Goal: Task Accomplishment & Management: Complete application form

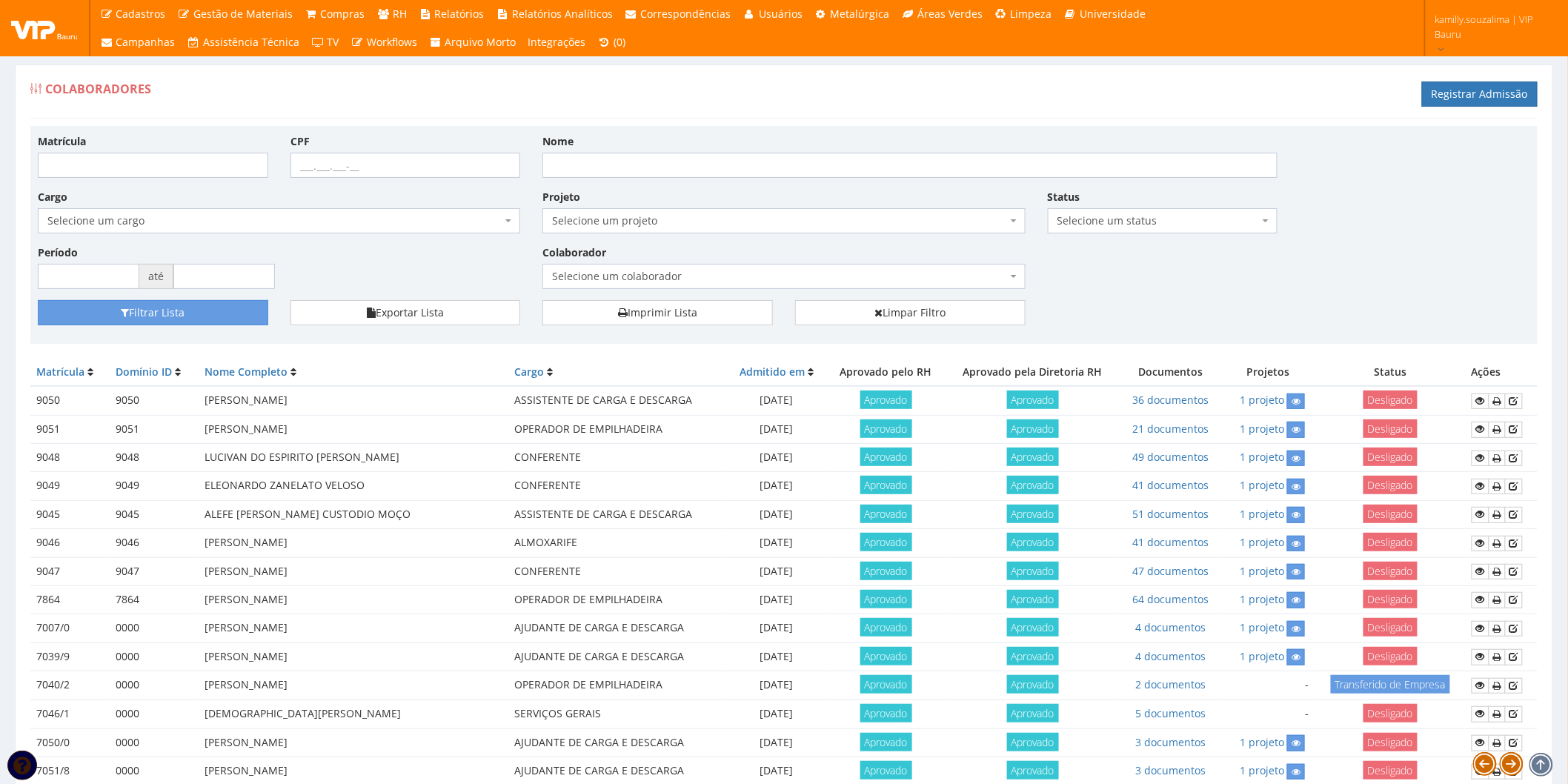
click at [805, 269] on span "Selecione um colaborador" at bounding box center [784, 276] width 482 height 25
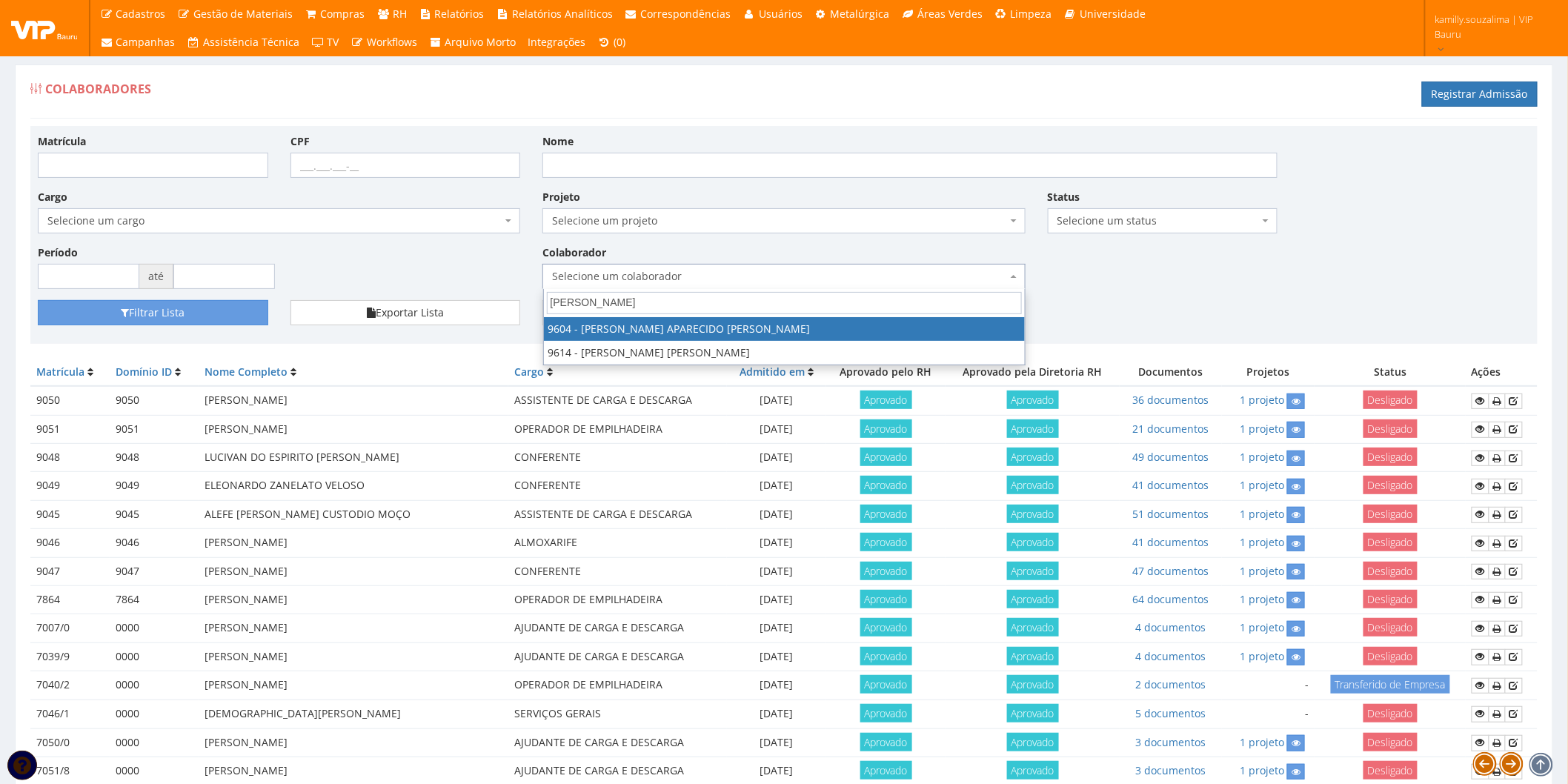
type input "anderson"
select select "3771"
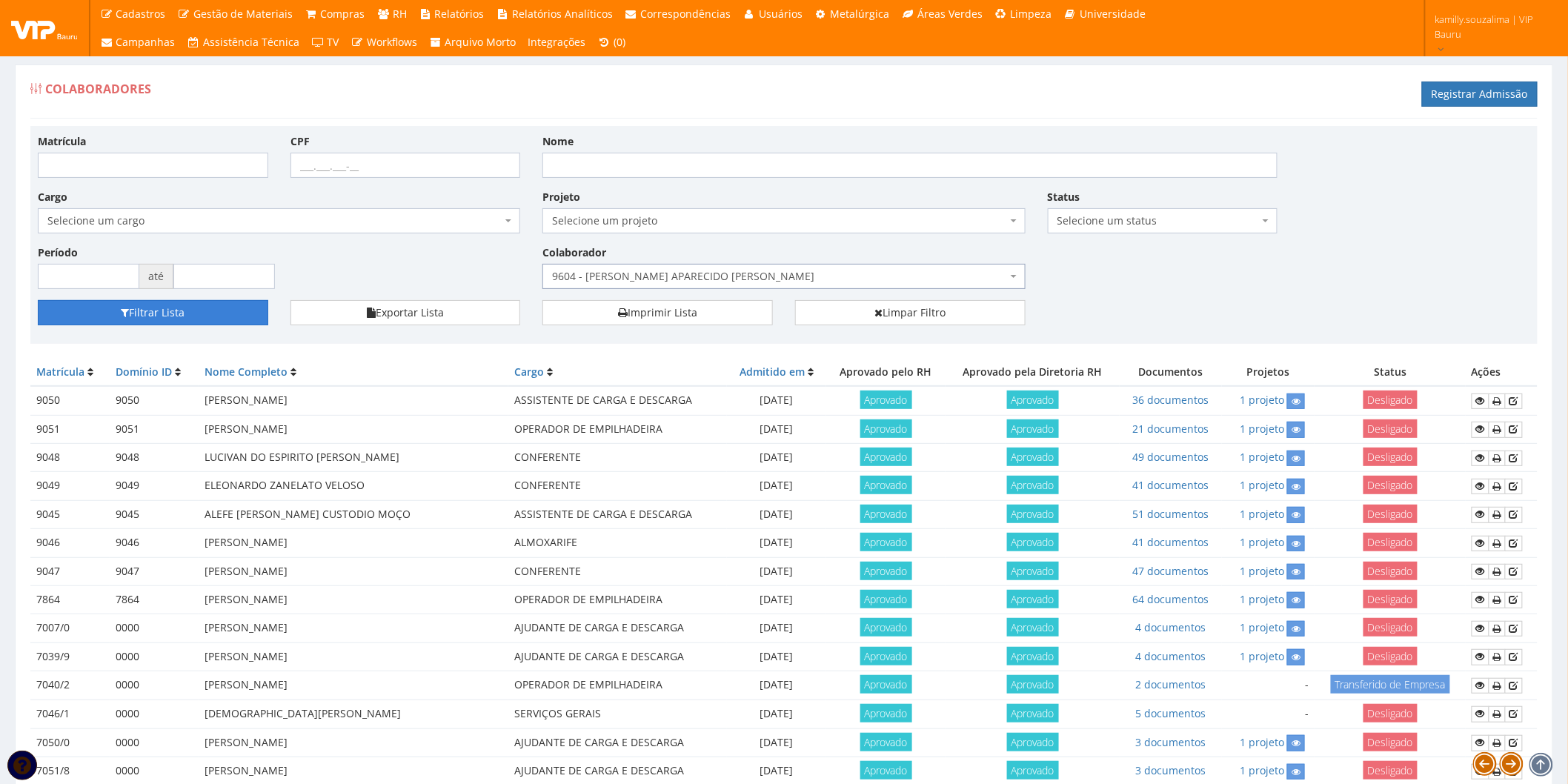
click at [128, 305] on button "Filtrar Lista" at bounding box center [153, 312] width 230 height 25
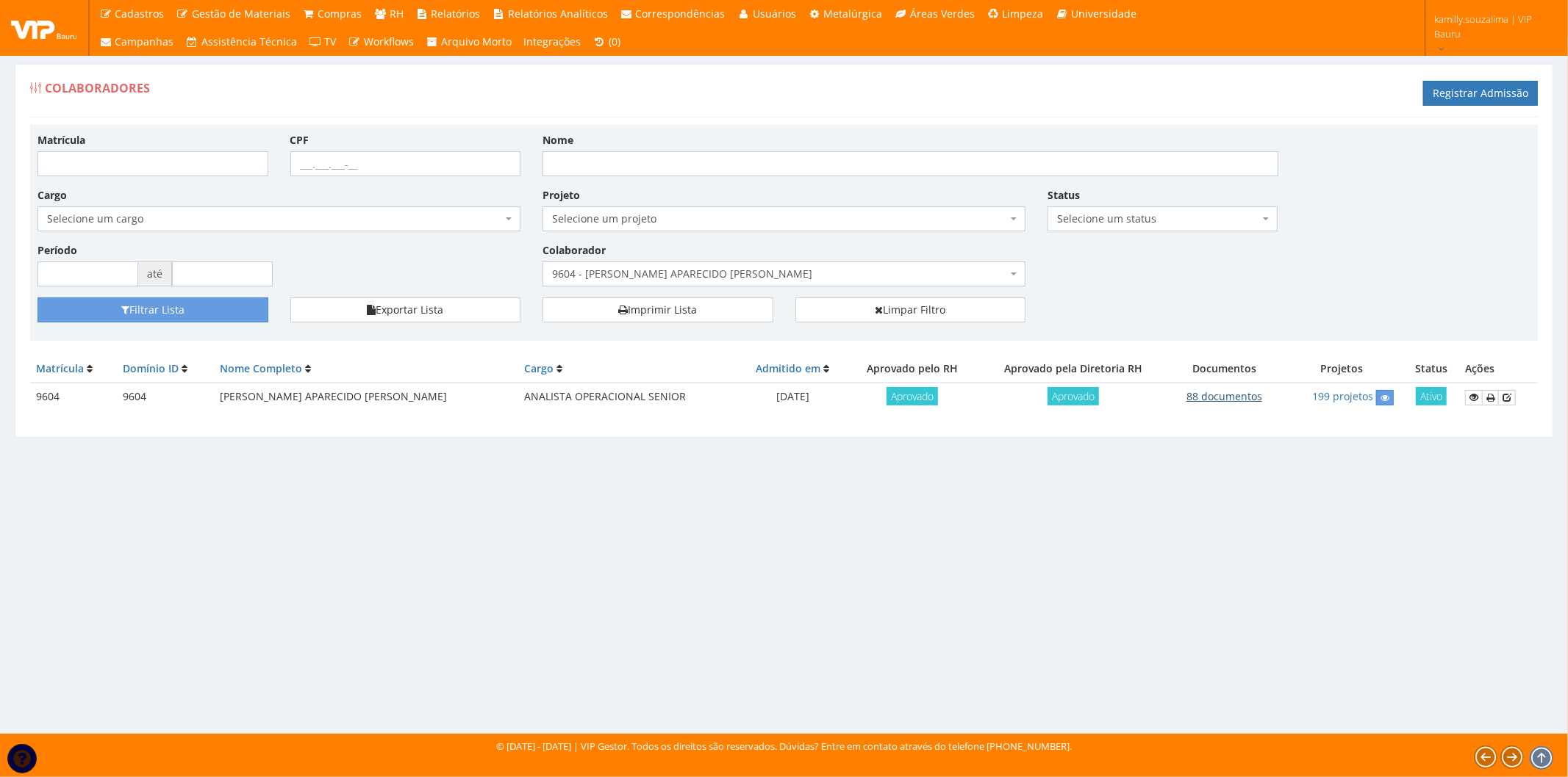
click at [1240, 390] on link "88 documentos" at bounding box center [1224, 396] width 76 height 14
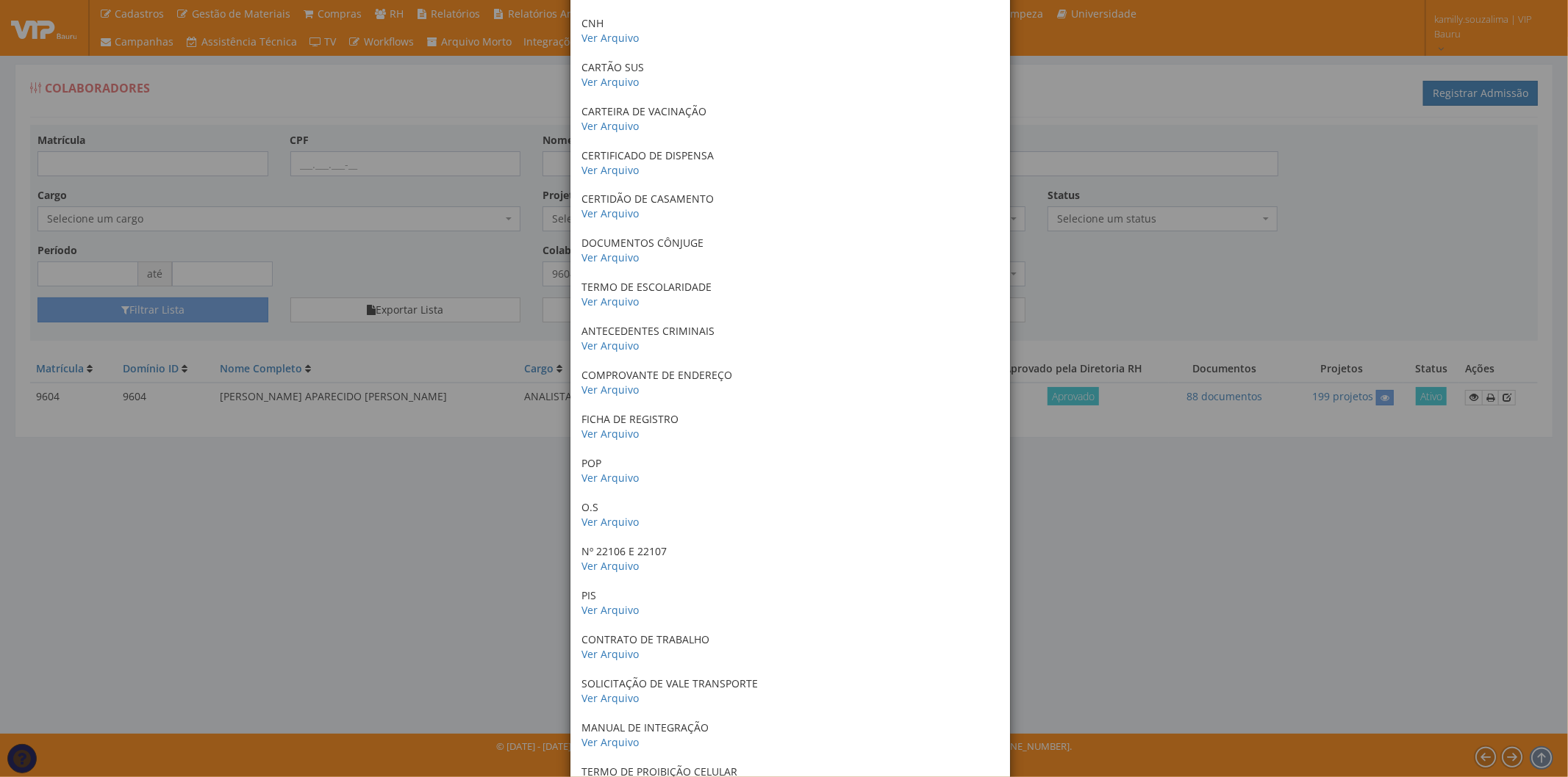
scroll to position [326, 0]
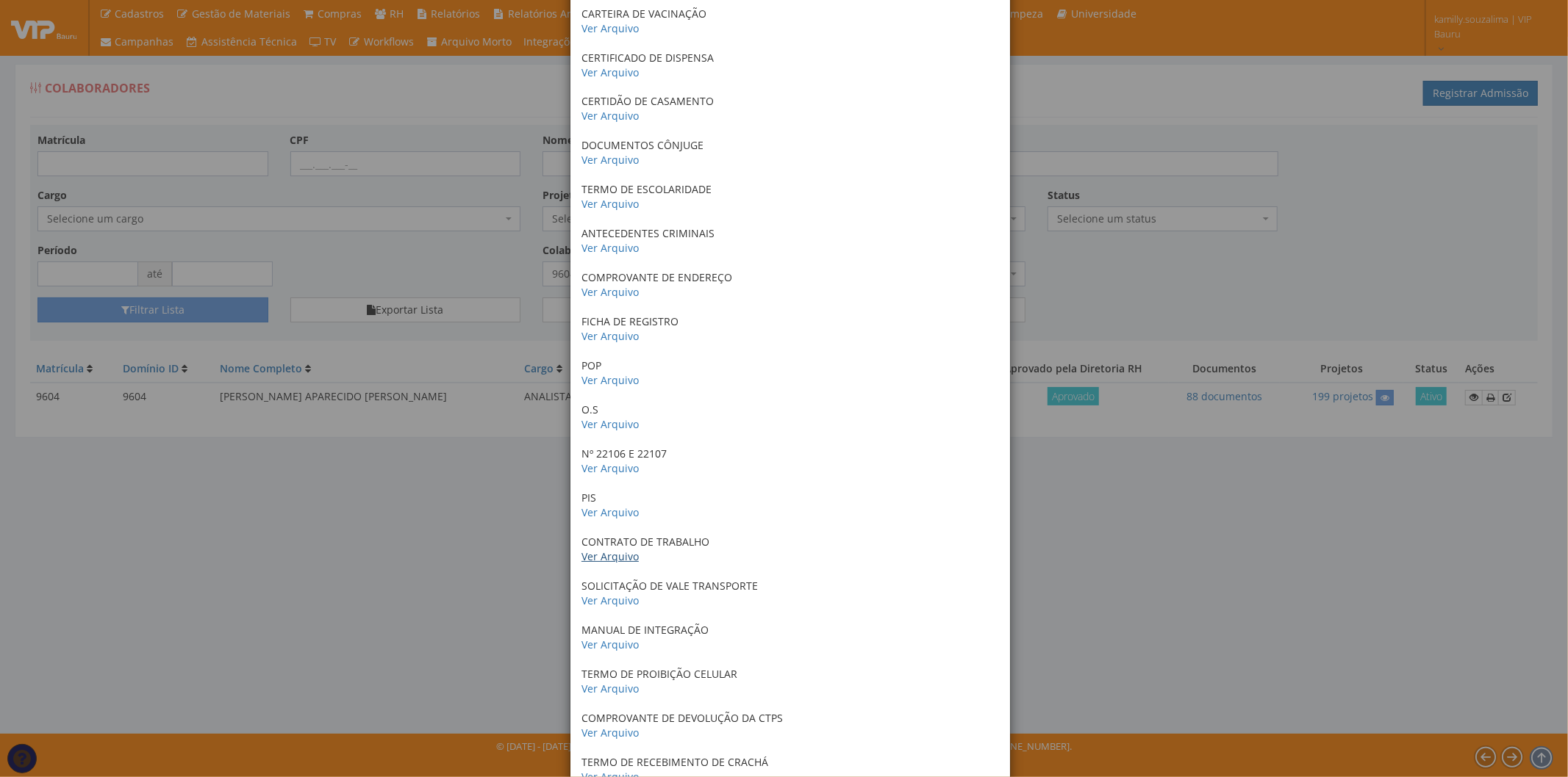
click at [612, 555] on link "Ver Arquivo" at bounding box center [610, 556] width 58 height 14
click at [364, 233] on div "× Documentos / Colaborador: 9604 - ANDERSON APARECIDO ARCENCIO DA SILVA RG Ver …" at bounding box center [784, 388] width 1568 height 777
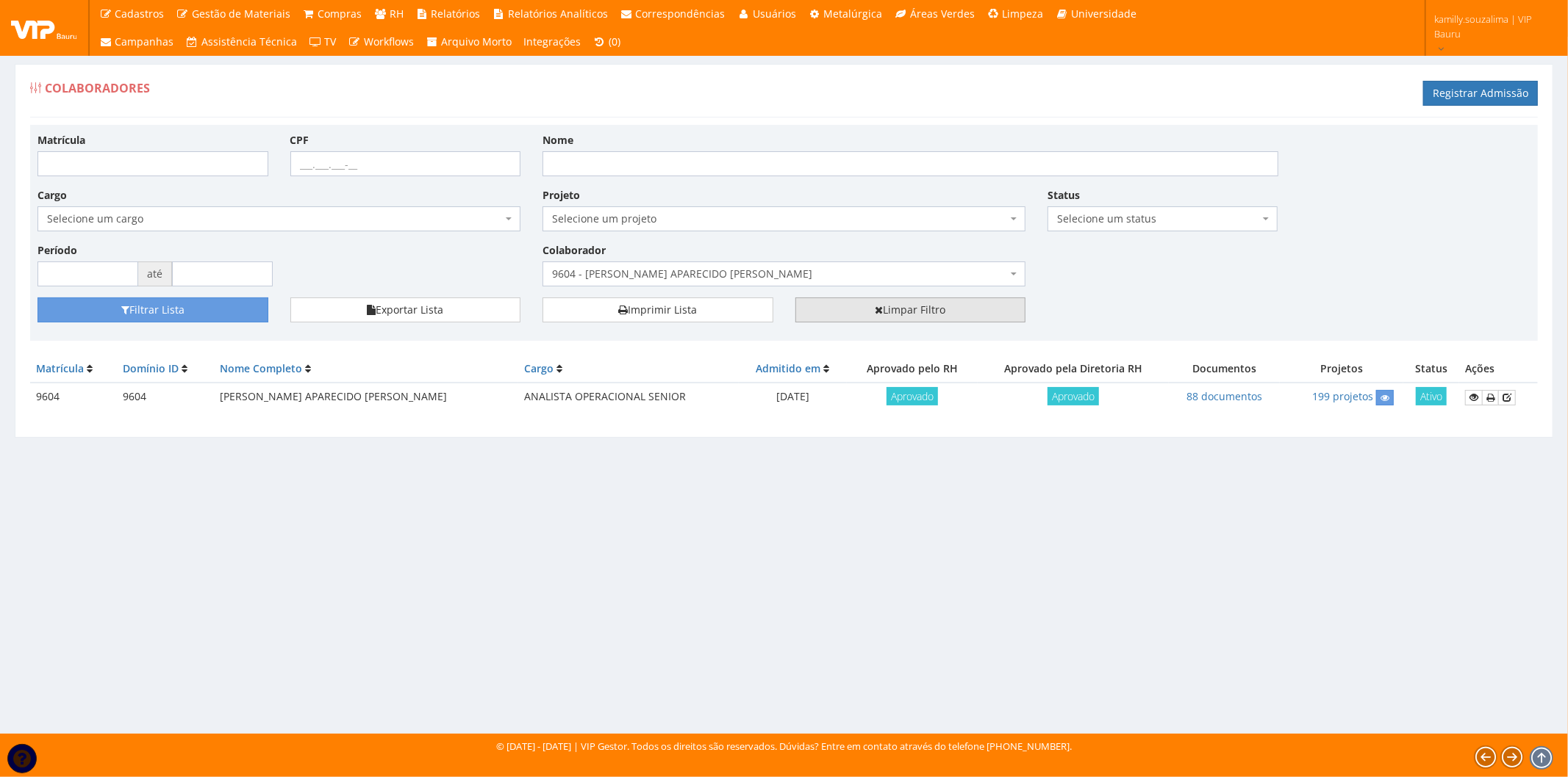
drag, startPoint x: 1002, startPoint y: 303, endPoint x: 848, endPoint y: 274, distance: 156.7
click at [999, 303] on link "Limpar Filtro" at bounding box center [911, 310] width 231 height 25
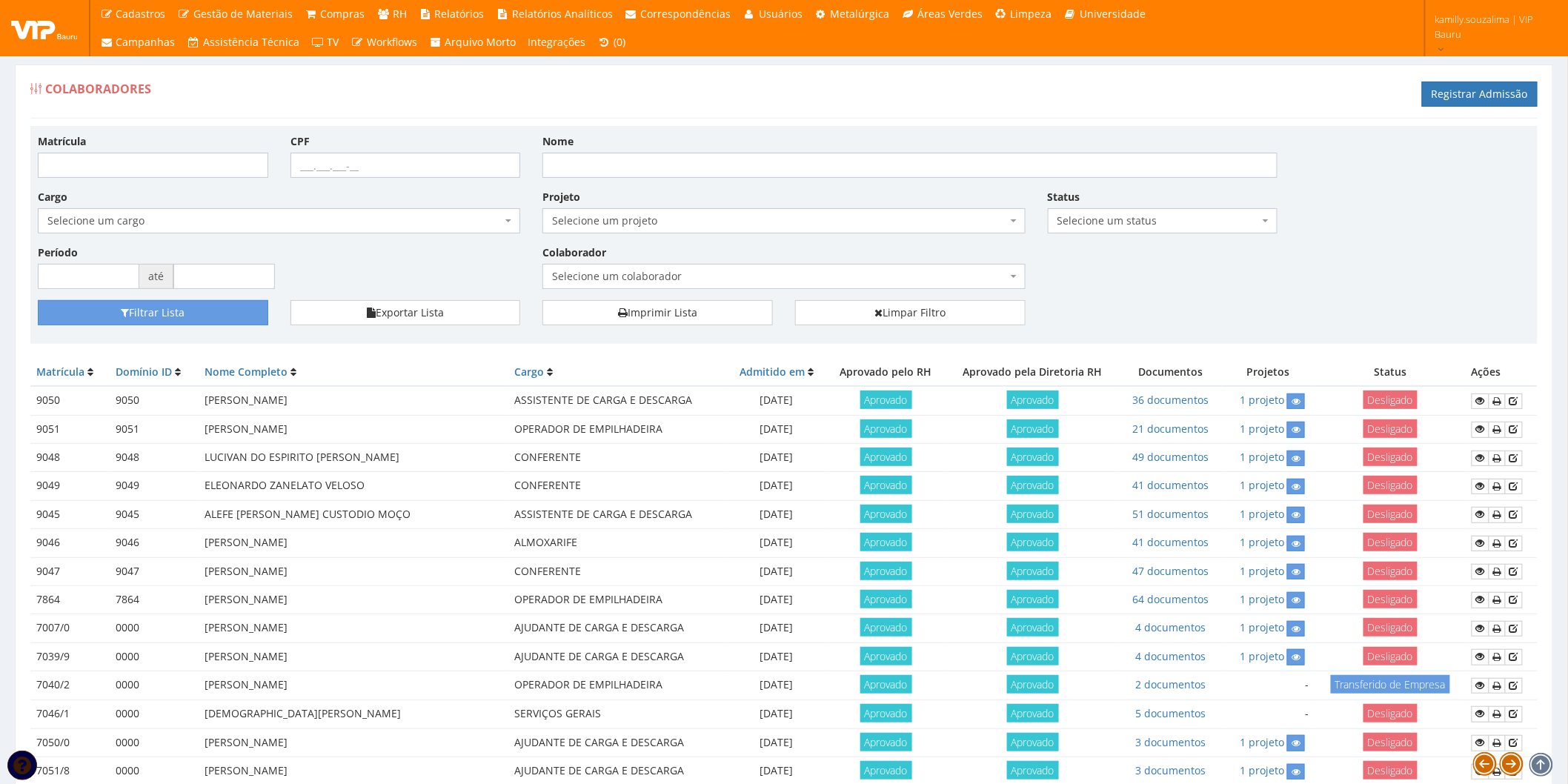
click at [1465, 77] on div "Colaboradores Registrar Admissão" at bounding box center [784, 96] width 1508 height 45
click at [1465, 80] on div "Colaboradores Registrar Admissão" at bounding box center [784, 96] width 1508 height 45
click at [1456, 97] on link "Registrar Admissão" at bounding box center [1480, 94] width 116 height 25
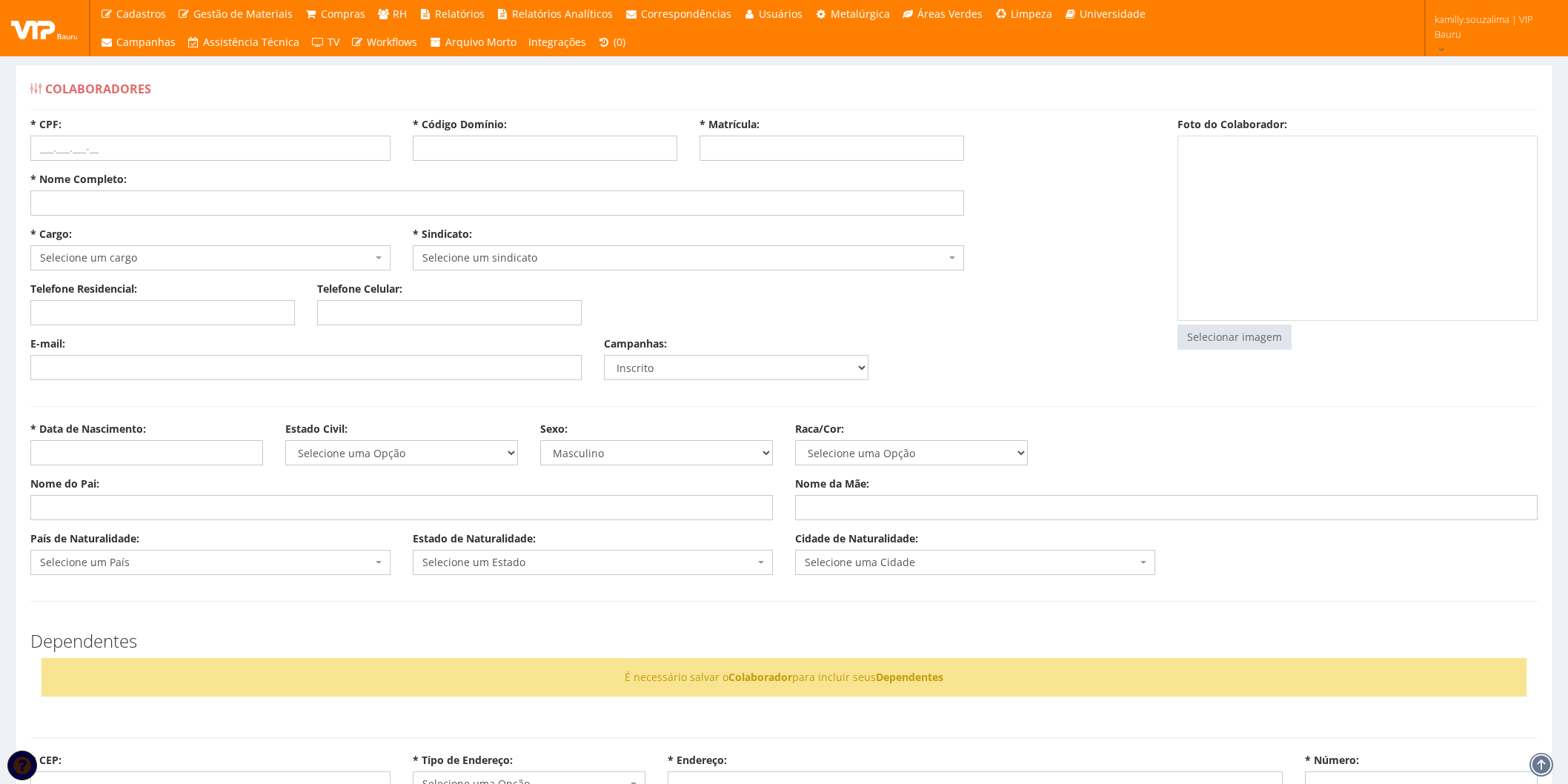
select select
click at [450, 457] on select "Selecione uma Opção Solteiro Casado União Estável Divorciado Viúvo Separado" at bounding box center [401, 452] width 233 height 25
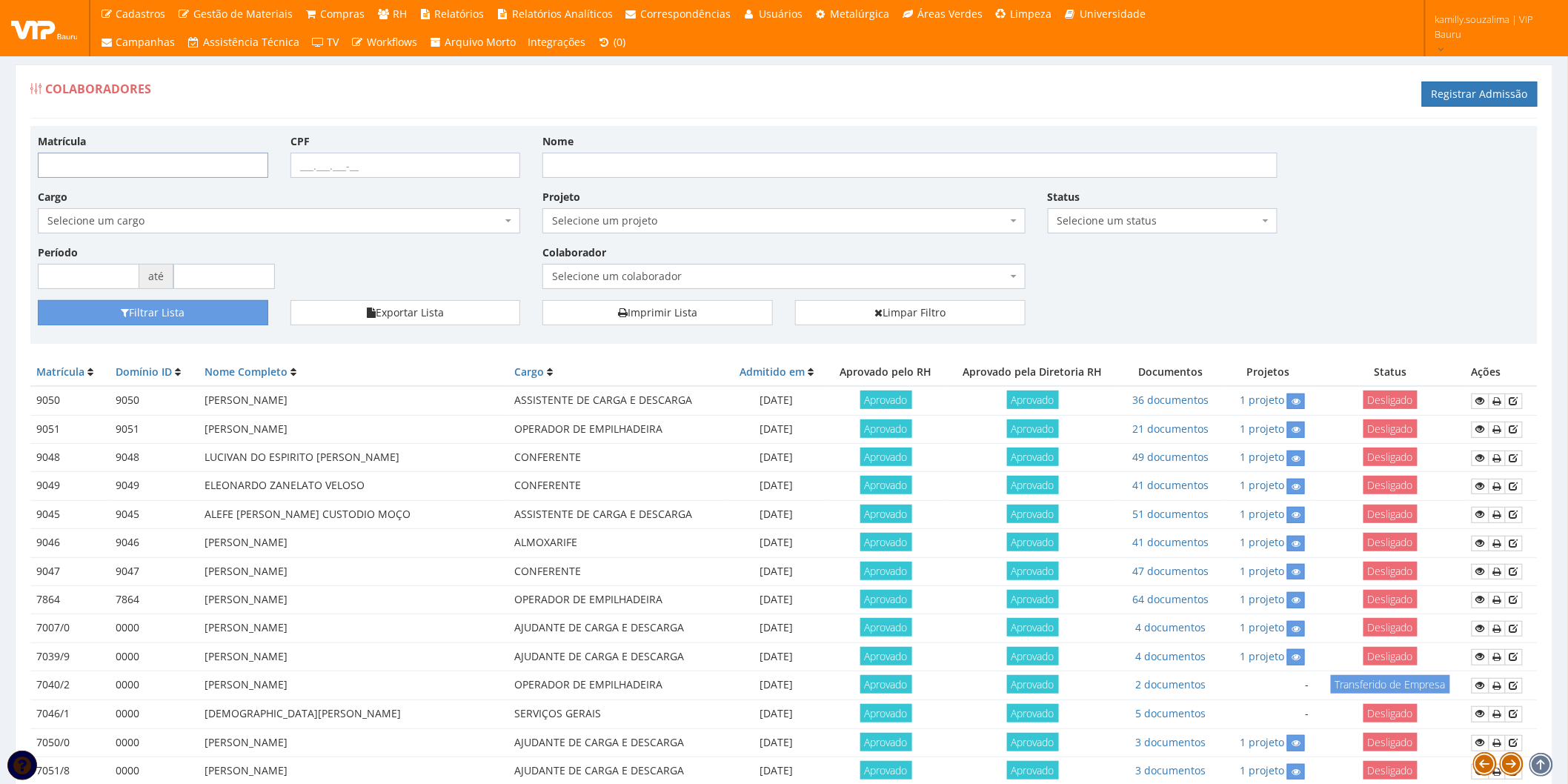
click at [165, 162] on input "Matrícula" at bounding box center [153, 165] width 230 height 25
type input "9788"
click at [223, 307] on button "Filtrar Lista" at bounding box center [153, 312] width 230 height 25
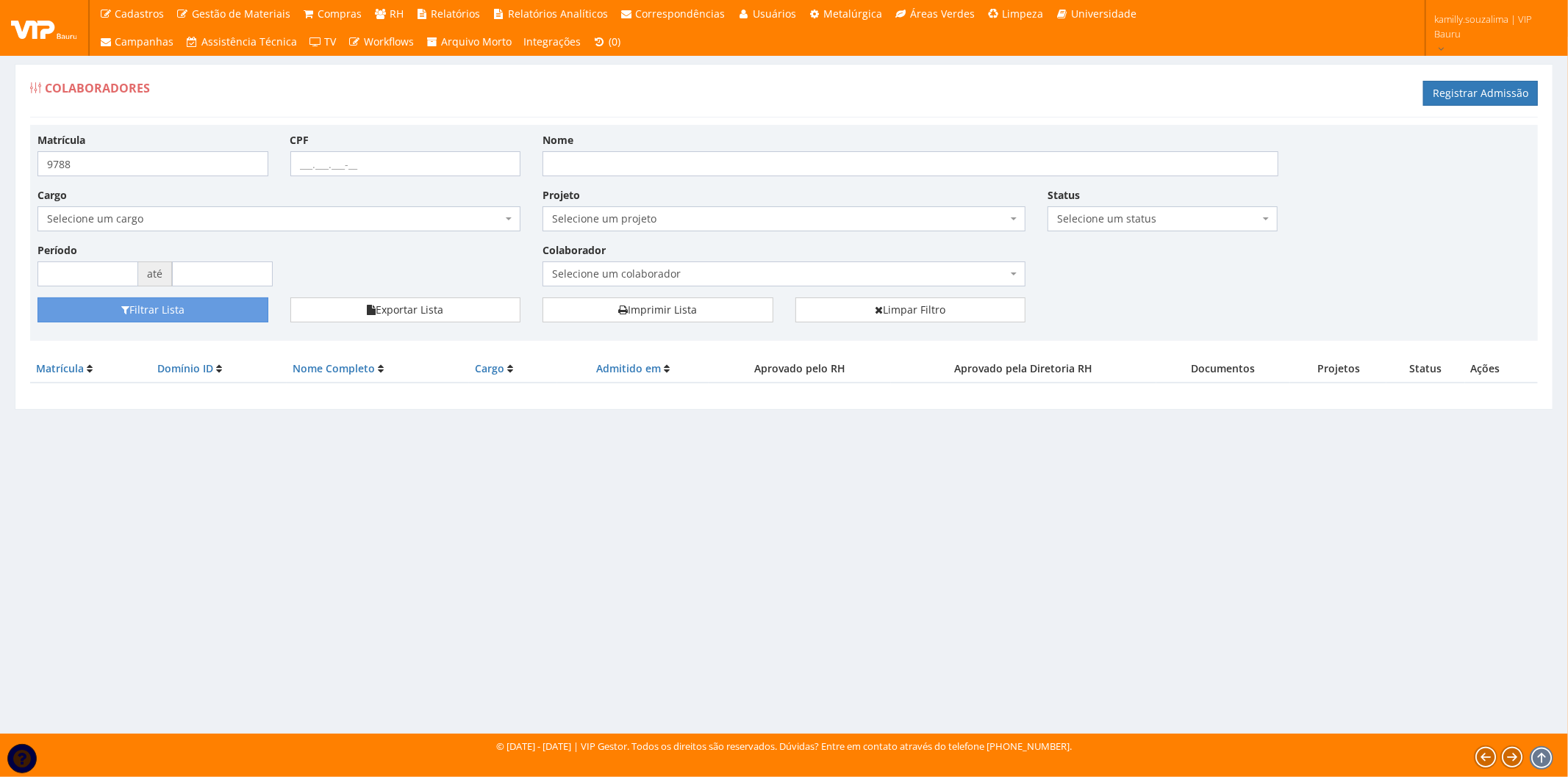
click at [960, 540] on div "Colaboradores Registrar Admissão Matrícula 9788 CPF Nome Cargo Selecione um car…" at bounding box center [784, 385] width 1568 height 697
click at [221, 164] on input "9788" at bounding box center [153, 163] width 231 height 25
type input "9787"
click at [133, 310] on button "Filtrar Lista" at bounding box center [153, 310] width 231 height 25
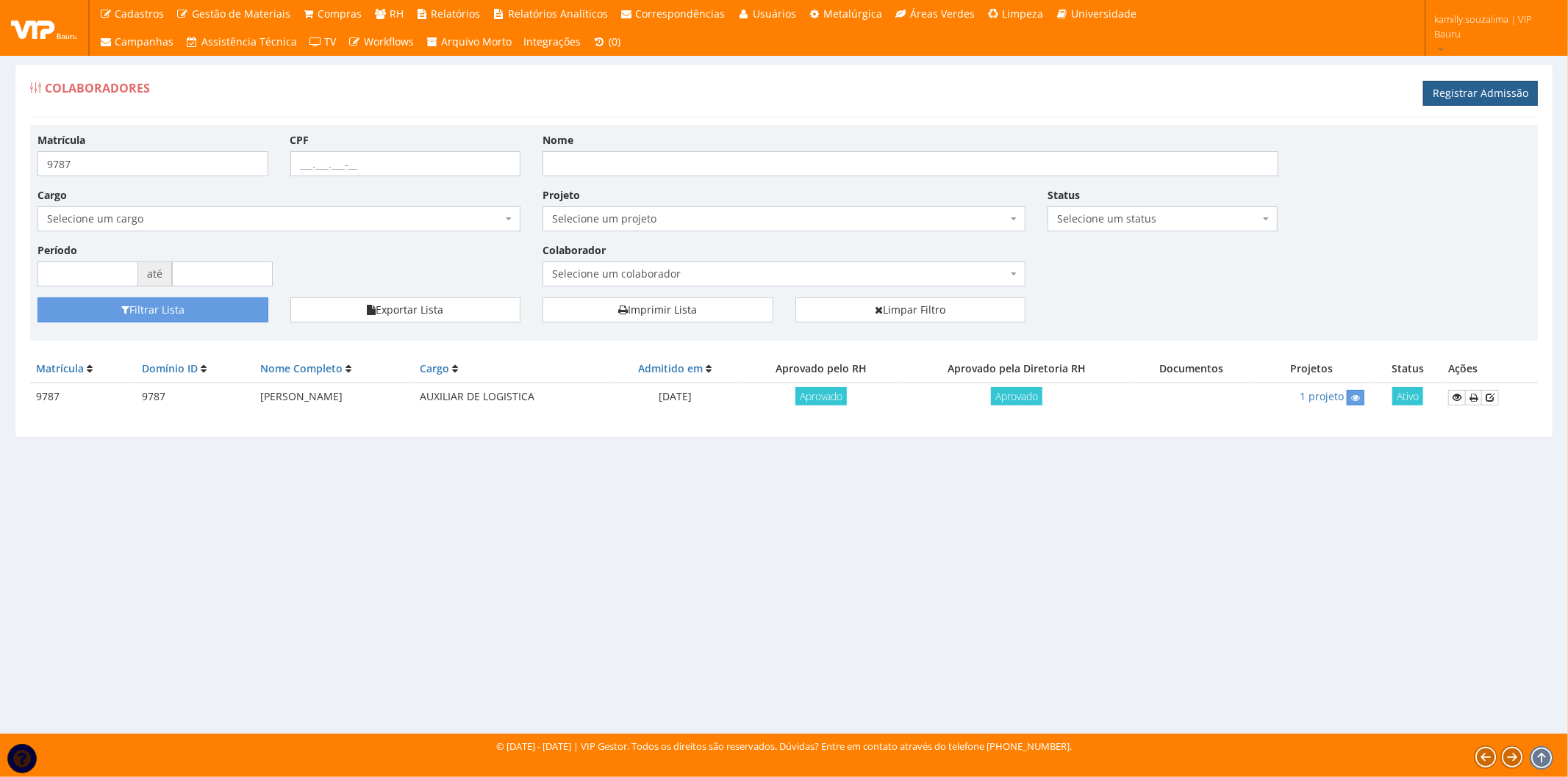
click at [1490, 91] on link "Registrar Admissão" at bounding box center [1480, 93] width 115 height 25
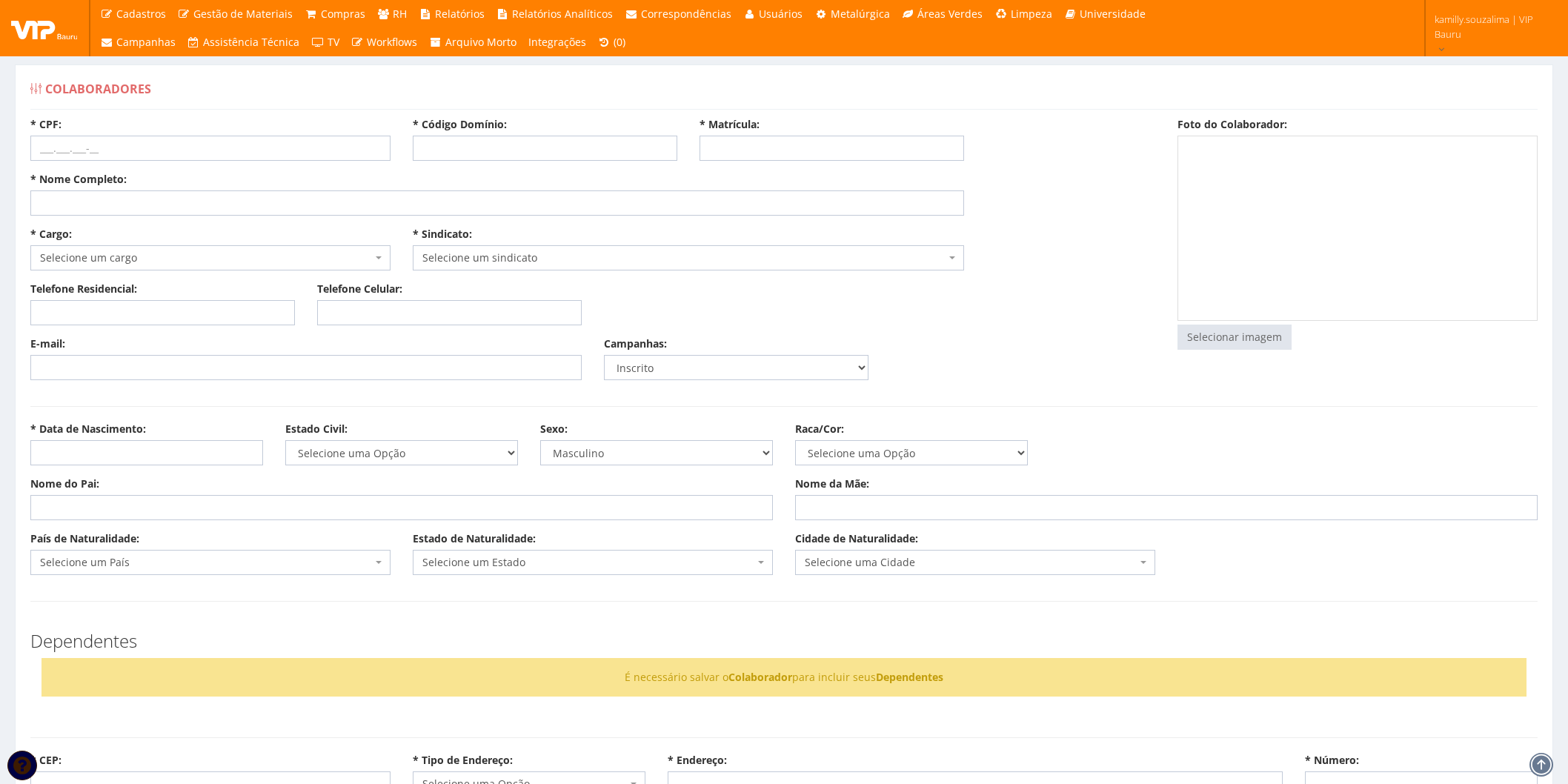
select select
click at [472, 149] on input "* Código Domínio:" at bounding box center [544, 148] width 264 height 25
type input "7"
type input "9788"
click at [771, 147] on input "* Matrícula:" at bounding box center [831, 148] width 264 height 25
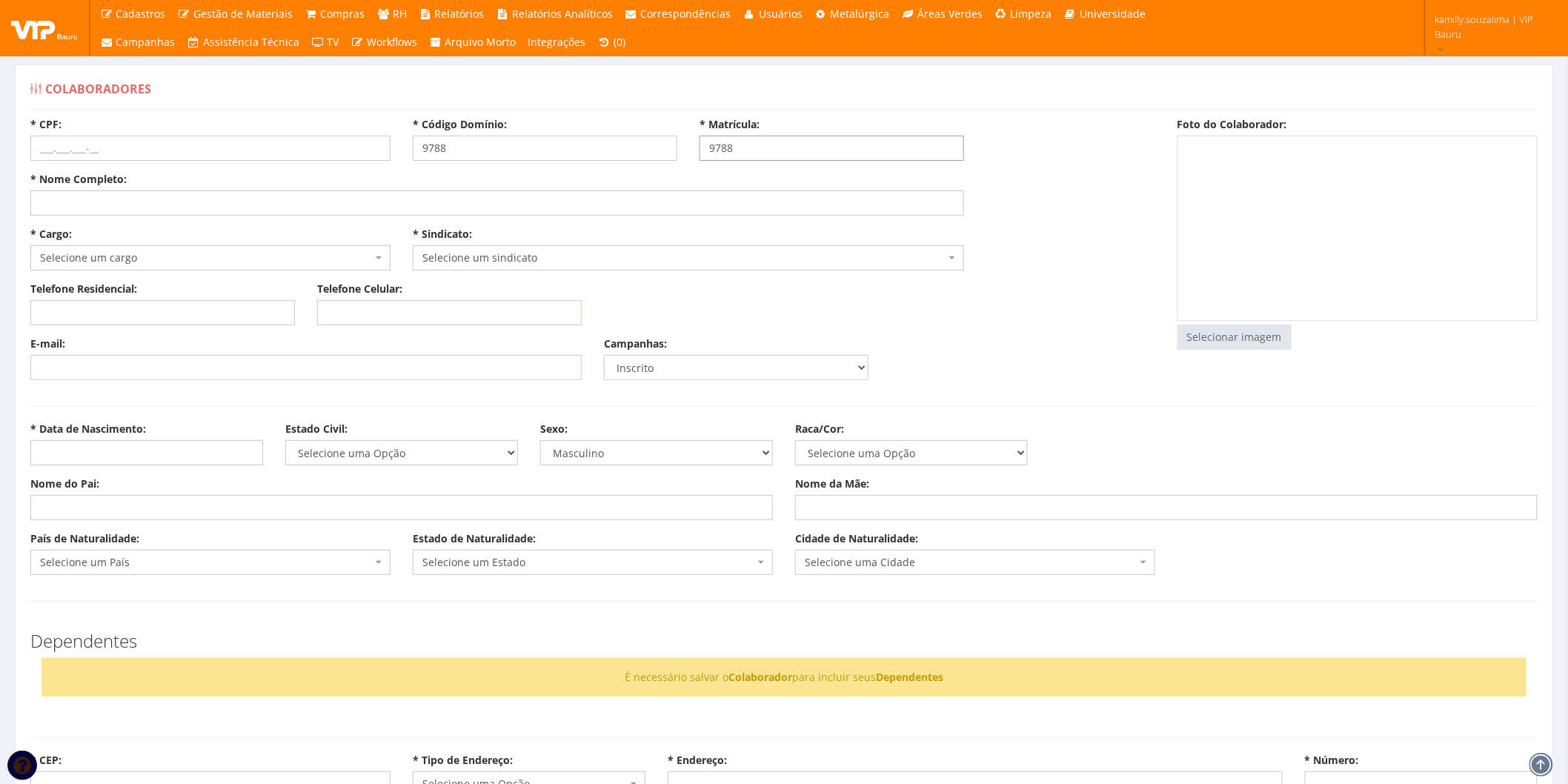
type input "9788"
click at [300, 200] on input "* Nome Completo:" at bounding box center [497, 203] width 934 height 25
click at [98, 194] on div "* Nome Completo:" at bounding box center [497, 193] width 956 height 44
click at [106, 198] on input "* Nome Completo:" at bounding box center [497, 203] width 934 height 25
type input "D"
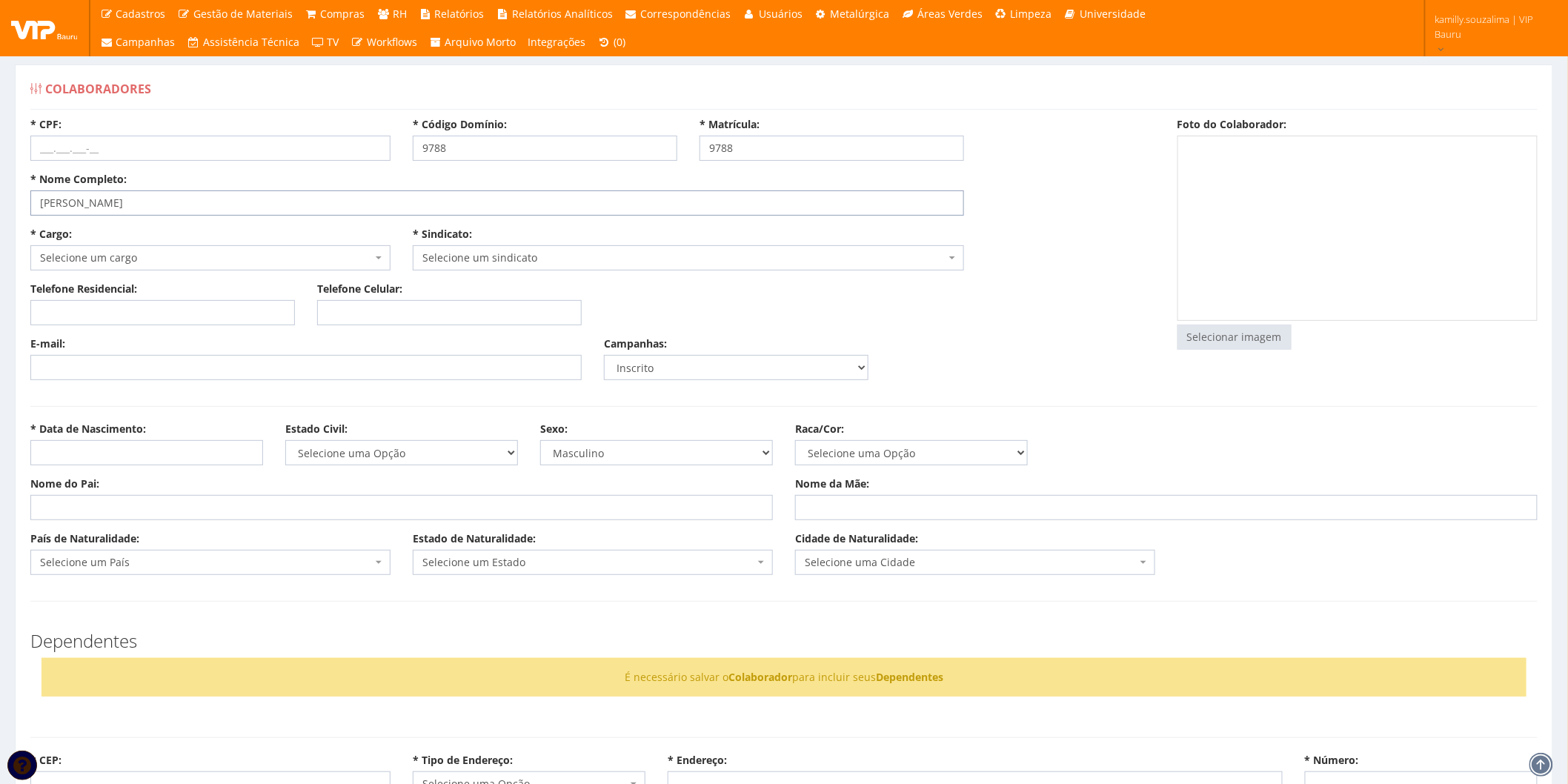
type input "[PERSON_NAME]"
click at [79, 139] on input "* CPF:" at bounding box center [211, 148] width 361 height 25
type input "037.552.196-89"
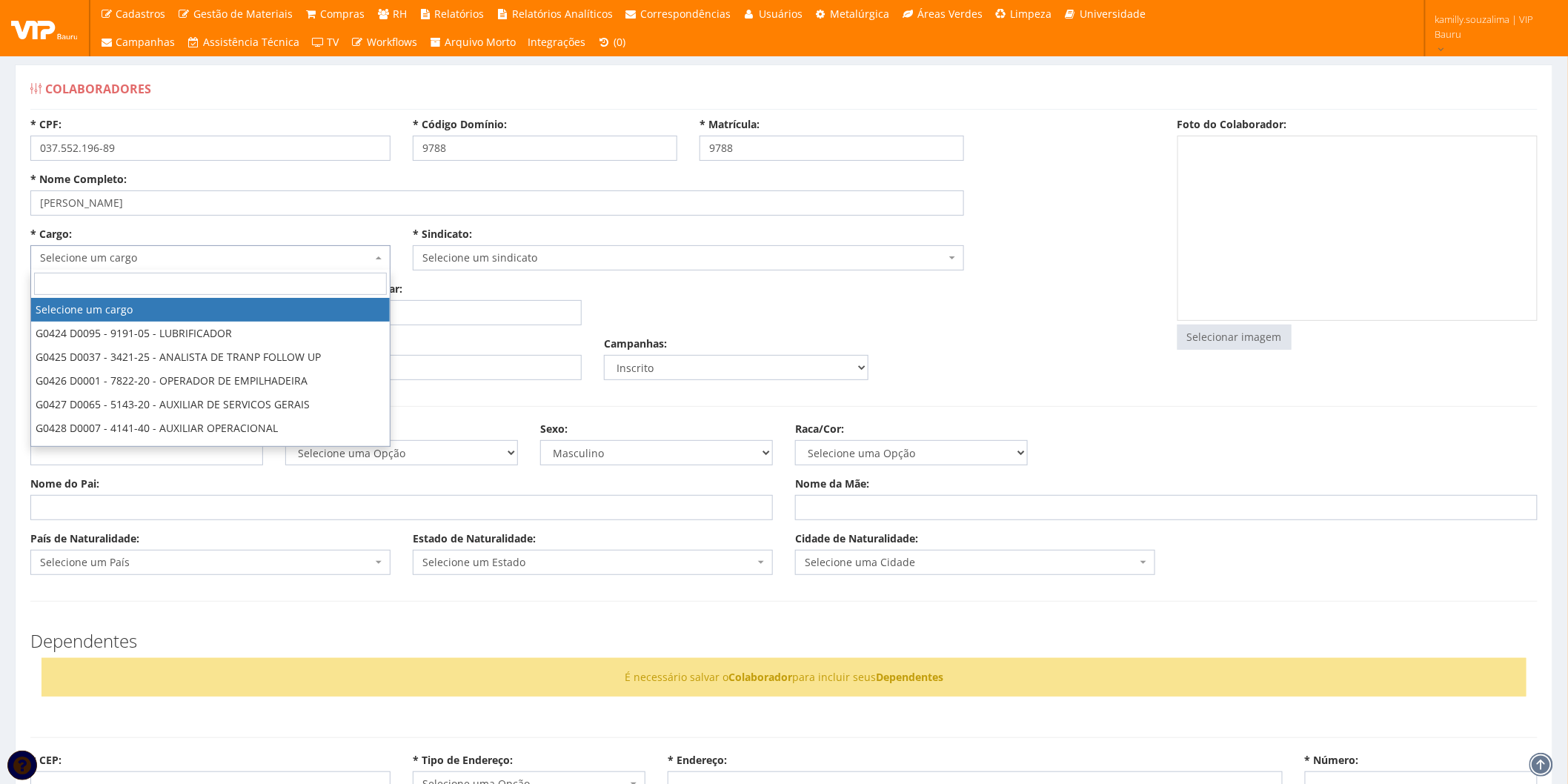
click at [145, 259] on span "Selecione um cargo" at bounding box center [206, 258] width 332 height 15
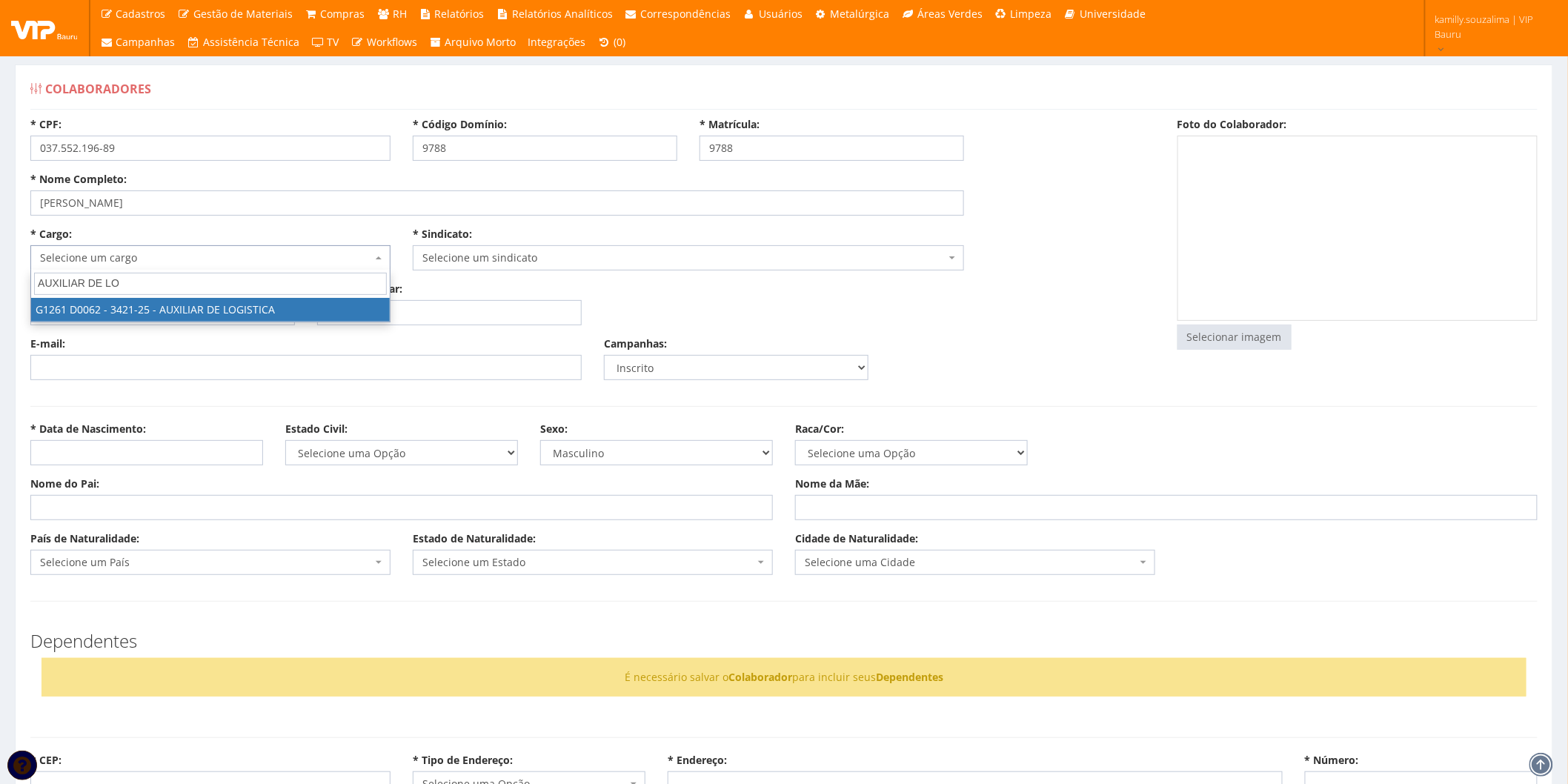
type input "AUXILIAR DE LO"
select select "1261"
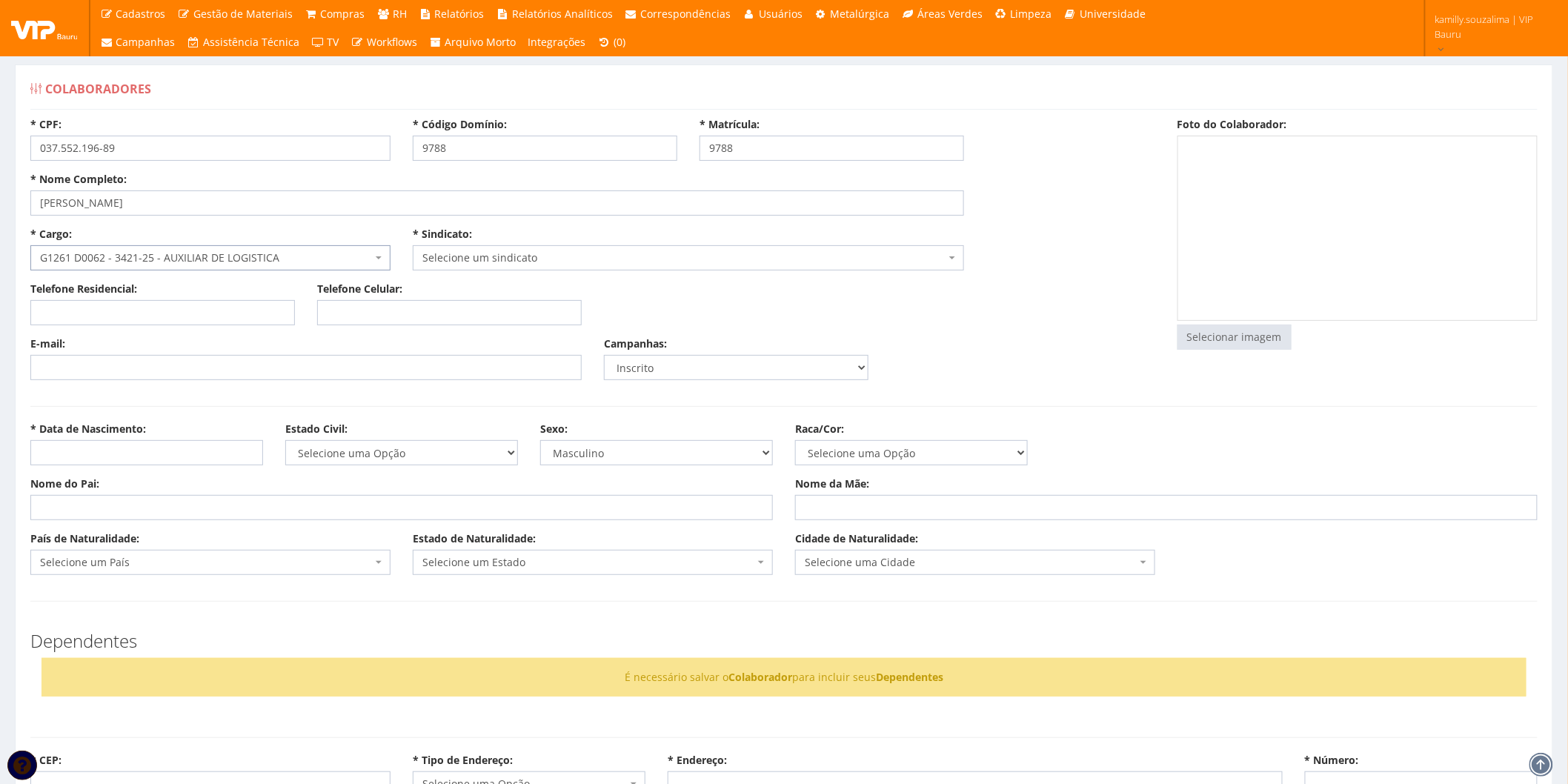
click at [665, 263] on span "Selecione um sindicato" at bounding box center [684, 258] width 523 height 15
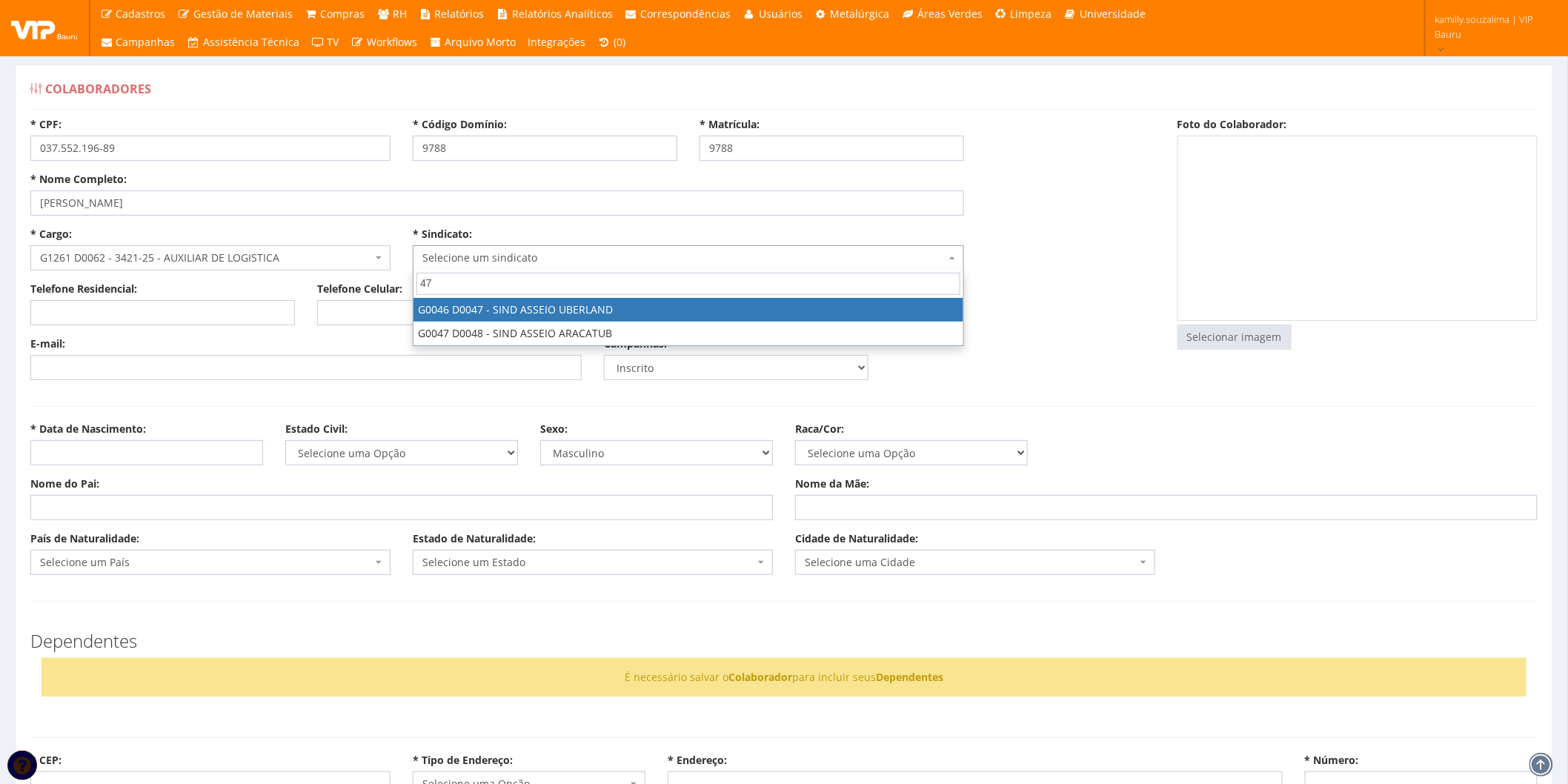
type input "47"
select select "46"
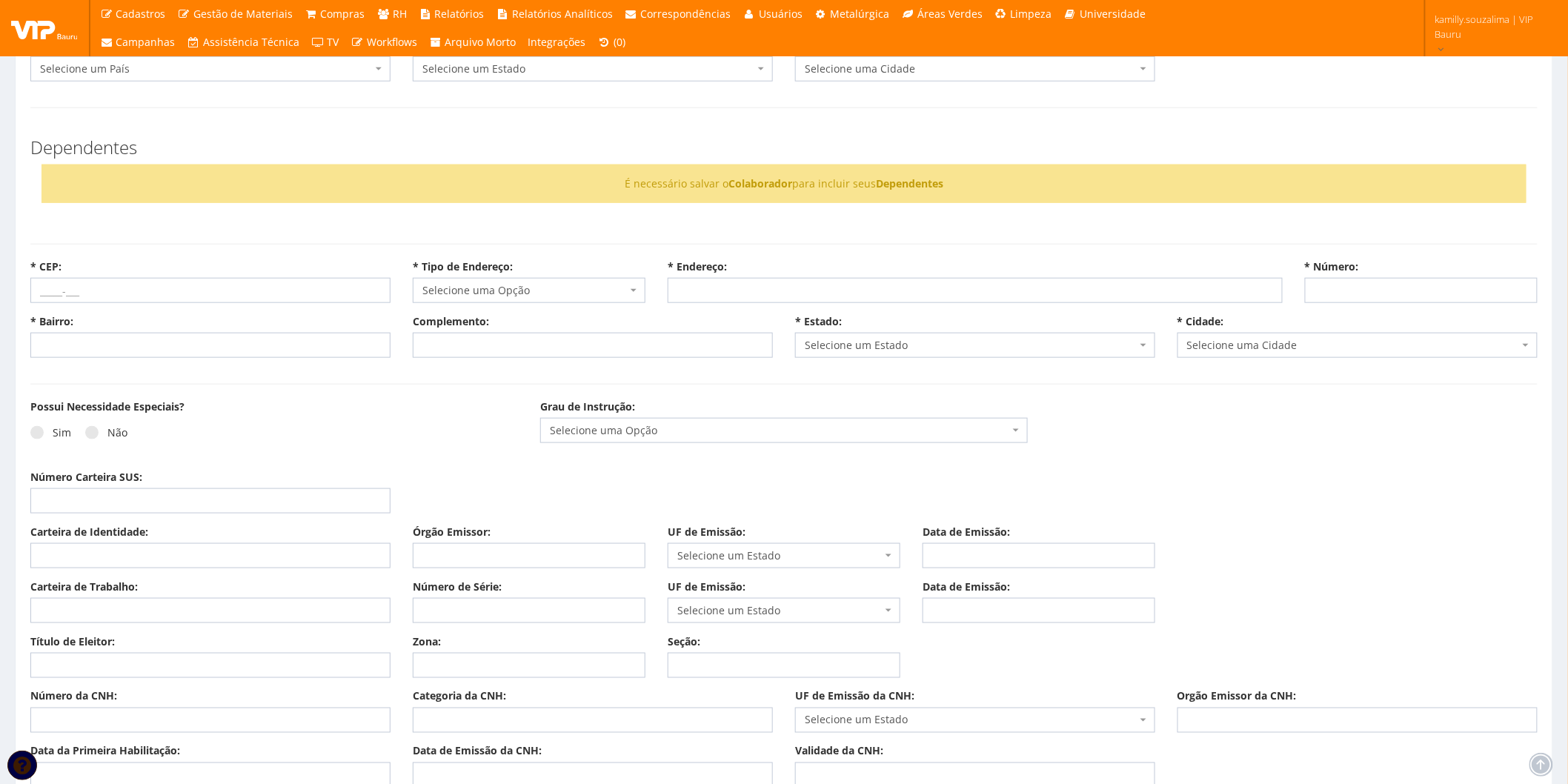
scroll to position [741, 0]
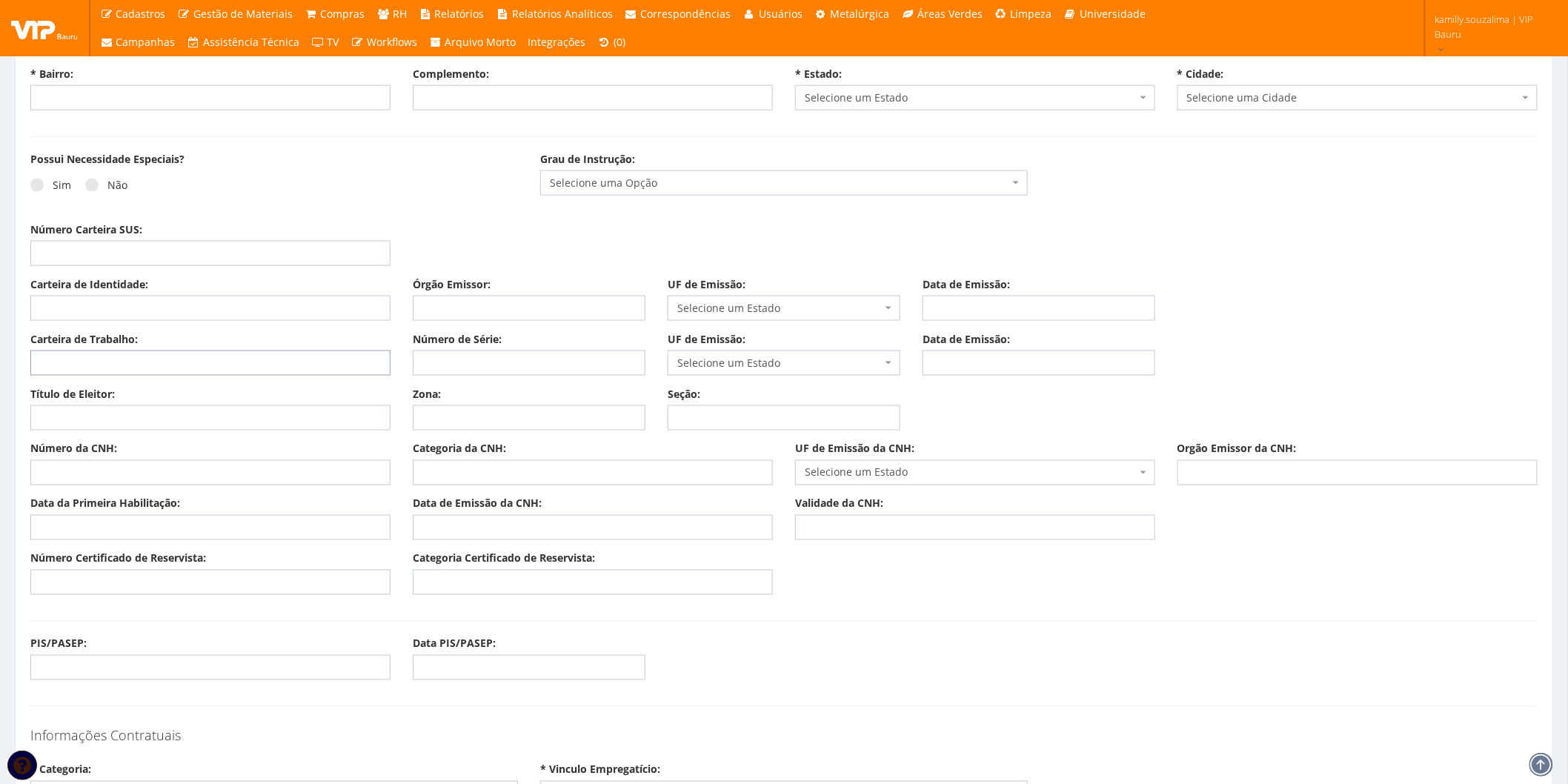
click at [143, 368] on input "Carteira de Trabalho:" at bounding box center [211, 363] width 361 height 25
type input "0"
type input "0375521"
click at [534, 357] on input "Número de Série:" at bounding box center [529, 363] width 233 height 25
type input "9689"
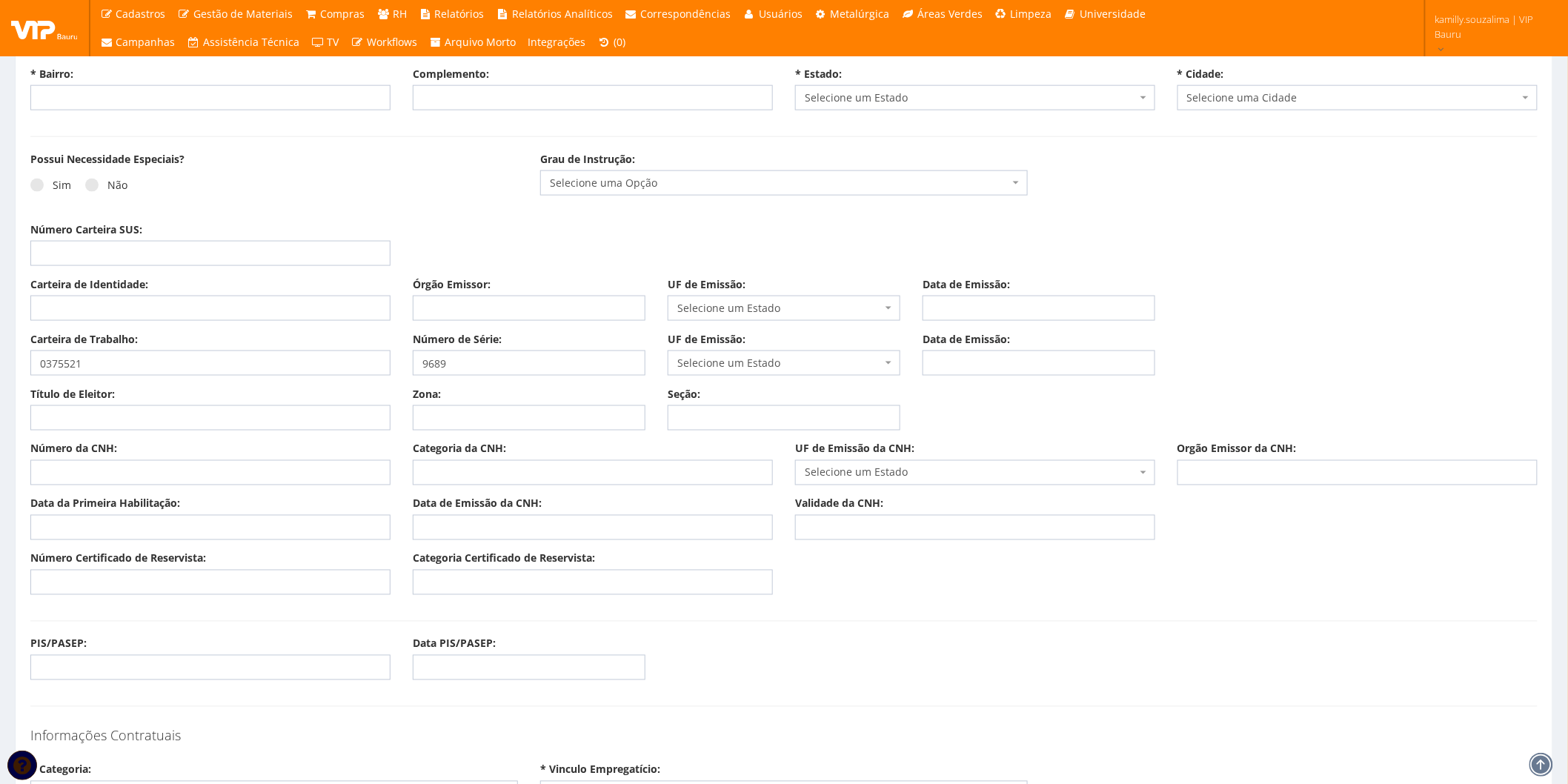
click at [737, 366] on span "Selecione um Estado" at bounding box center [779, 363] width 205 height 15
type input "MG"
select select "MG"
click at [1106, 360] on input "Data de Emissão:" at bounding box center [1038, 363] width 233 height 25
type input "01/05/2022"
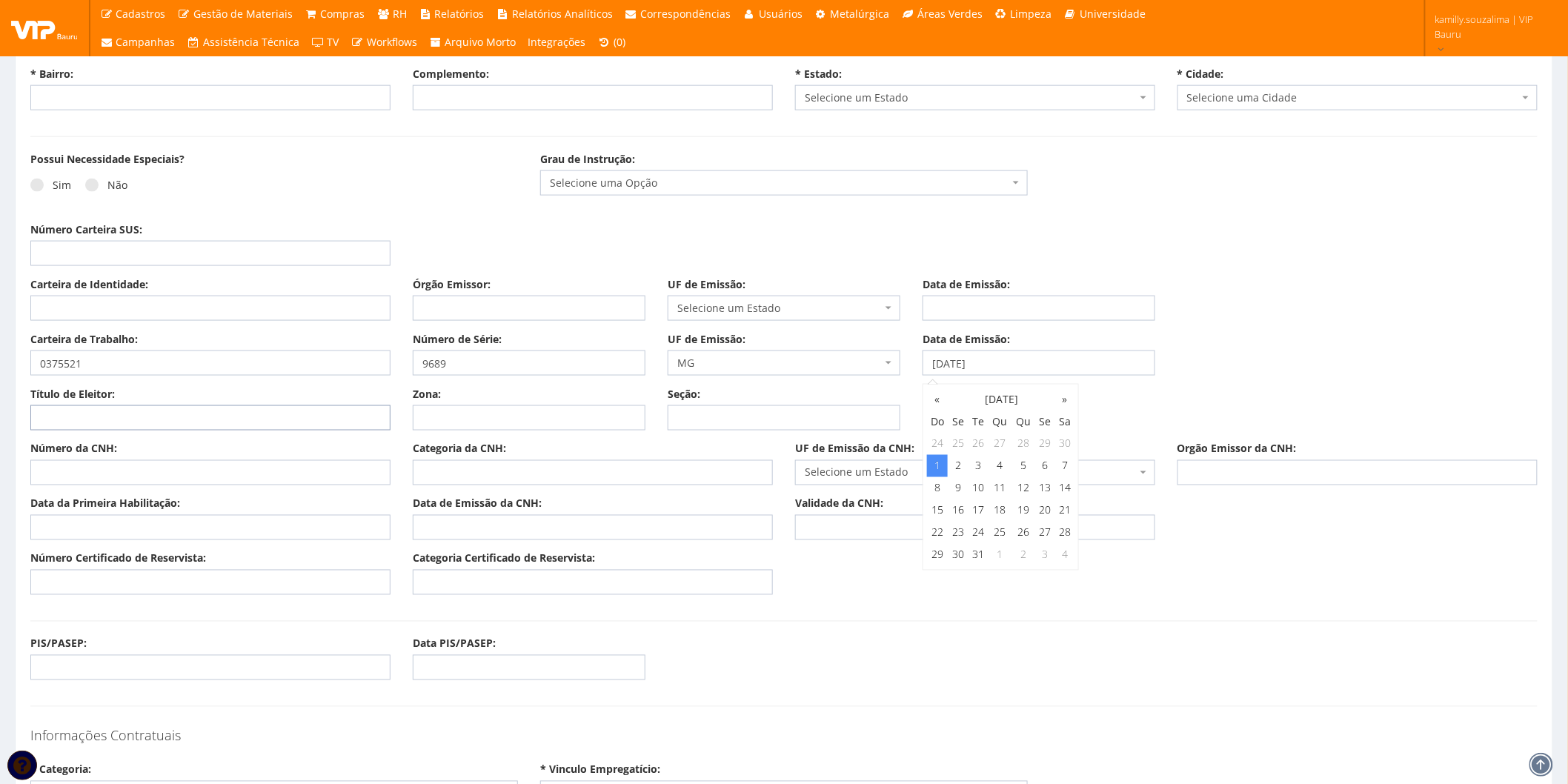
click at [186, 416] on input "Título de Eleitor:" at bounding box center [211, 418] width 361 height 25
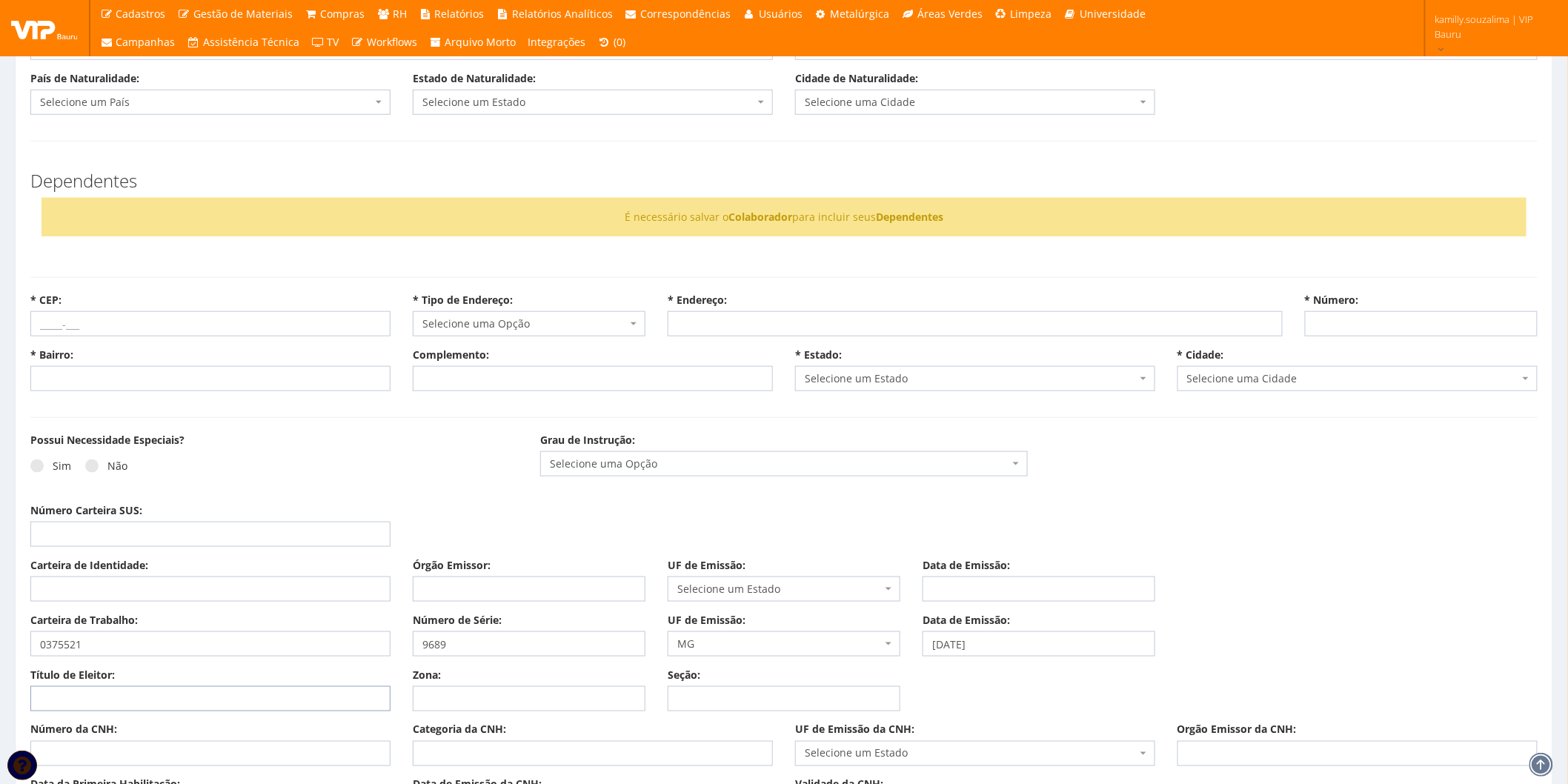
scroll to position [247, 0]
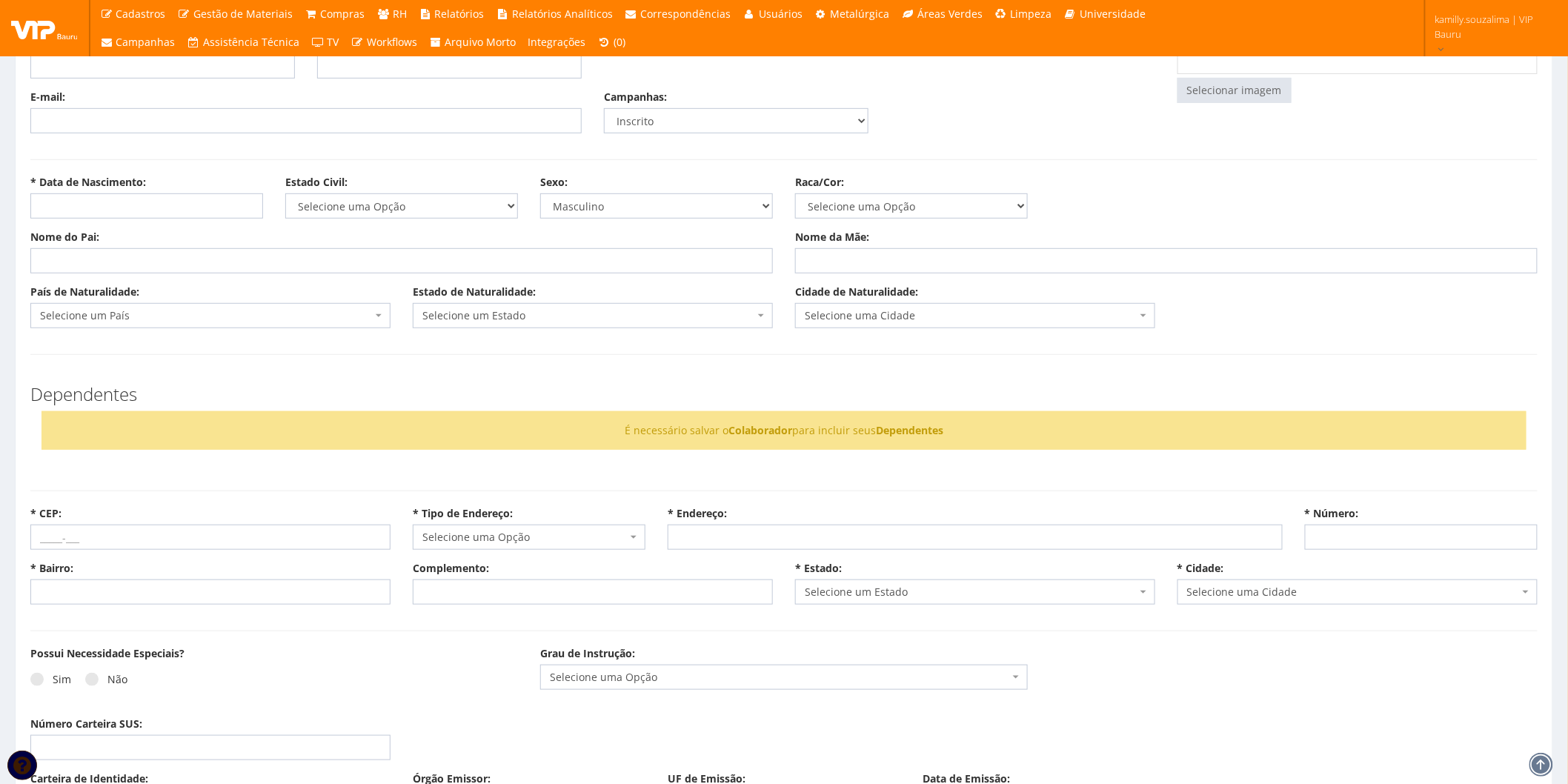
click at [134, 204] on input "* Data de Nascimento:" at bounding box center [147, 206] width 233 height 25
type input "12/10/1977"
click at [94, 253] on input "Nome do Pai:" at bounding box center [402, 261] width 743 height 25
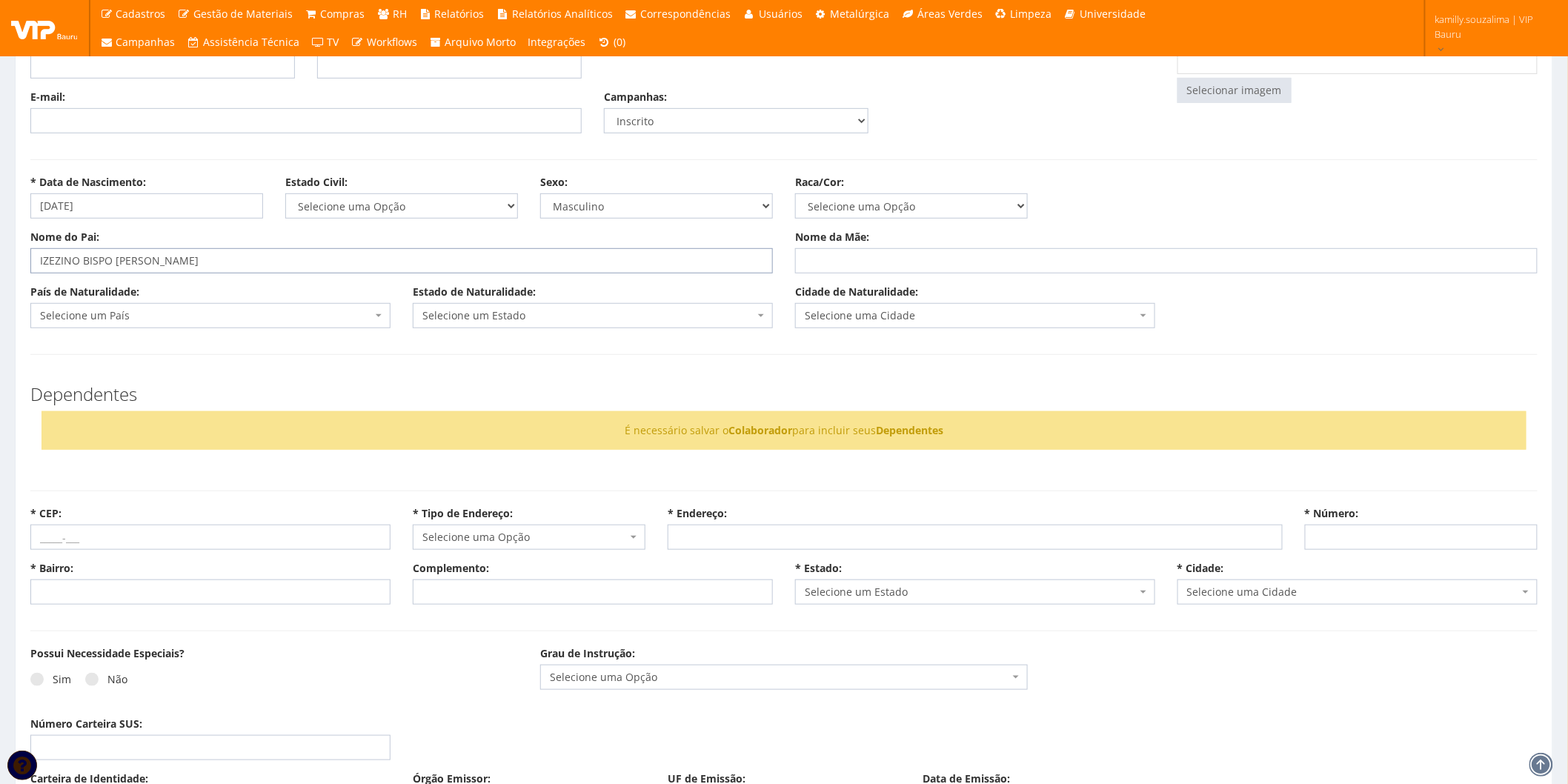
type input "IZEZINO BISPO MACHADO"
click at [844, 252] on input "Nome da Mãe:" at bounding box center [1167, 261] width 743 height 25
type input "DALILA VICENCIA DA SILVA MACHADO"
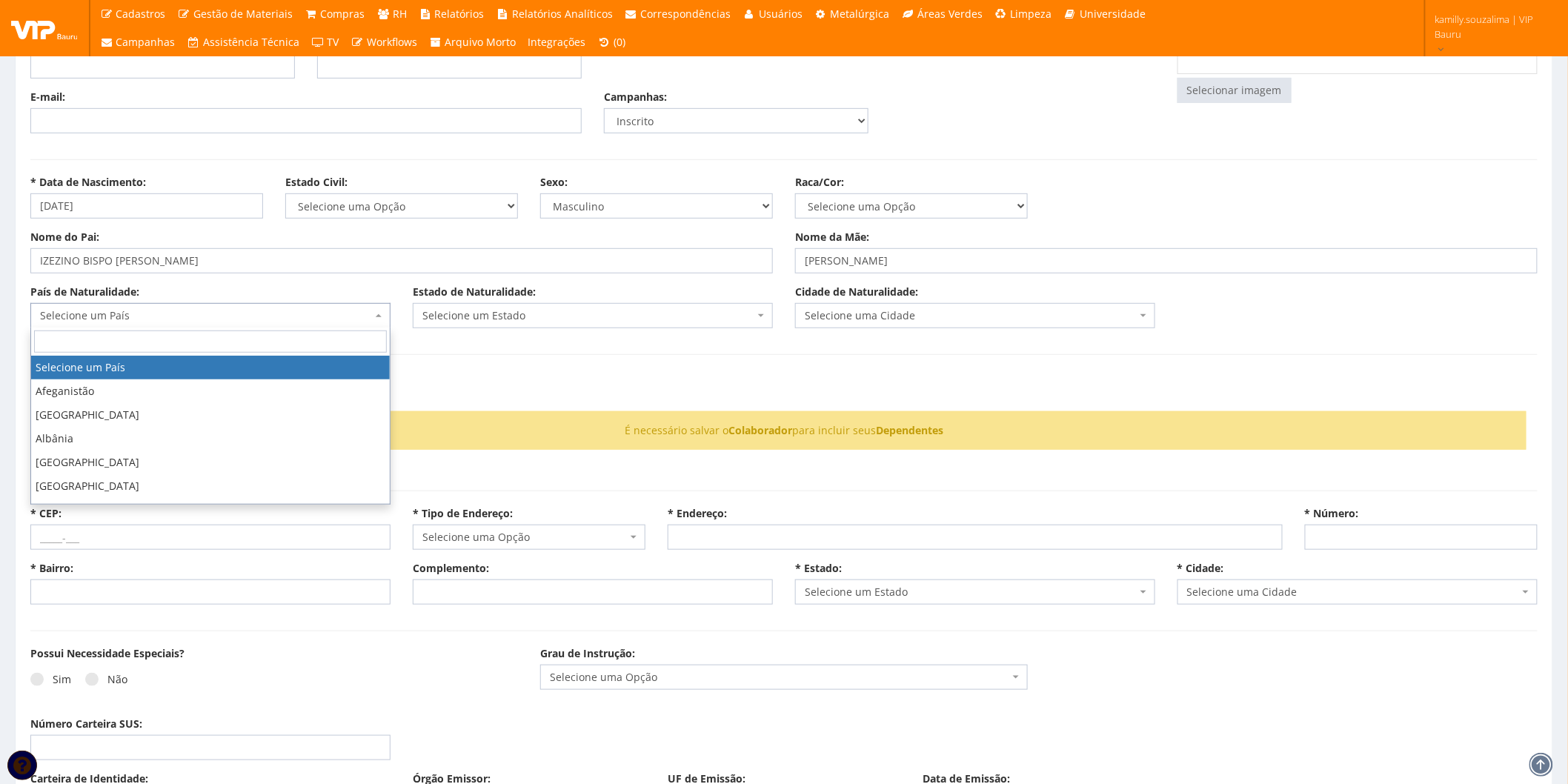
click at [213, 312] on span "Selecione um País" at bounding box center [206, 316] width 332 height 15
type input "BR"
drag, startPoint x: 220, startPoint y: 367, endPoint x: 576, endPoint y: 336, distance: 357.3
select select "30"
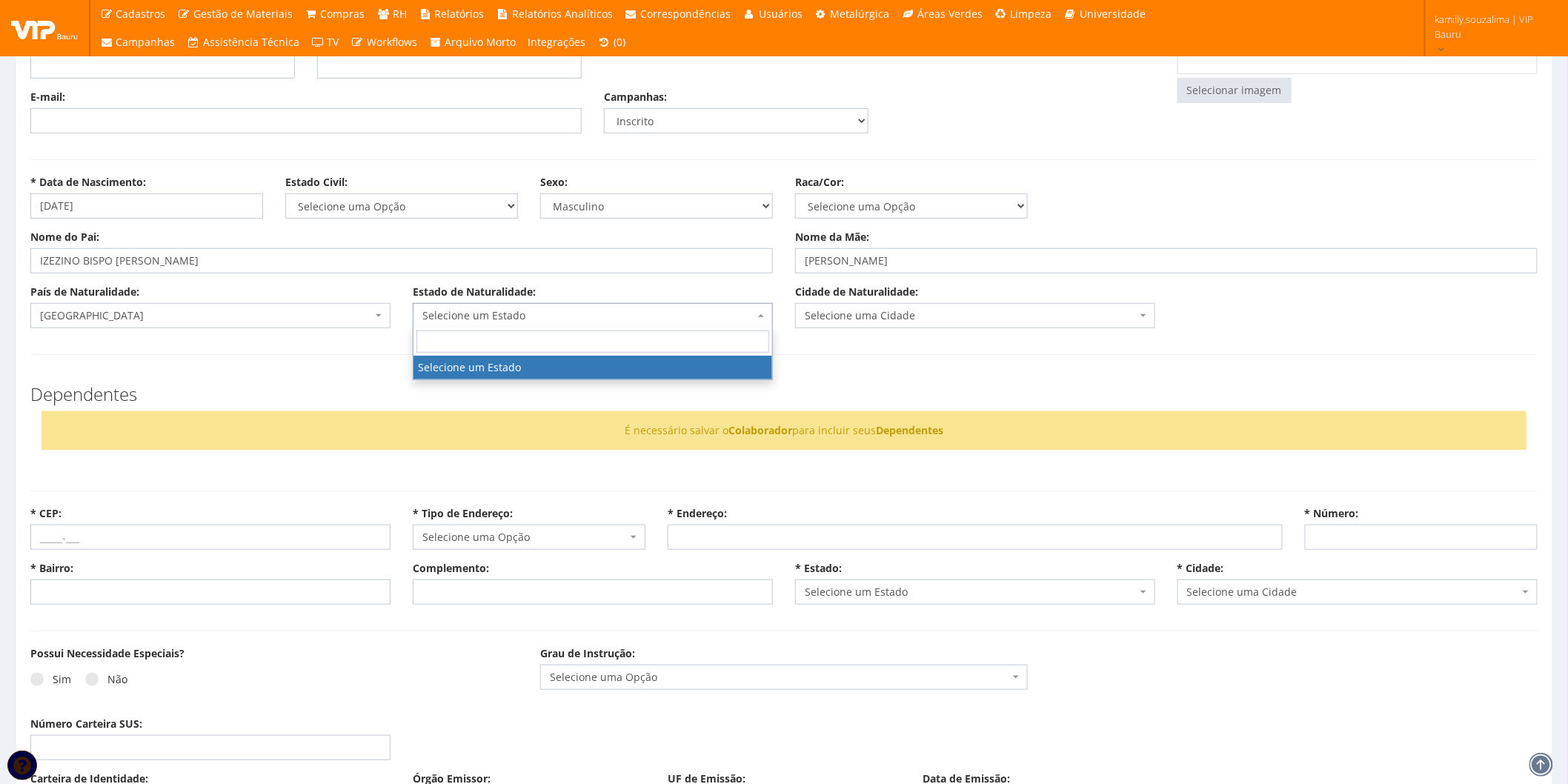
click at [558, 308] on span "Selecione um Estado" at bounding box center [588, 316] width 332 height 15
type input "MG"
select select "13"
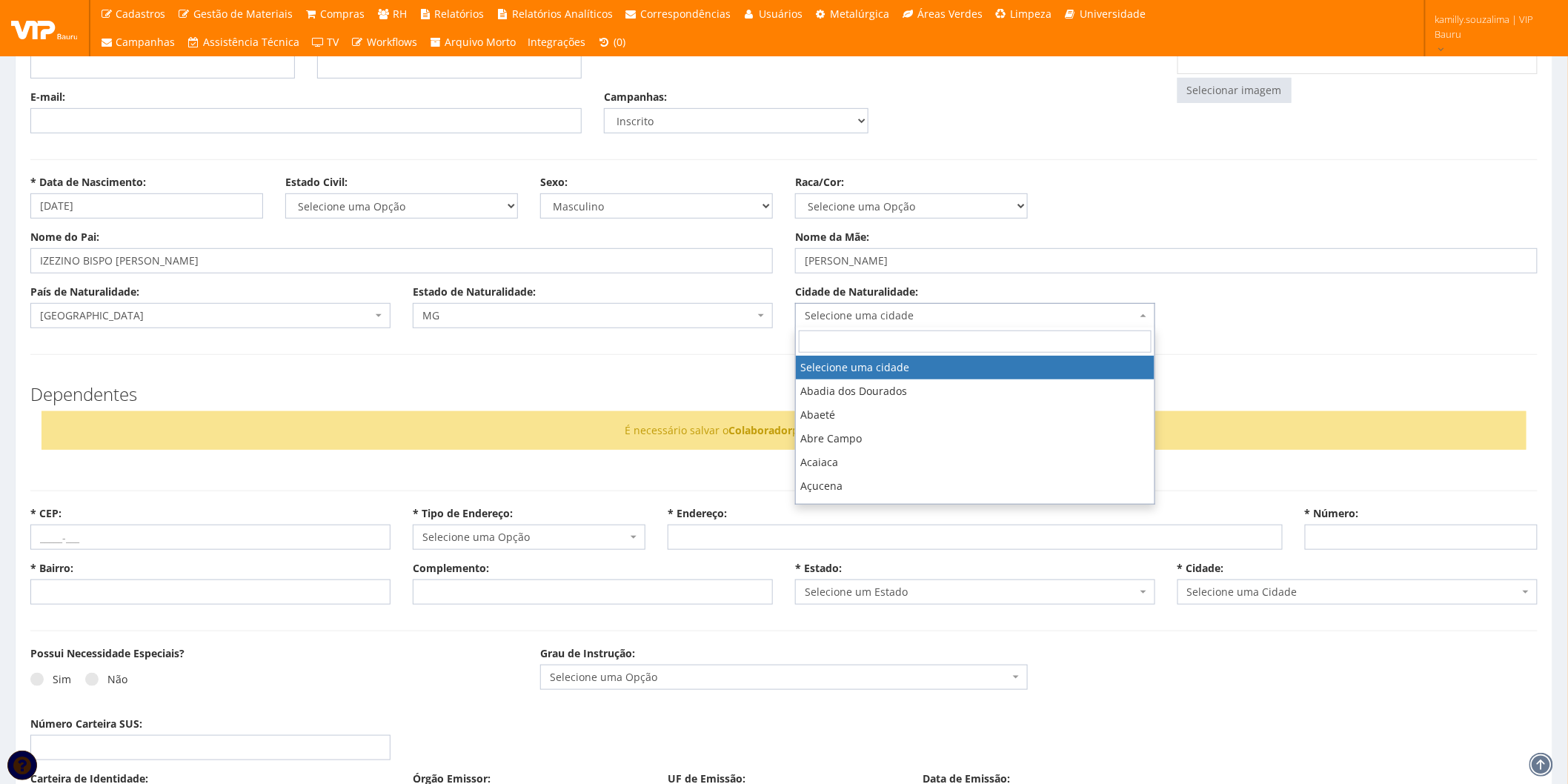
click at [878, 320] on span "Selecione uma cidade" at bounding box center [970, 316] width 332 height 15
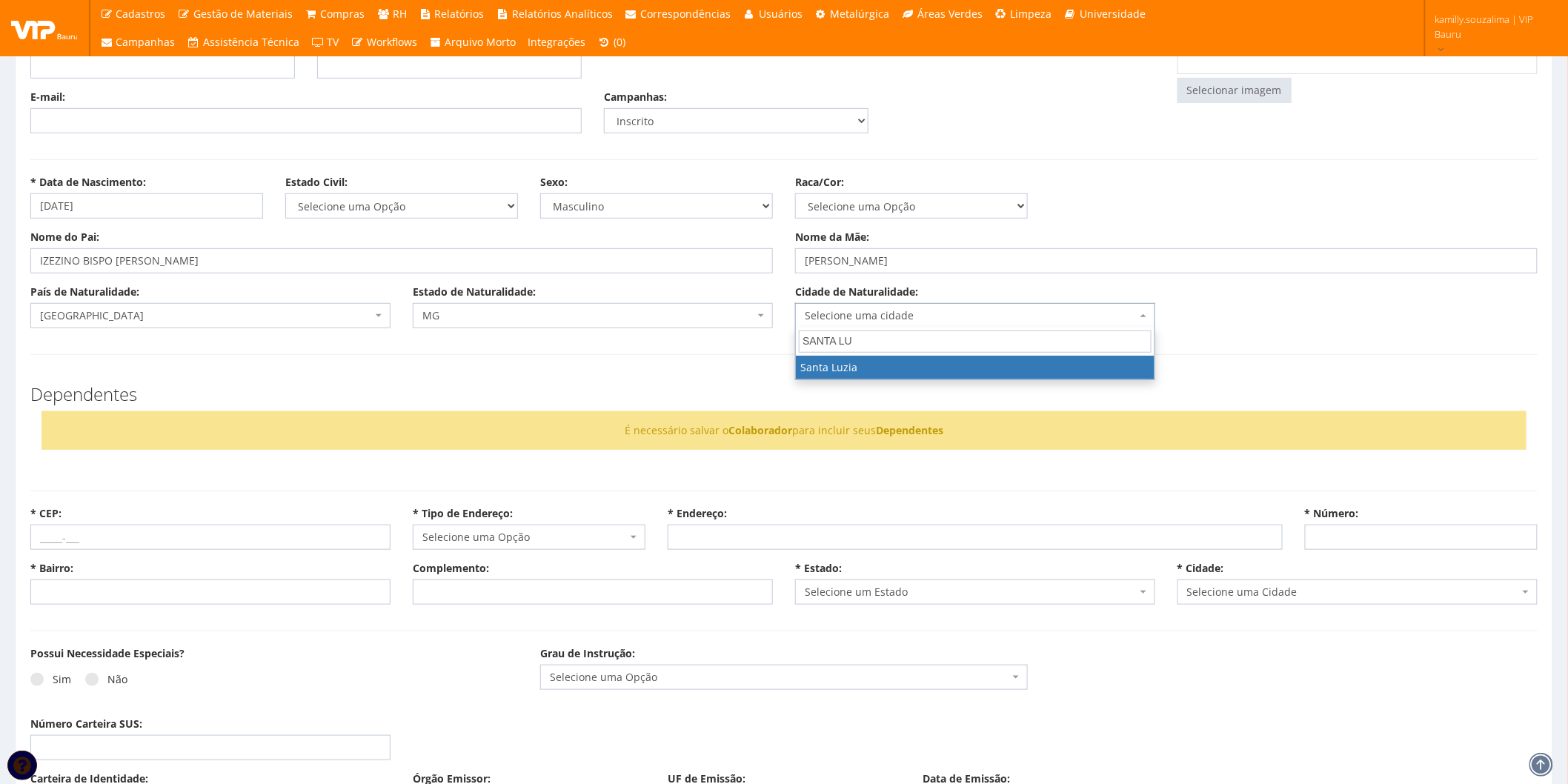
type input "SANTA LU"
select select "2239"
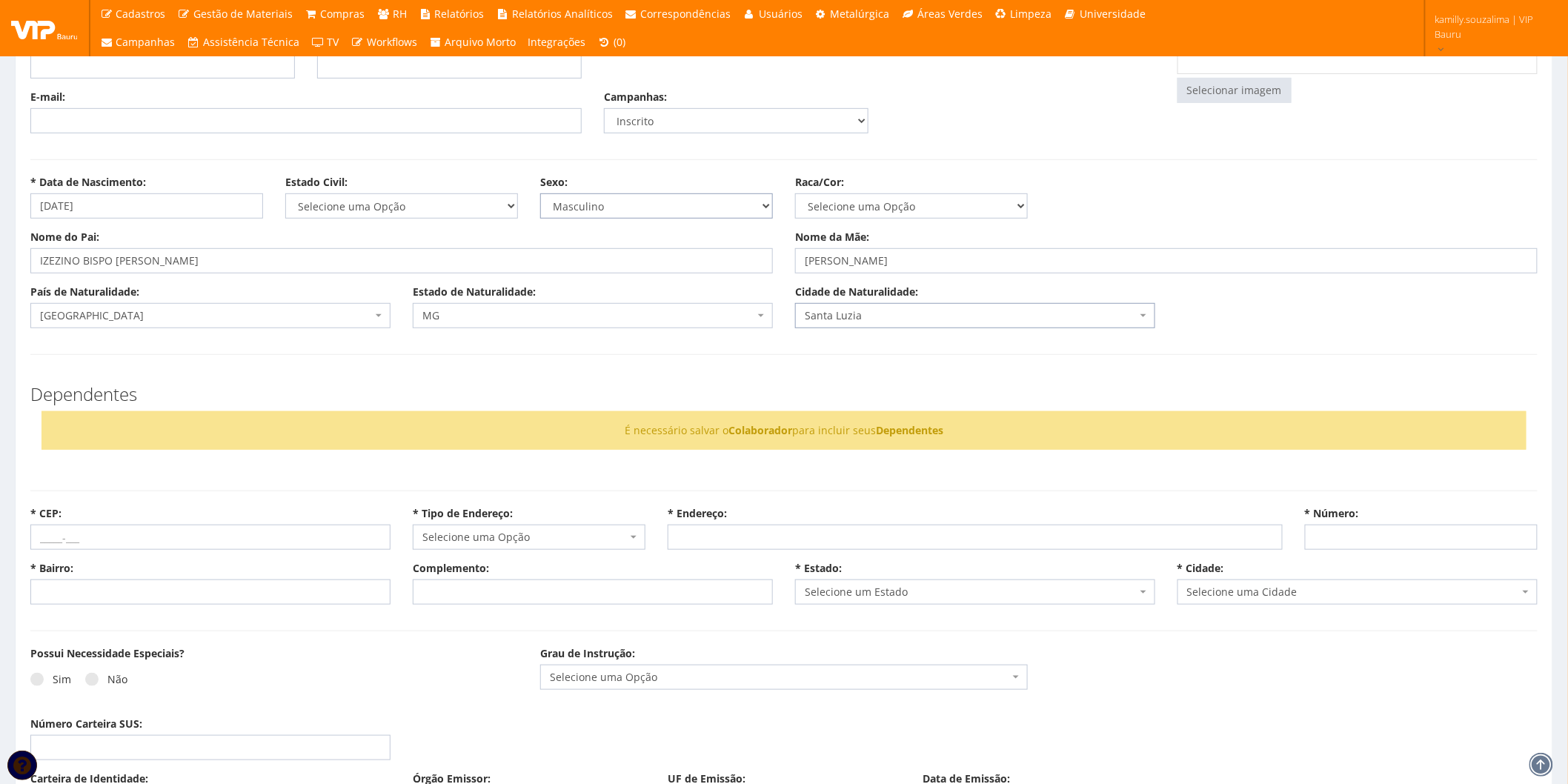
click at [615, 214] on select "Masculino Feminino" at bounding box center [656, 206] width 233 height 25
select select "F"
click at [540, 193] on select "Masculino Feminino" at bounding box center [656, 206] width 233 height 25
drag, startPoint x: 344, startPoint y: 196, endPoint x: 359, endPoint y: 206, distance: 18.0
click at [344, 197] on select "Selecione uma Opção Solteiro Casado União Estável Divorciado Viúvo Separado" at bounding box center [401, 206] width 233 height 25
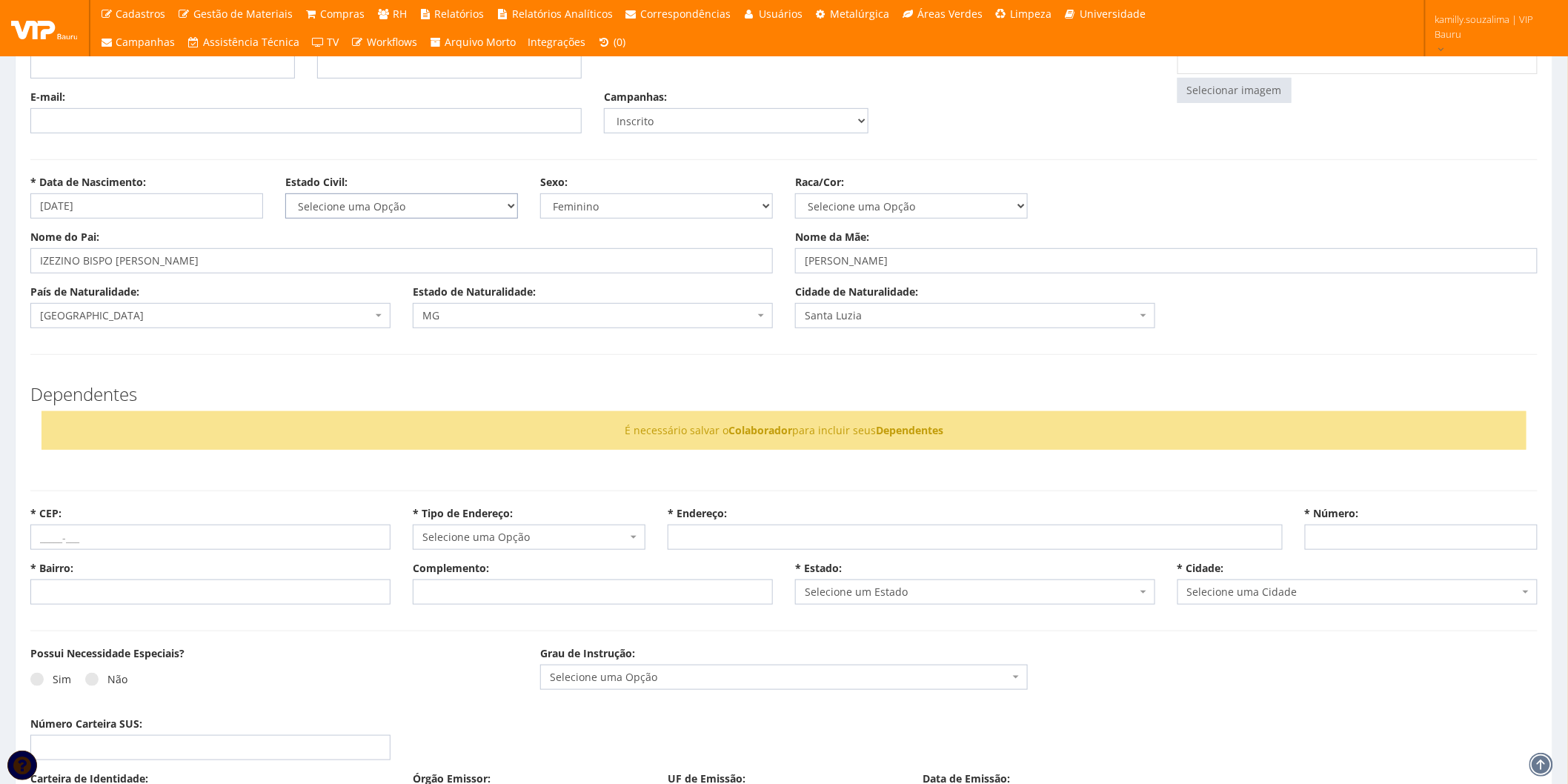
select select "solteiro"
click at [285, 193] on select "Selecione uma Opção Solteiro Casado União Estável Divorciado Viúvo Separado" at bounding box center [401, 206] width 233 height 25
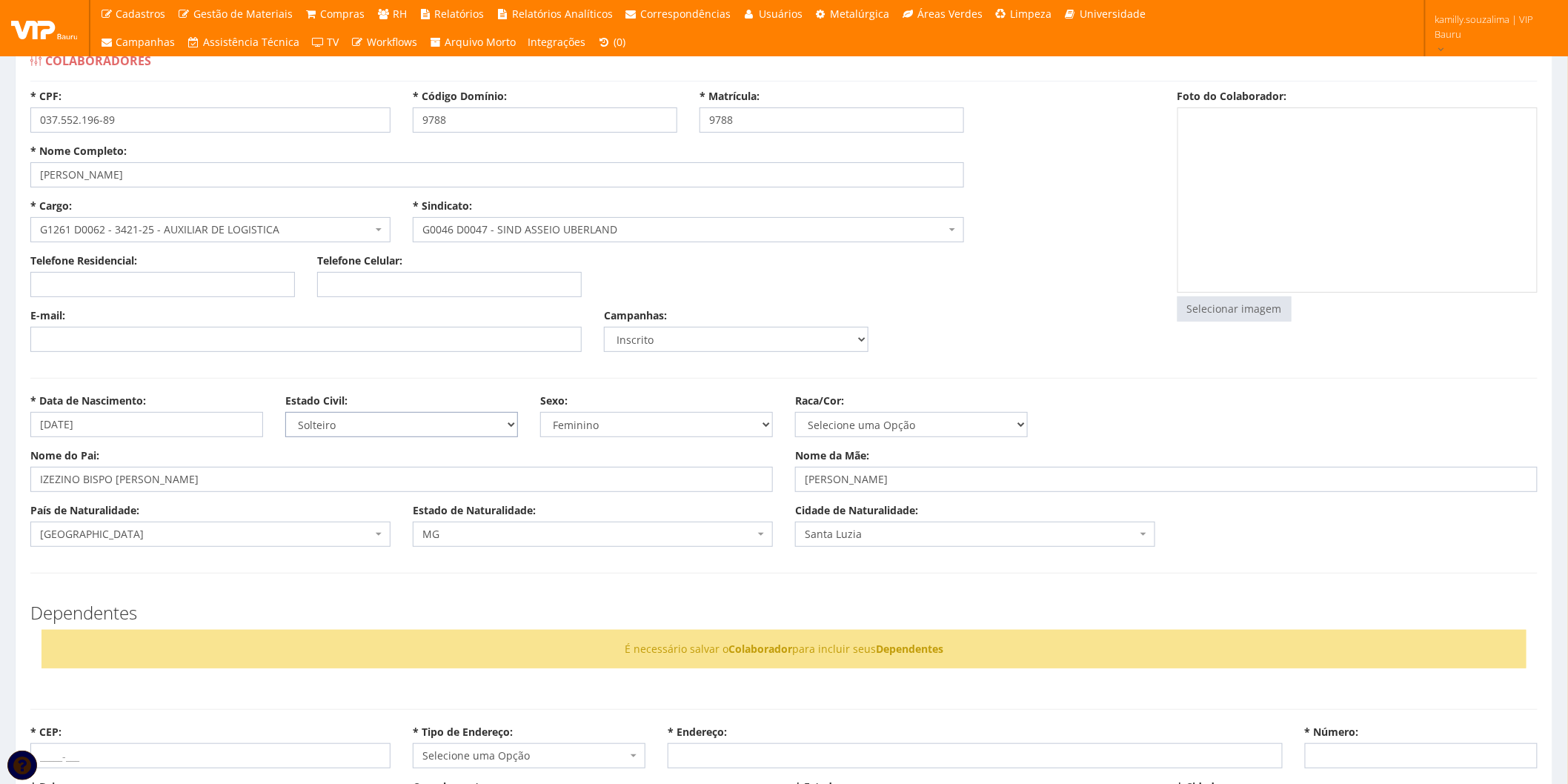
scroll to position [0, 0]
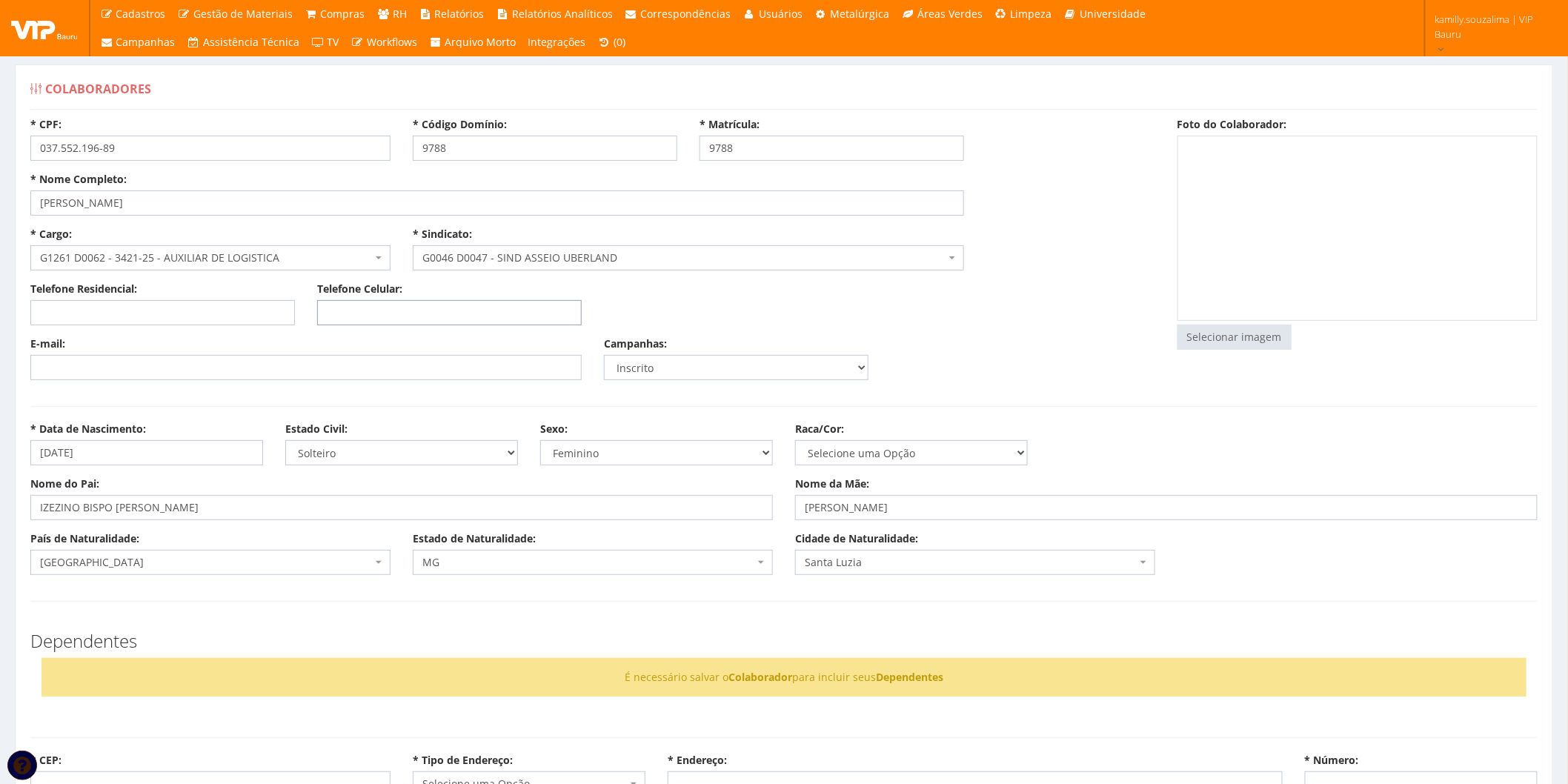
click at [380, 317] on input "Telefone Celular:" at bounding box center [449, 312] width 264 height 25
paste input "(31) 8504-0105"
type input "(31) 8504-0105"
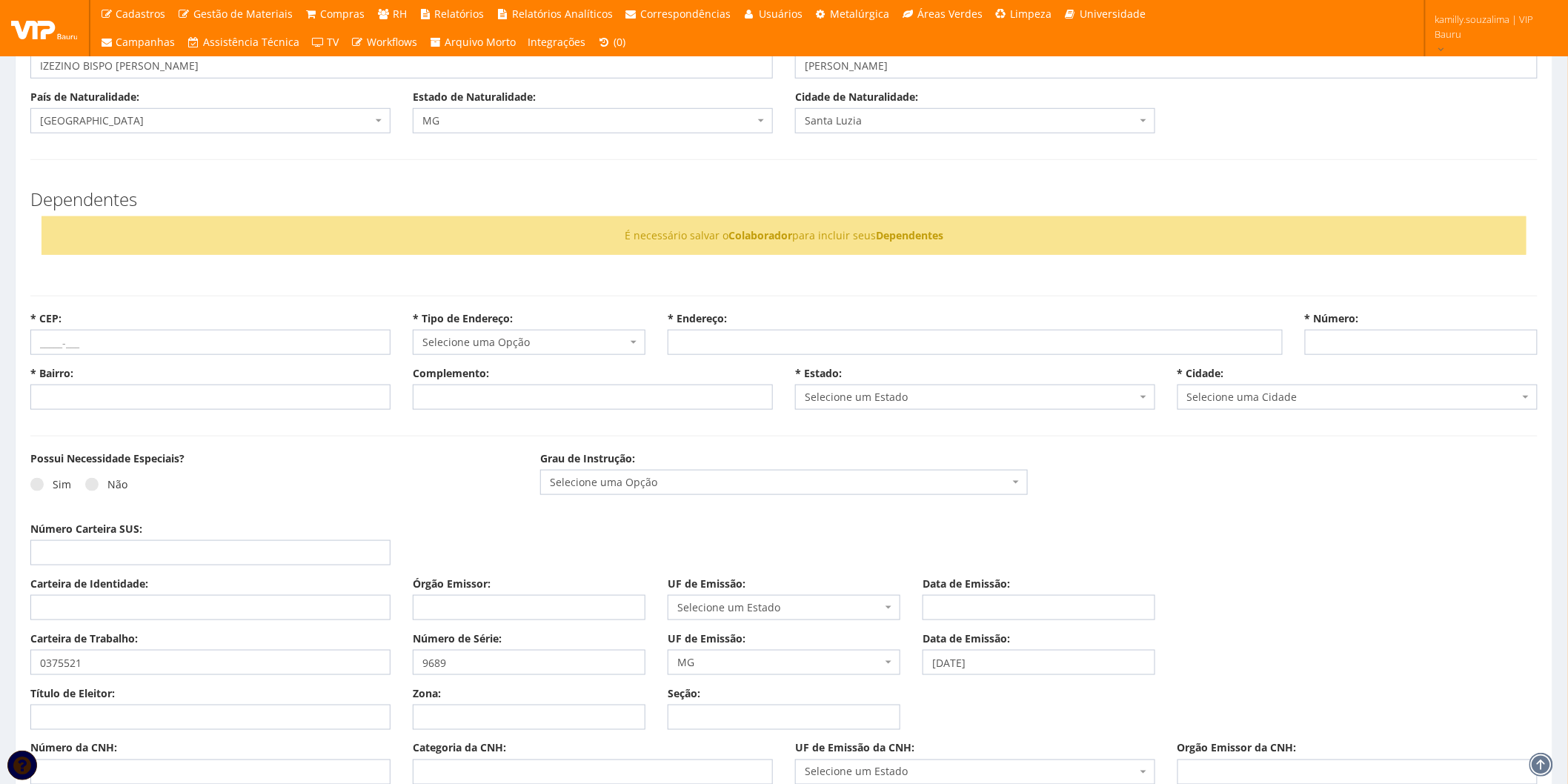
scroll to position [576, 0]
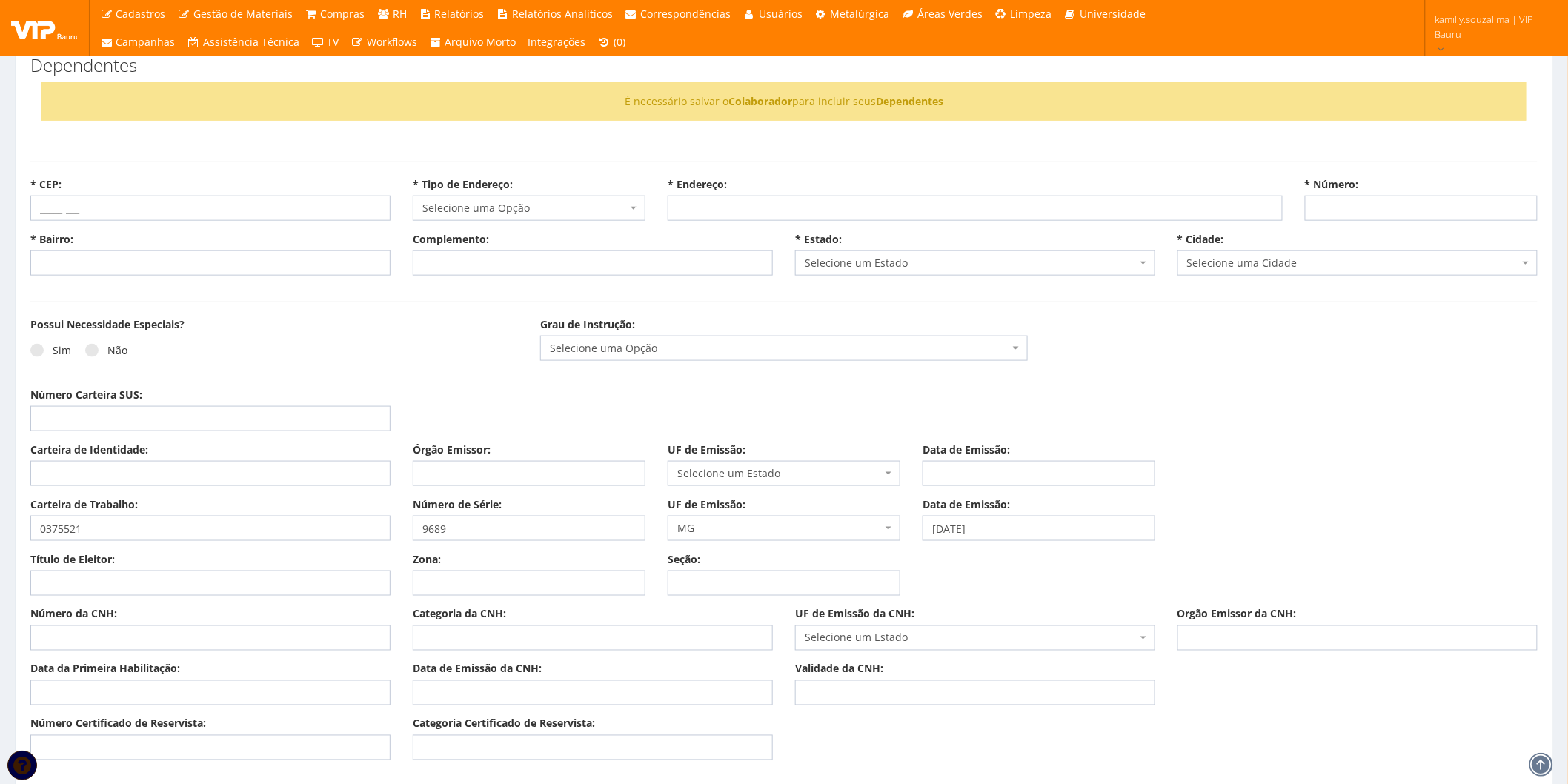
click at [105, 206] on input "* CEP:" at bounding box center [211, 208] width 361 height 25
type input "30690-600"
select select
type input "Carregando..."
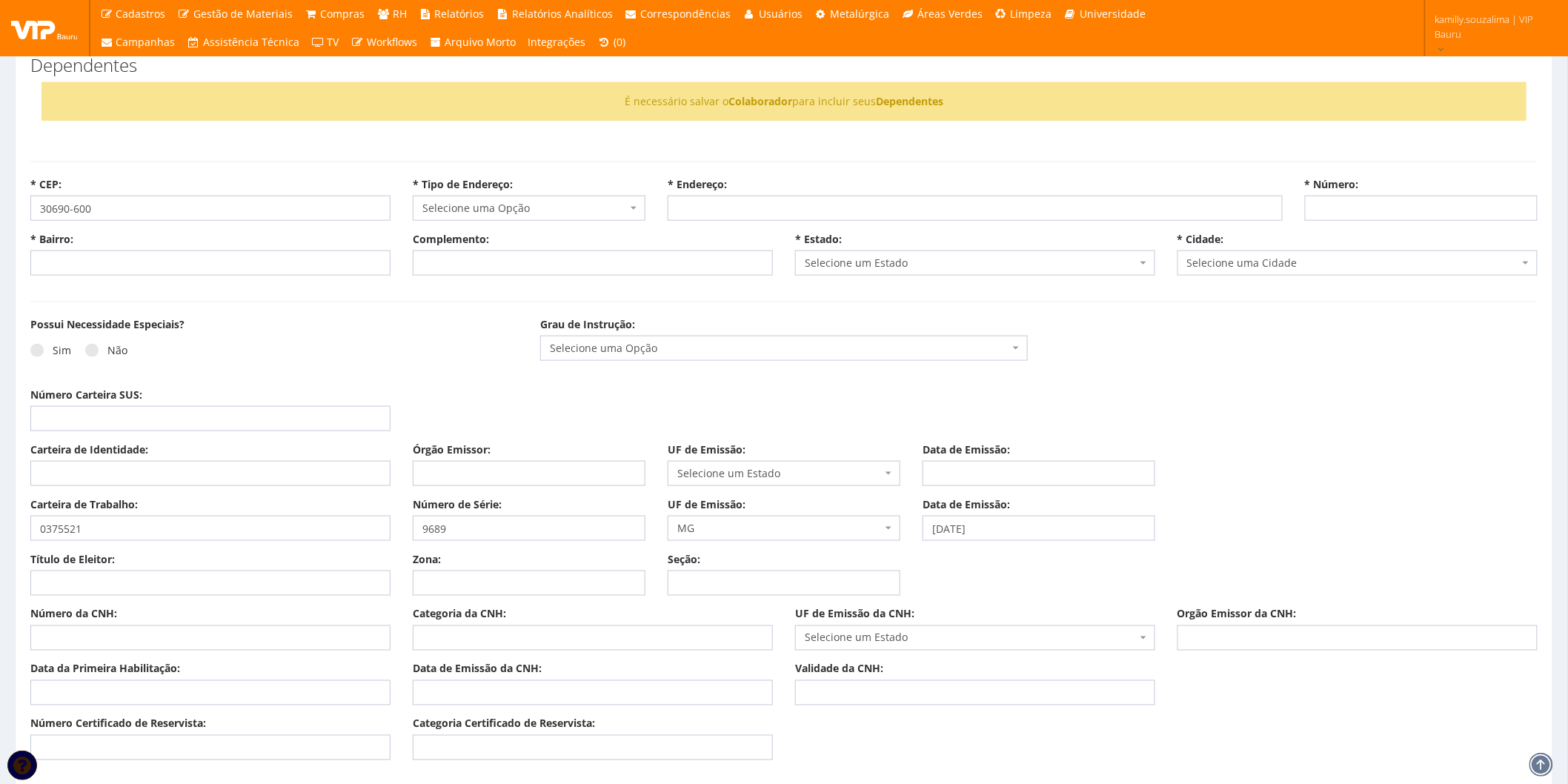
type input "Carregando..."
select select
click at [298, 339] on div "Sim Não" at bounding box center [274, 356] width 487 height 41
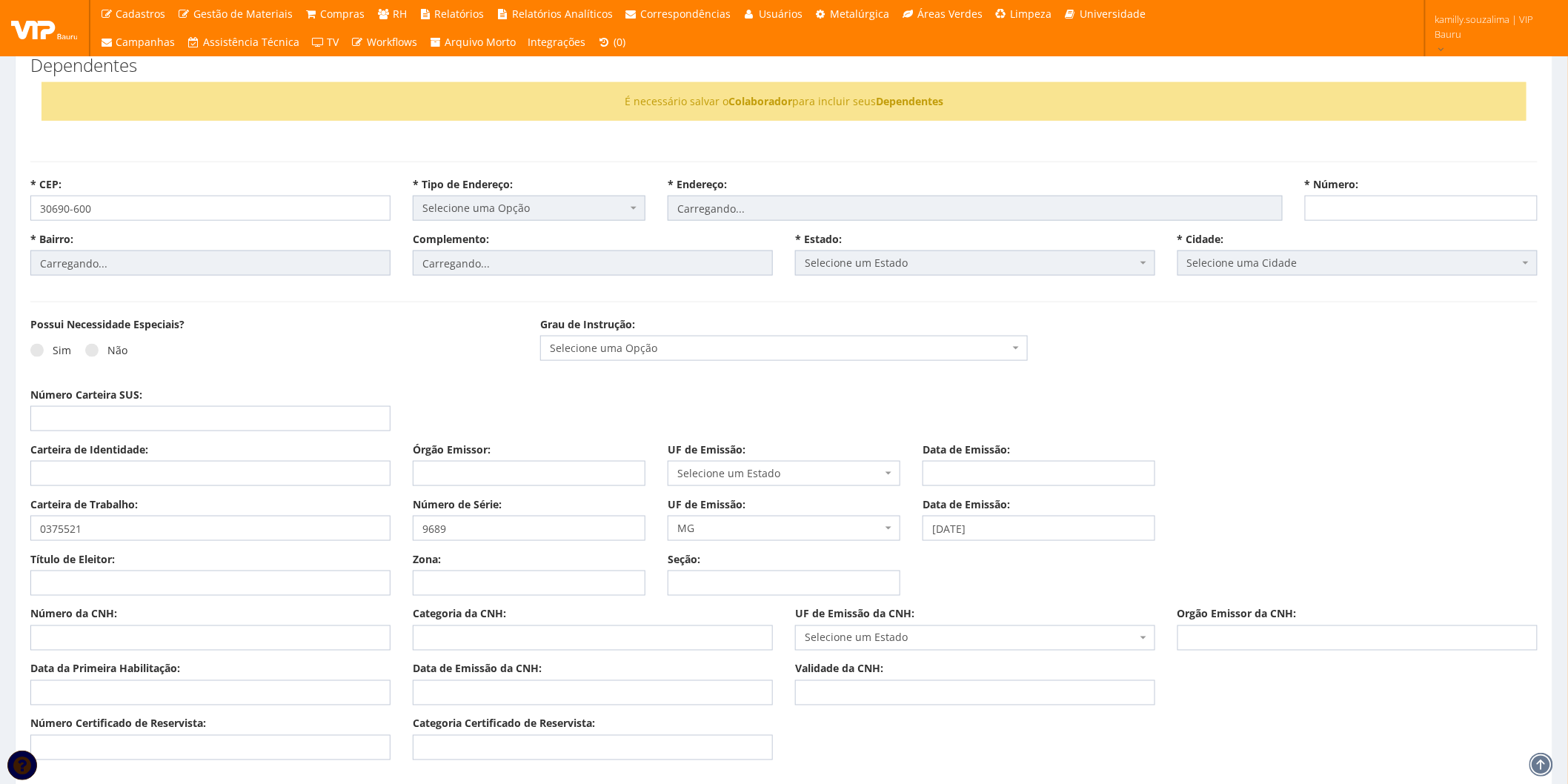
select select "rua"
type input "Viva Carvalho"
type input "Lindéia (Barreiro)"
select select "13"
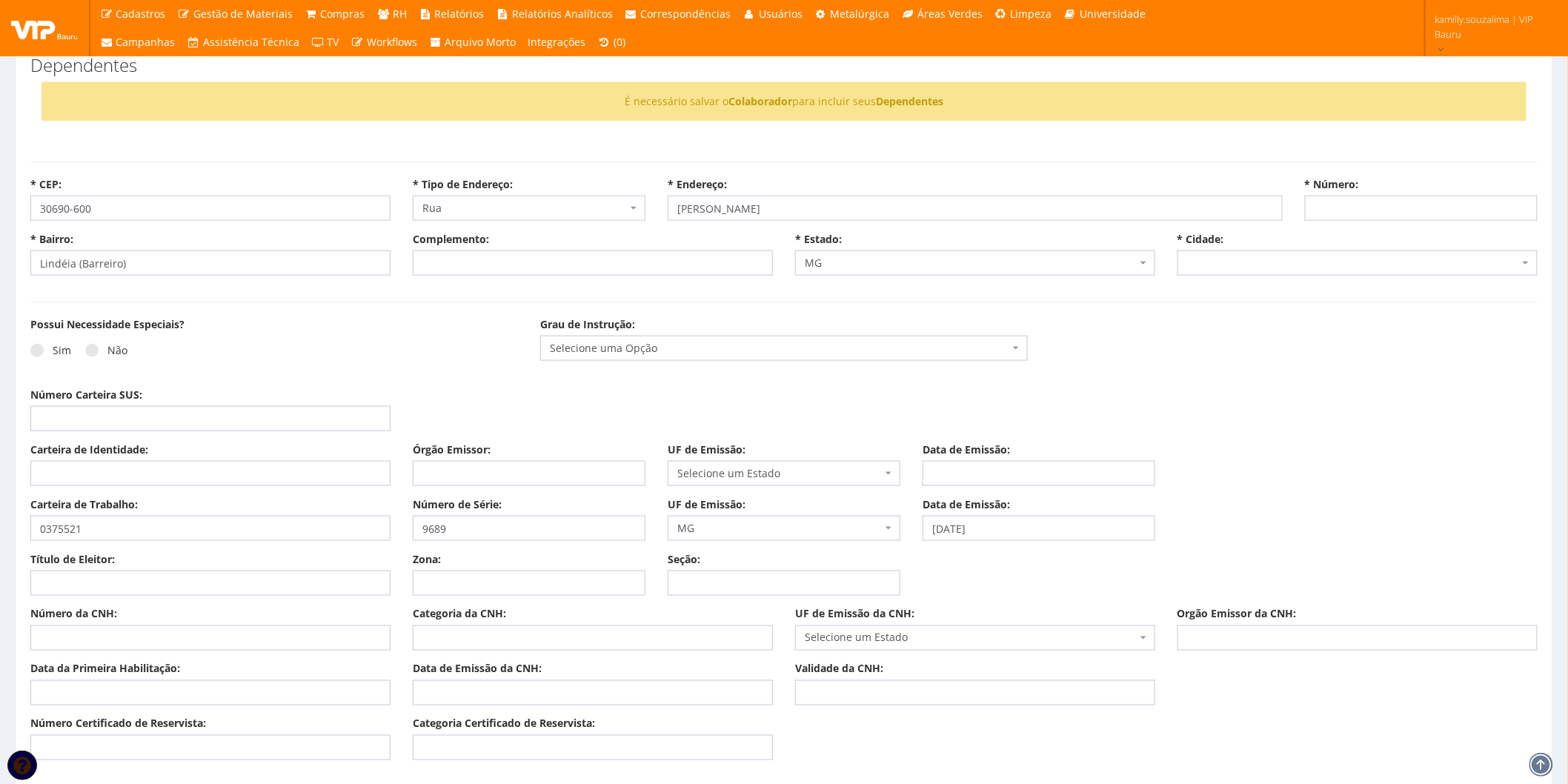
select select "1630"
click at [361, 330] on div "Possui Necessidade Especiais? Sim Não" at bounding box center [273, 347] width 510 height 60
click at [1337, 212] on input "* Número:" at bounding box center [1421, 208] width 233 height 25
type input "101"
click at [304, 404] on div "Número Carteira SUS:" at bounding box center [210, 409] width 382 height 44
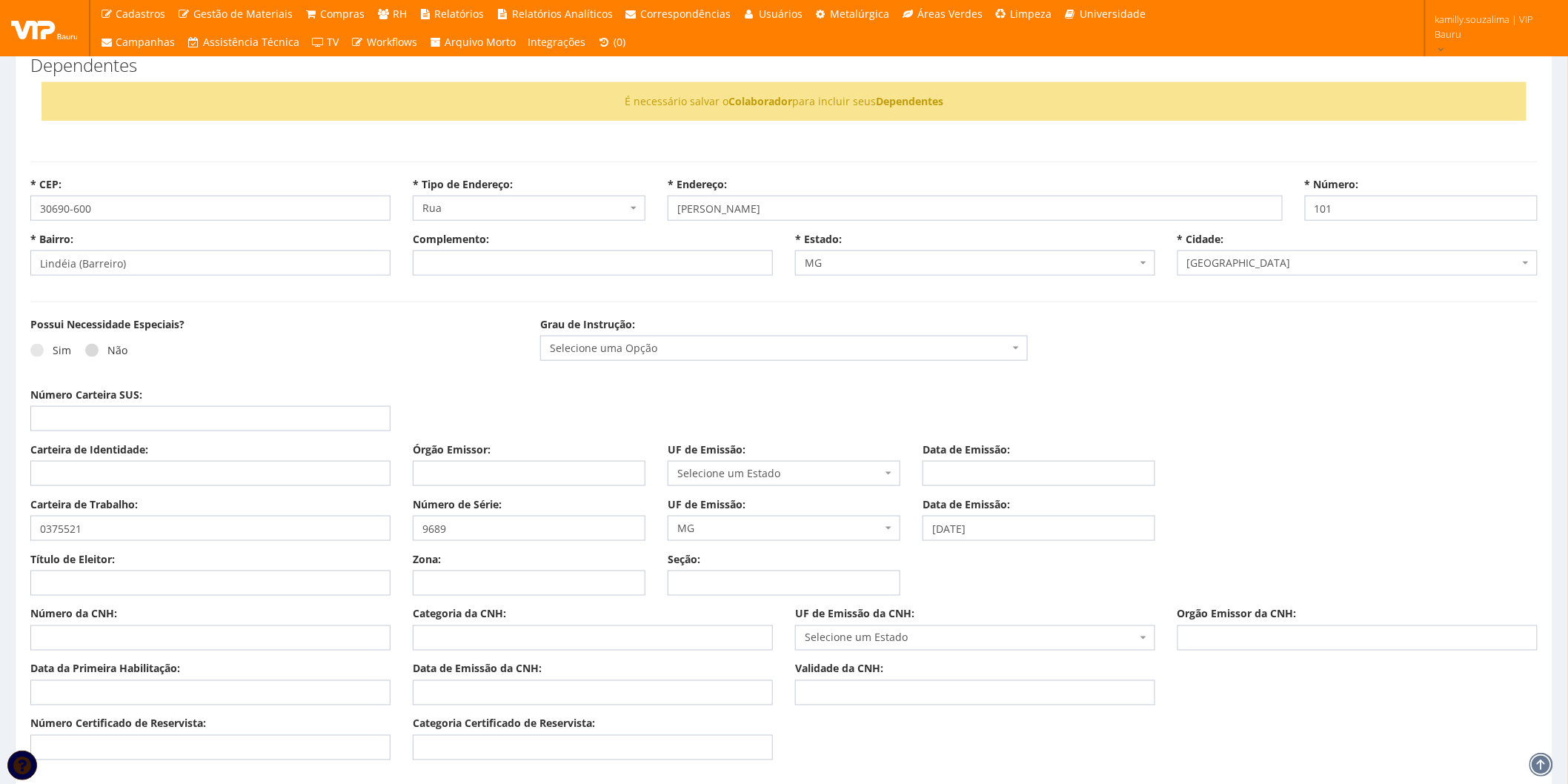
click at [85, 352] on span at bounding box center [92, 351] width 13 height 13
click at [108, 352] on input "Não" at bounding box center [113, 351] width 10 height 10
radio input "true"
click at [609, 345] on span "Selecione uma Opção" at bounding box center [780, 348] width 459 height 15
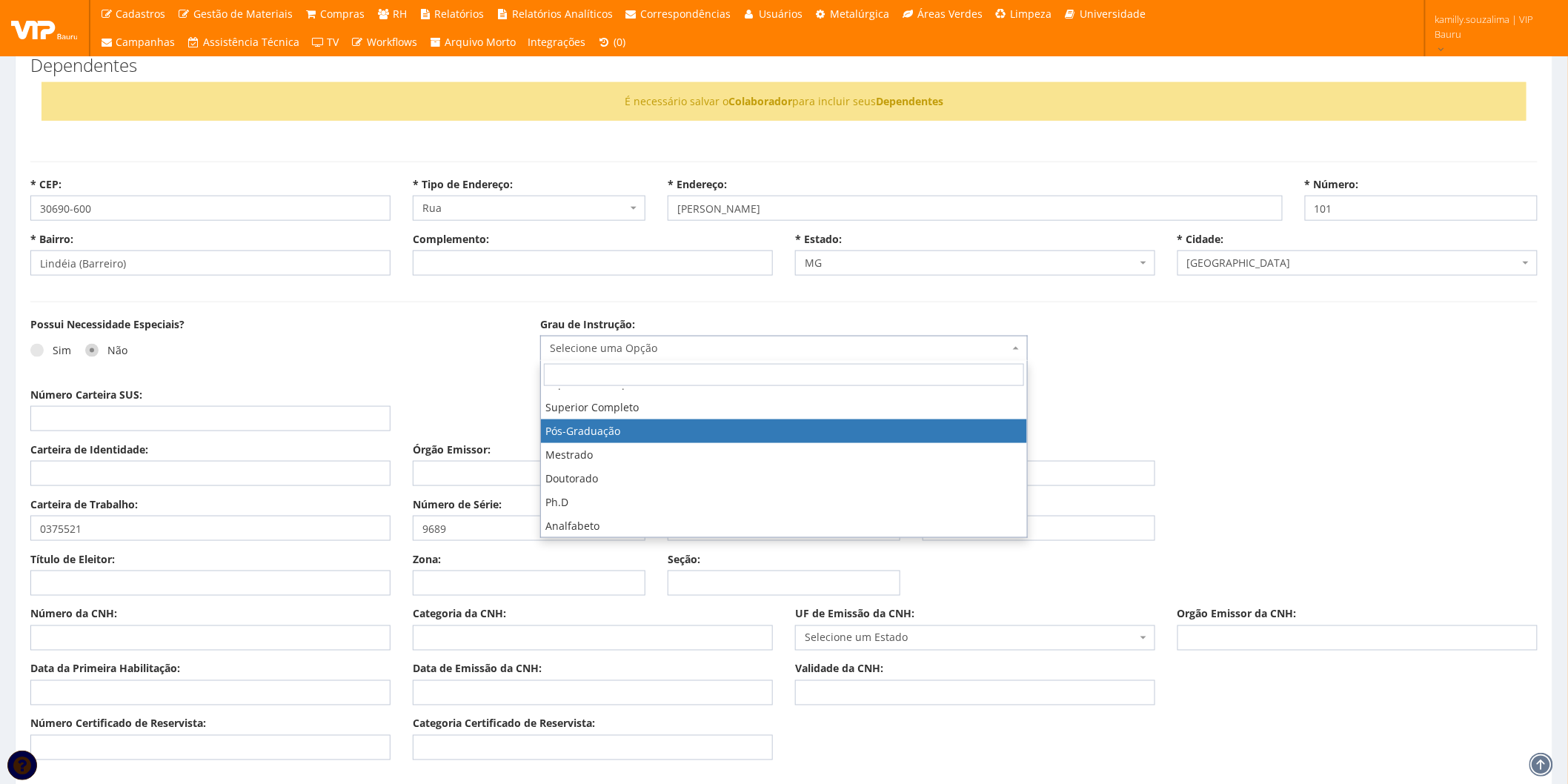
scroll to position [18, 0]
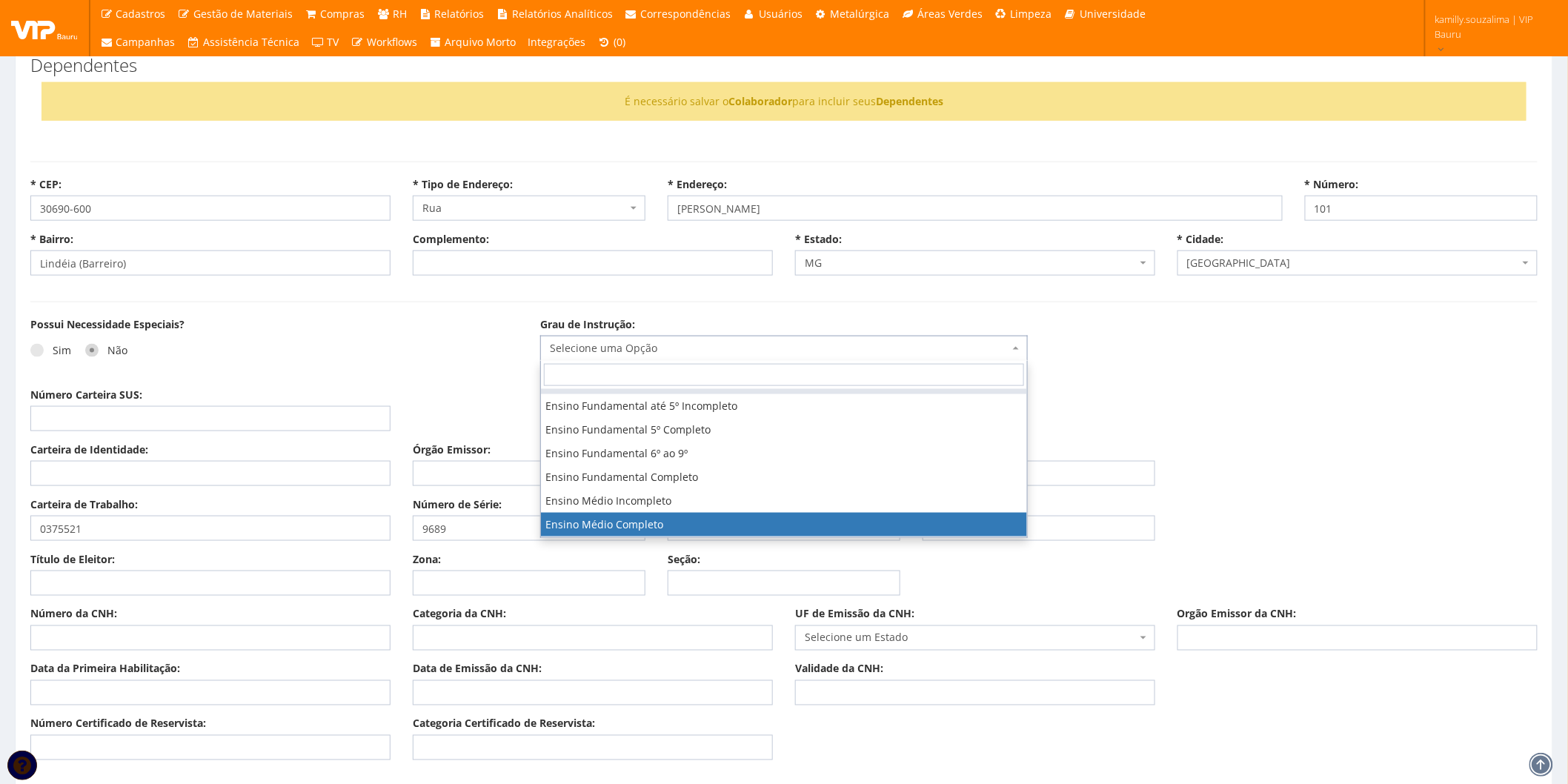
select select "ensino_medio_completo"
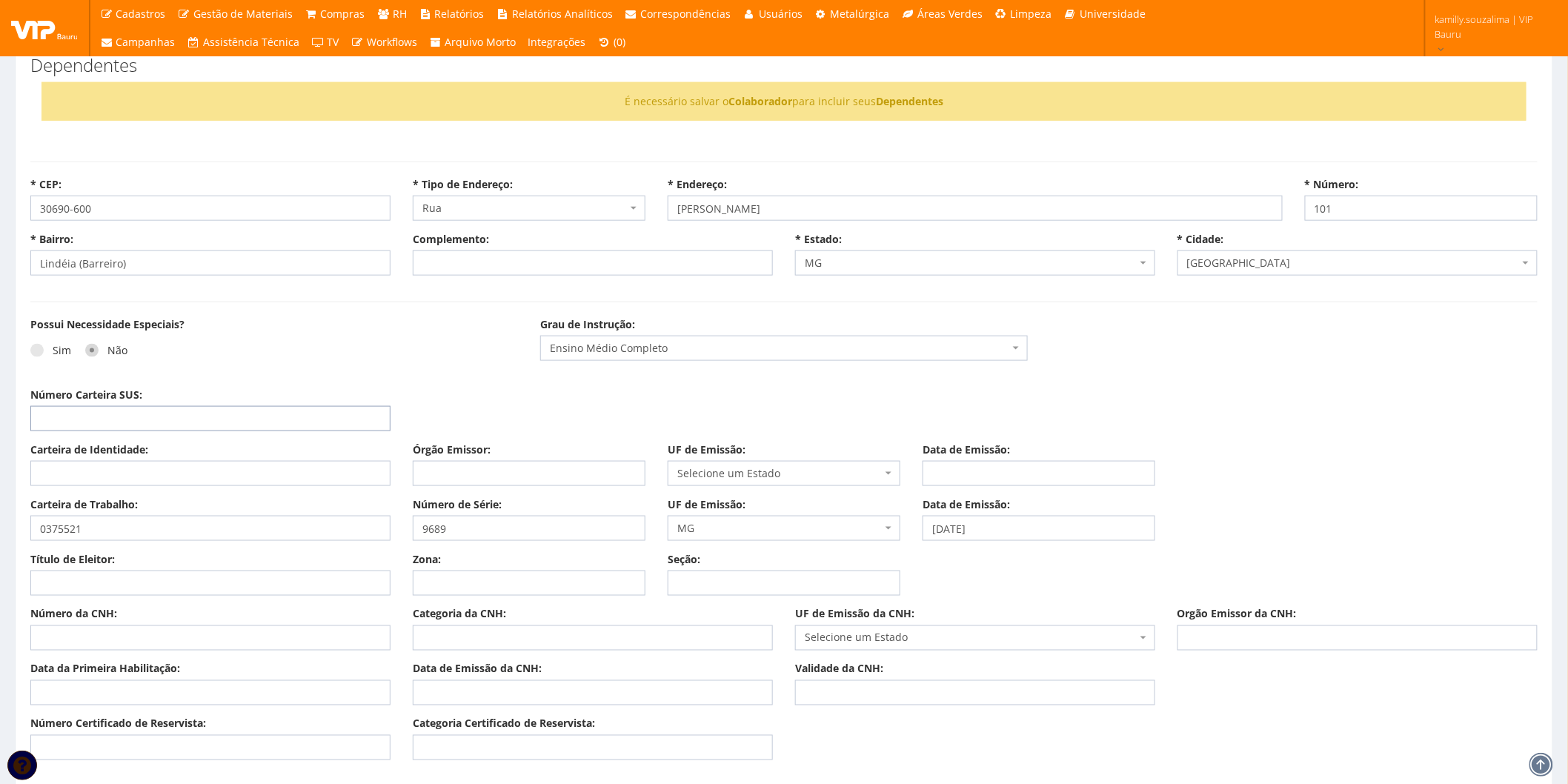
drag, startPoint x: 198, startPoint y: 419, endPoint x: 174, endPoint y: 424, distance: 24.5
click at [198, 419] on input "Número Carteira SUS:" at bounding box center [211, 419] width 361 height 25
drag, startPoint x: 179, startPoint y: 428, endPoint x: 169, endPoint y: 425, distance: 10.4
click at [179, 428] on input "Número Carteira SUS:" at bounding box center [211, 419] width 361 height 25
type input "708003350877524"
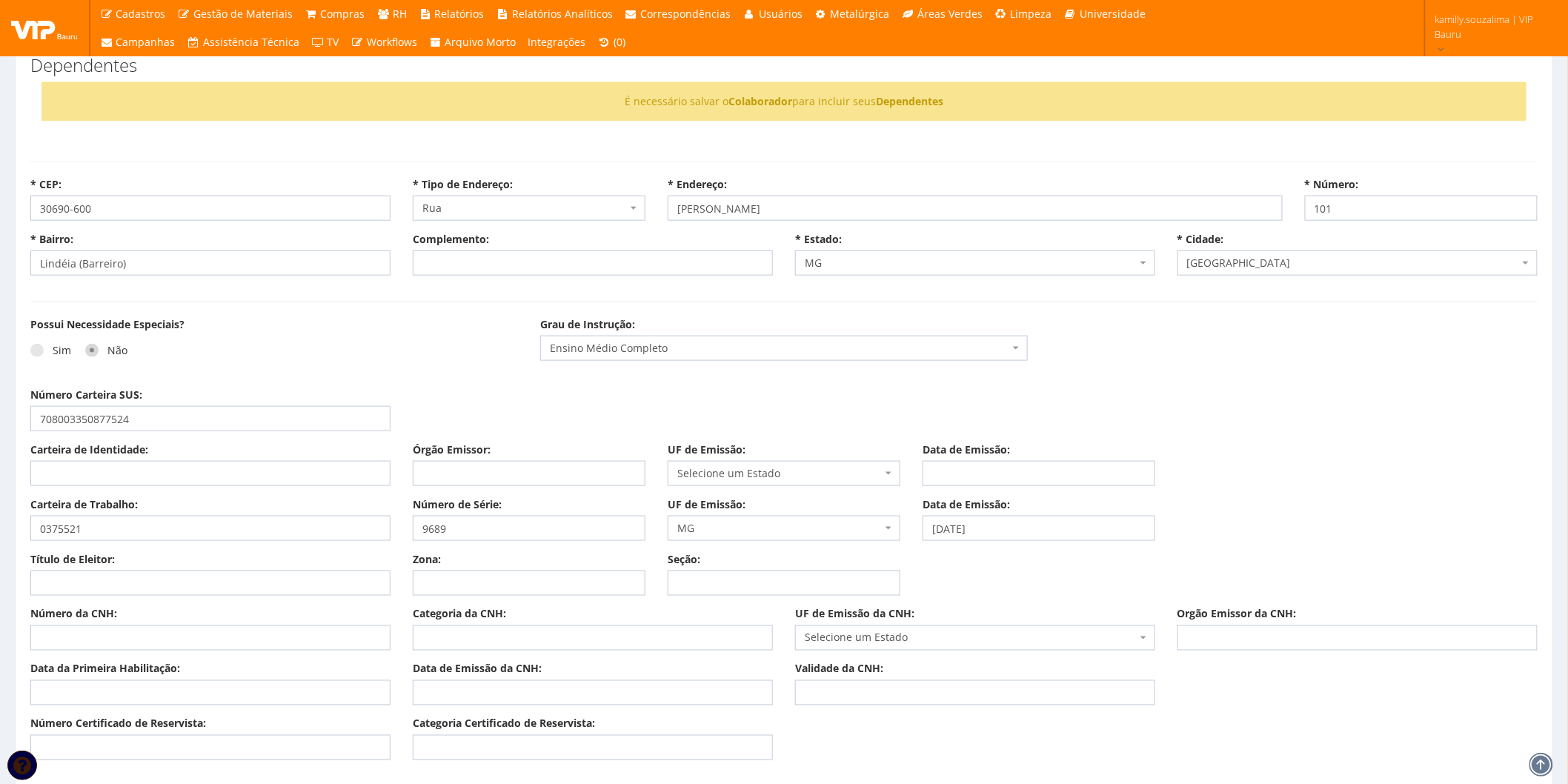
click at [142, 460] on div "Carteira de Identidade:" at bounding box center [210, 464] width 382 height 44
click at [144, 470] on input "Carteira de Identidade:" at bounding box center [211, 473] width 361 height 25
click at [128, 467] on input "Carteira de Identidade:" at bounding box center [211, 473] width 361 height 25
click at [116, 468] on input "Carteira de Identidade:" at bounding box center [211, 473] width 361 height 25
type input "03755219689"
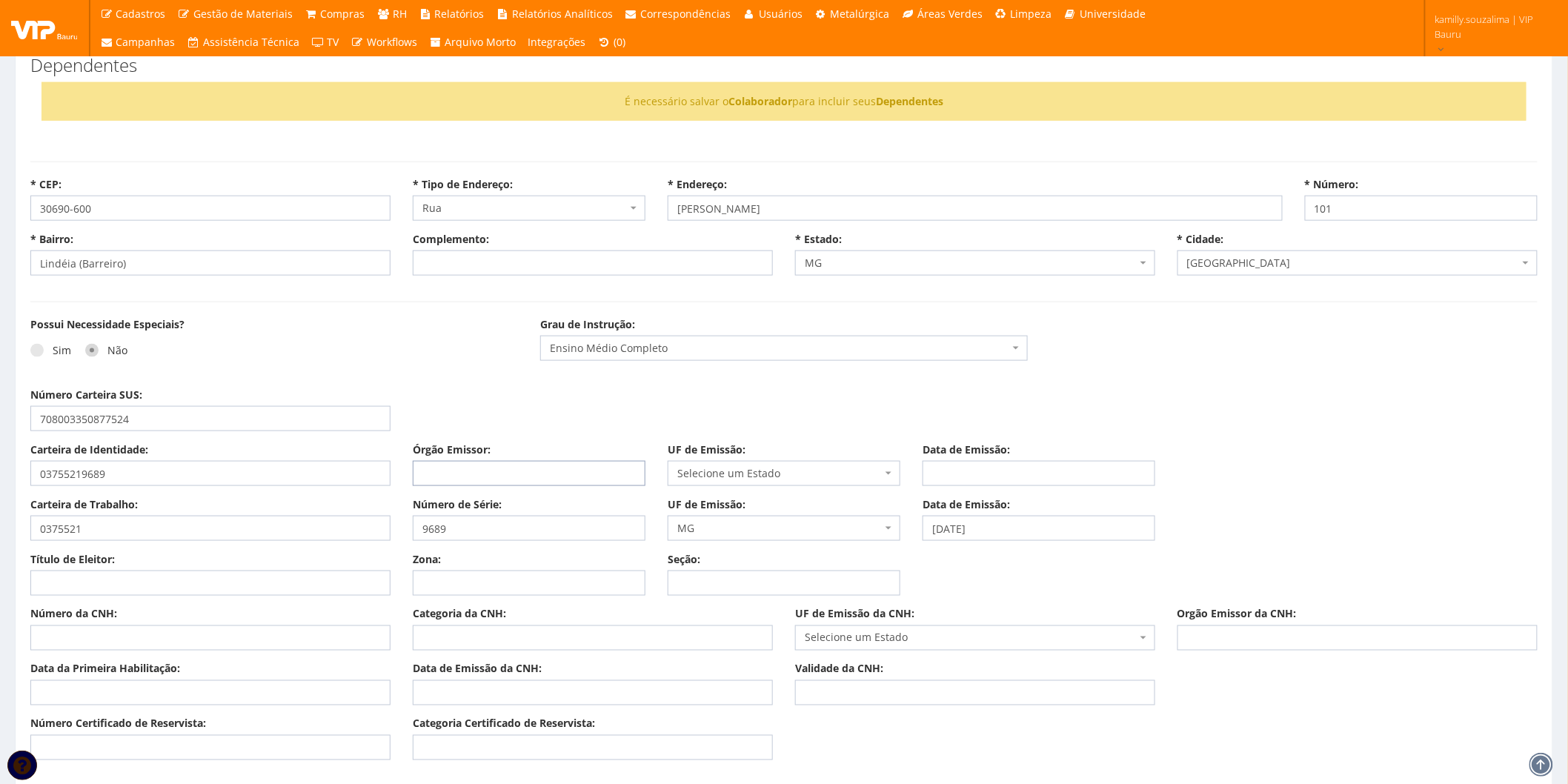
click at [530, 472] on input "Órgão Emissor:" at bounding box center [529, 473] width 233 height 25
type input "SSP"
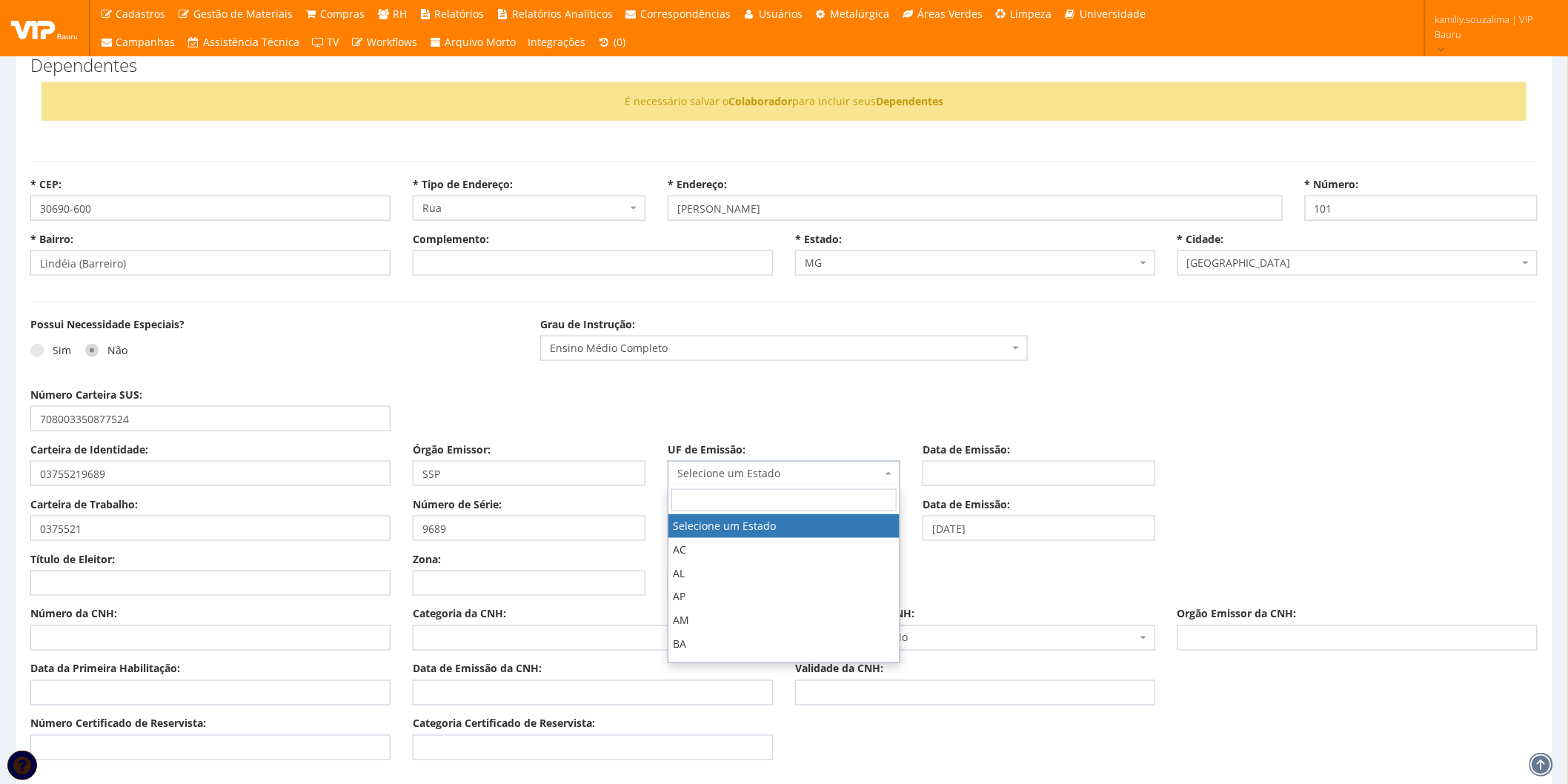
click at [753, 464] on span "Selecione um Estado" at bounding box center [784, 473] width 233 height 25
type input "MG"
drag, startPoint x: 754, startPoint y: 520, endPoint x: 966, endPoint y: 501, distance: 212.8
select select "MG"
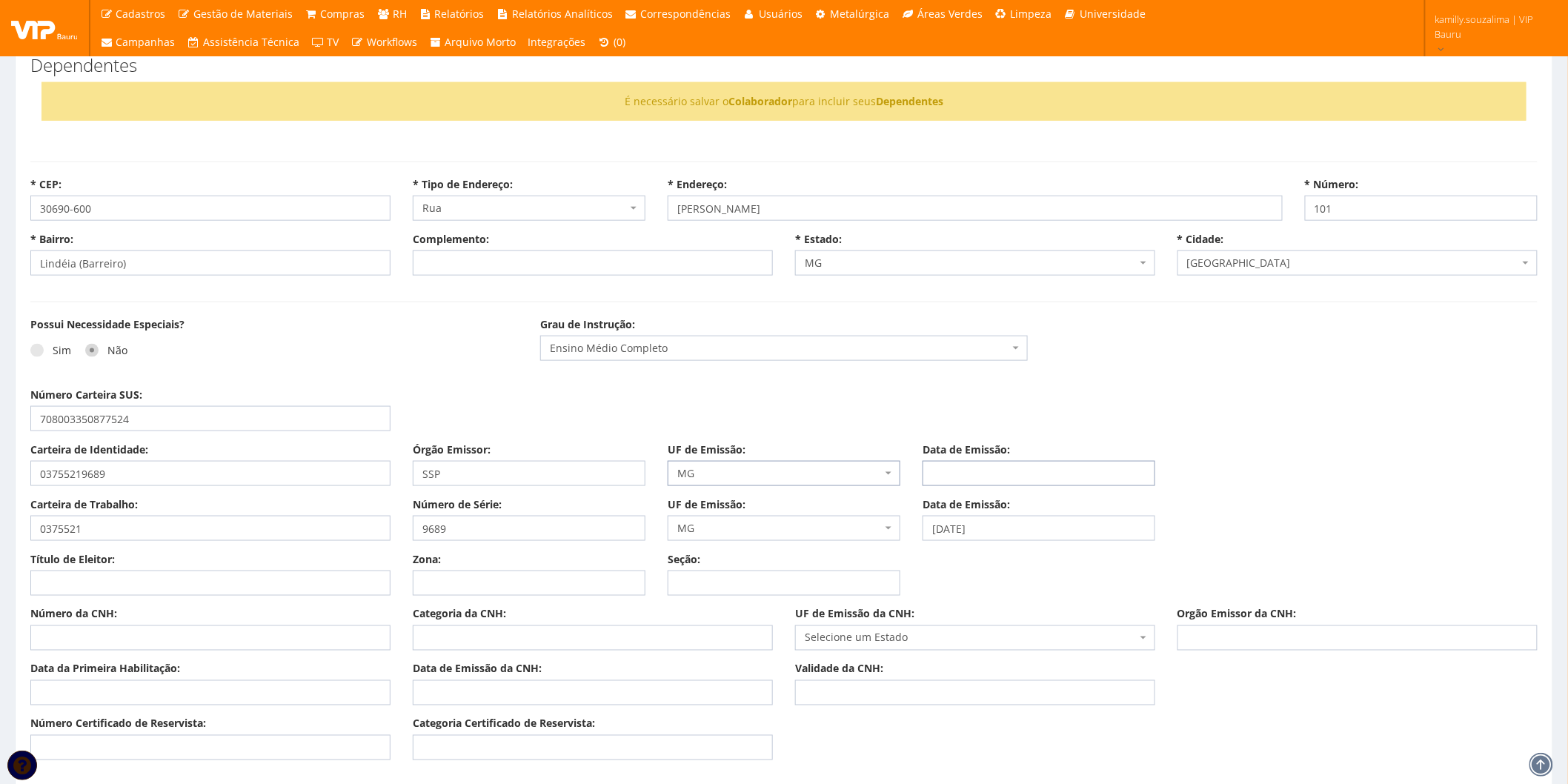
click at [1014, 474] on input "Data de Emissão:" at bounding box center [1038, 473] width 233 height 25
click at [1112, 476] on input "Data de Emissão:" at bounding box center [1038, 473] width 233 height 25
type input "29/04/2025"
click at [1231, 323] on div "Possui Necessidade Especiais? Sim Não Grau de Instrução: Selecione uma Opção En…" at bounding box center [784, 352] width 1530 height 70
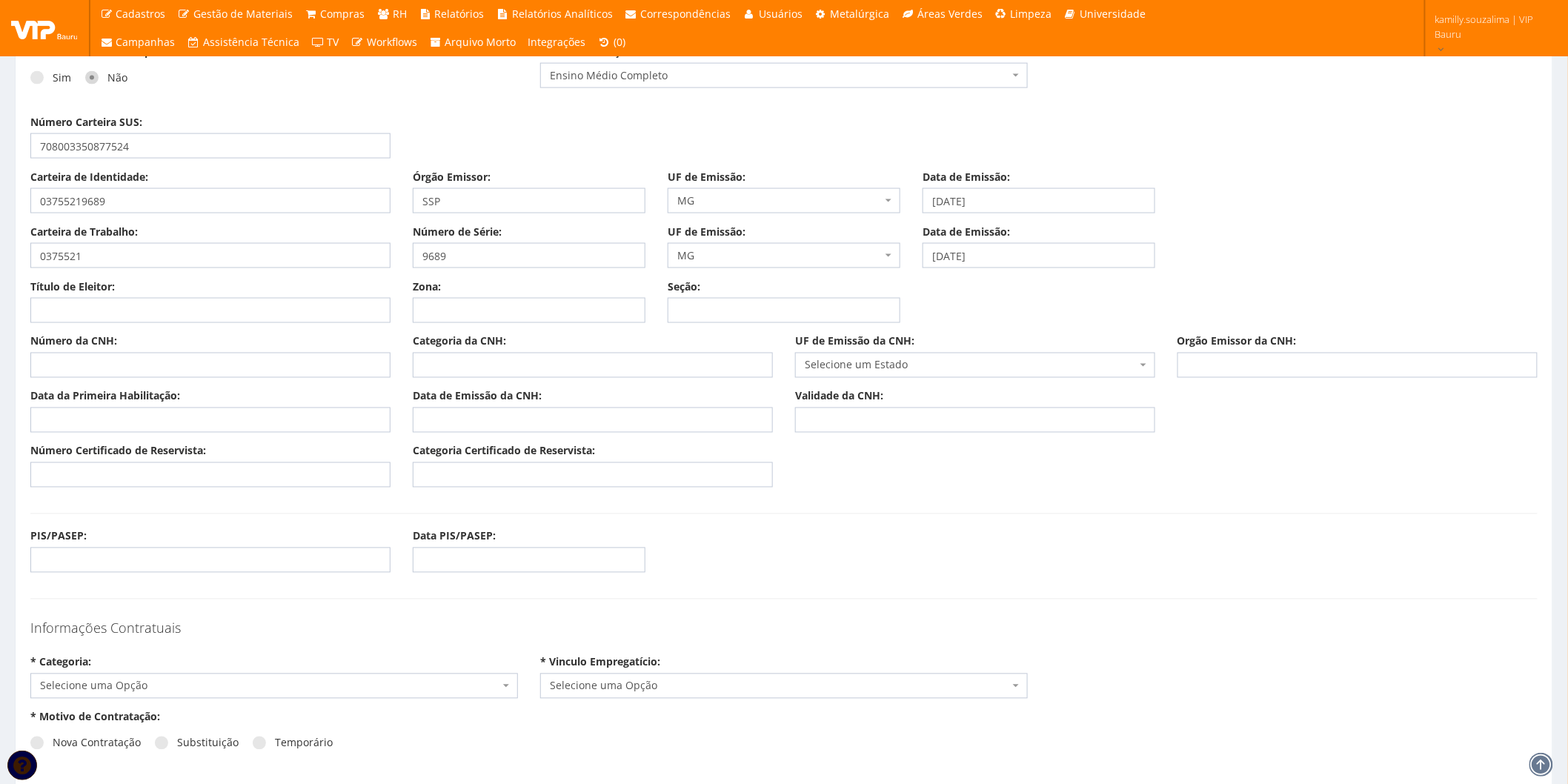
scroll to position [906, 0]
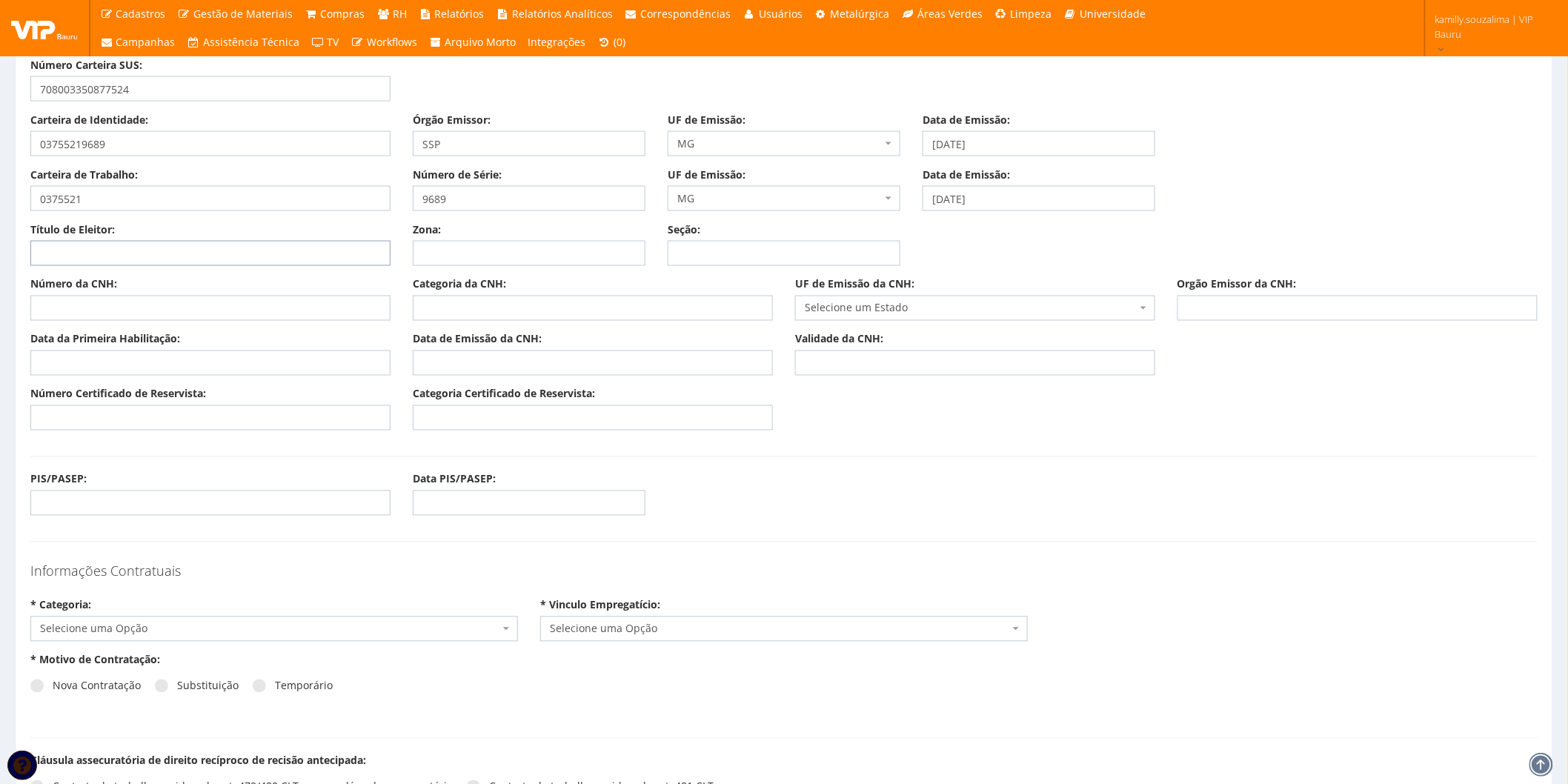
click at [122, 247] on input "Título de Eleitor:" at bounding box center [211, 254] width 361 height 25
type input "148308590272"
click at [481, 249] on input "Zona:" at bounding box center [529, 254] width 233 height 25
type input "091"
click at [719, 247] on input "Seção:" at bounding box center [784, 254] width 233 height 25
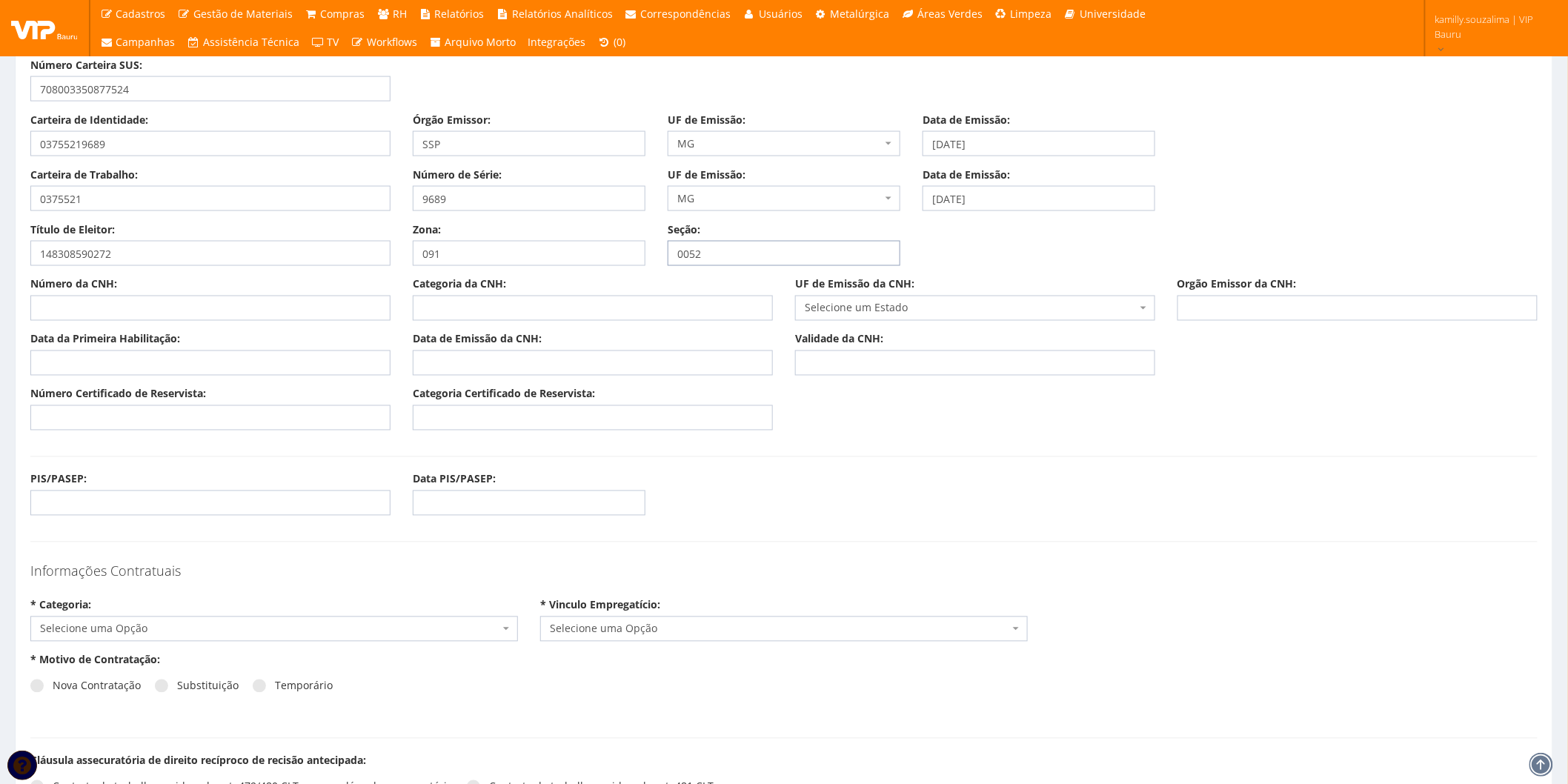
type input "0052"
click at [106, 308] on input "Número da CNH:" at bounding box center [211, 308] width 361 height 25
click at [228, 512] on input "PIS/PASEP:" at bounding box center [211, 503] width 361 height 25
click at [80, 505] on input "PIS/PASEP:" at bounding box center [211, 503] width 361 height 25
click at [109, 506] on input "PIS/PASEP:" at bounding box center [211, 503] width 361 height 25
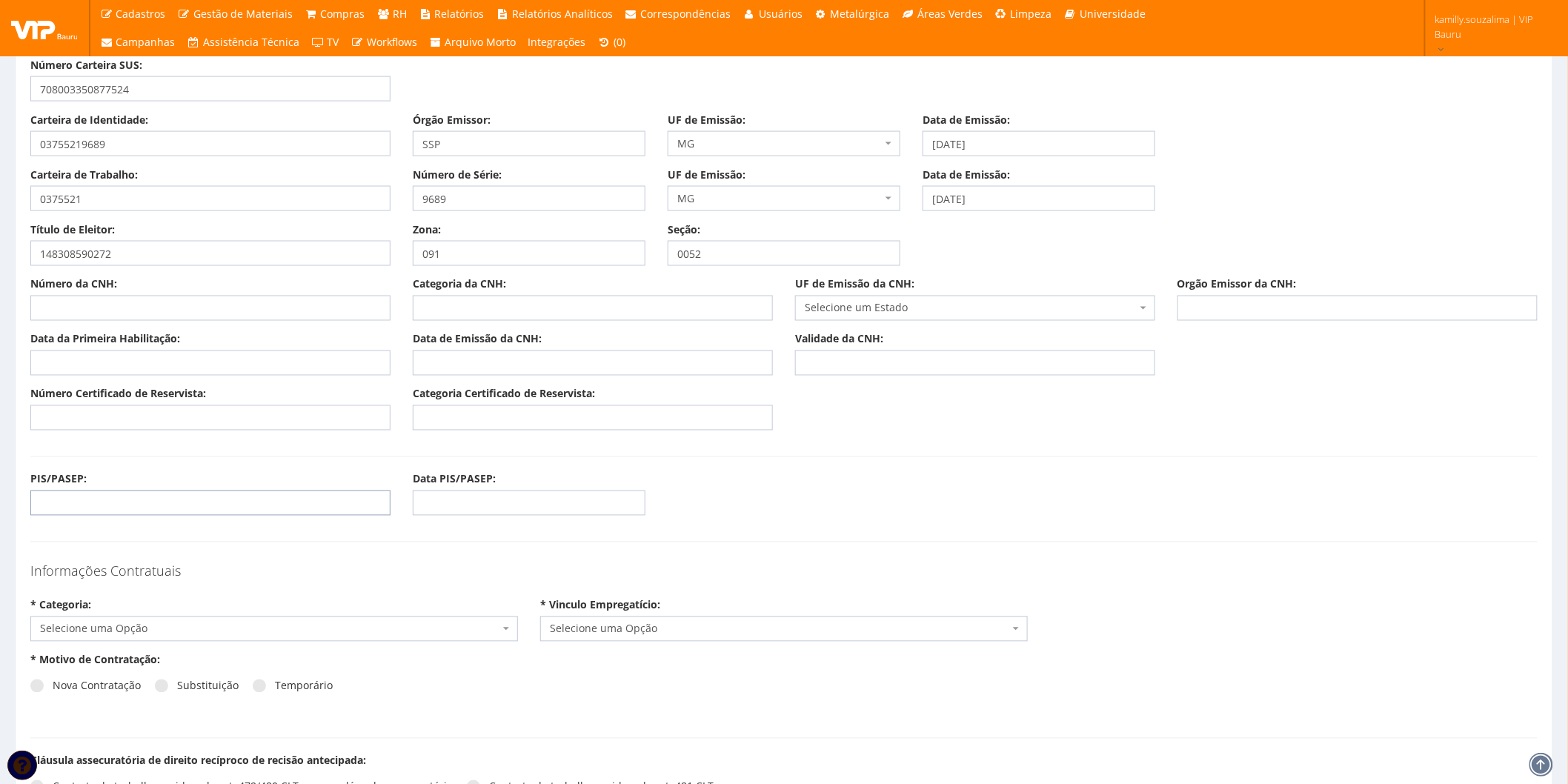
click at [109, 506] on input "PIS/PASEP:" at bounding box center [211, 503] width 361 height 25
paste input "12595009100"
type input "12595009100"
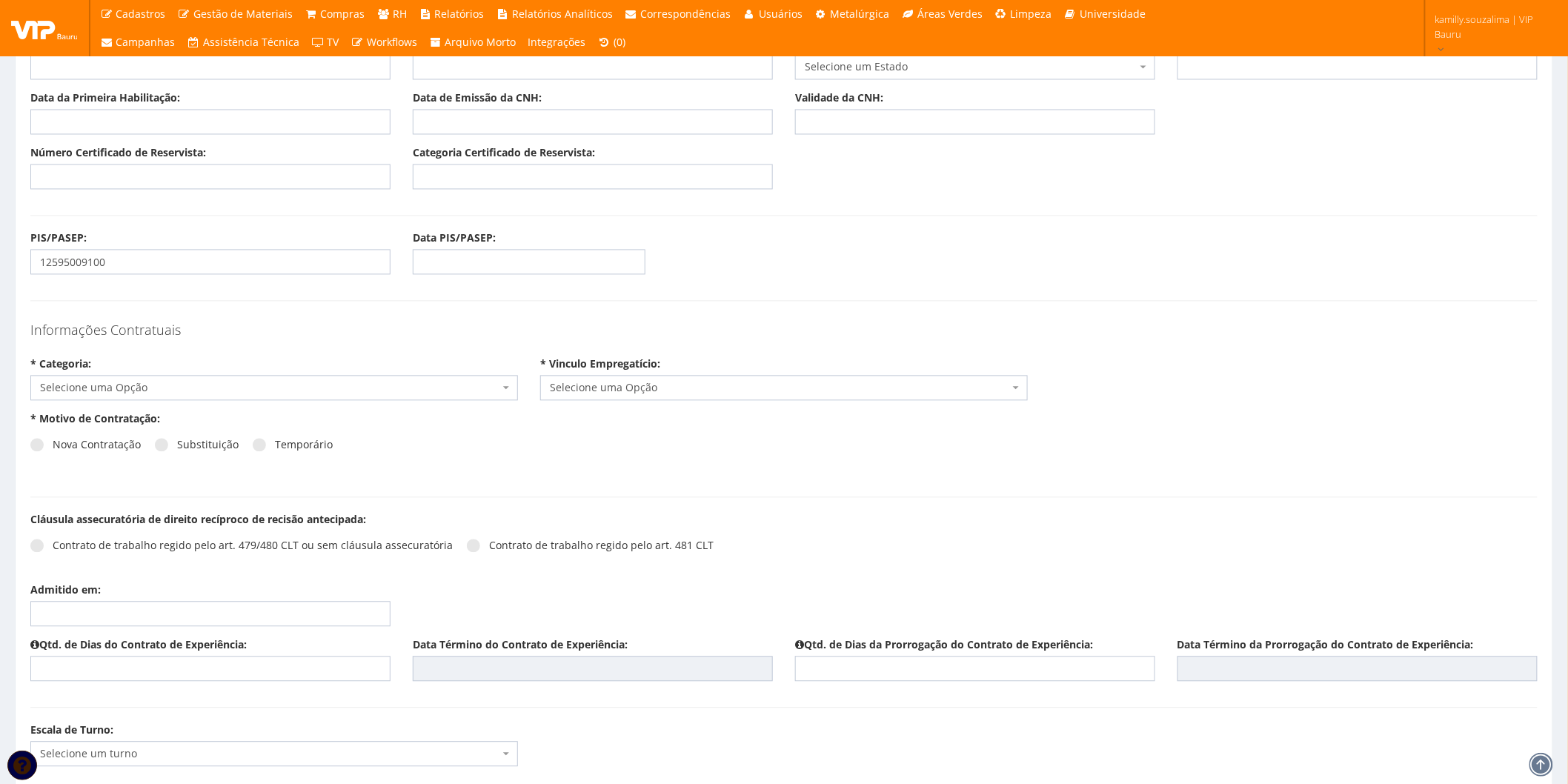
scroll to position [1153, 0]
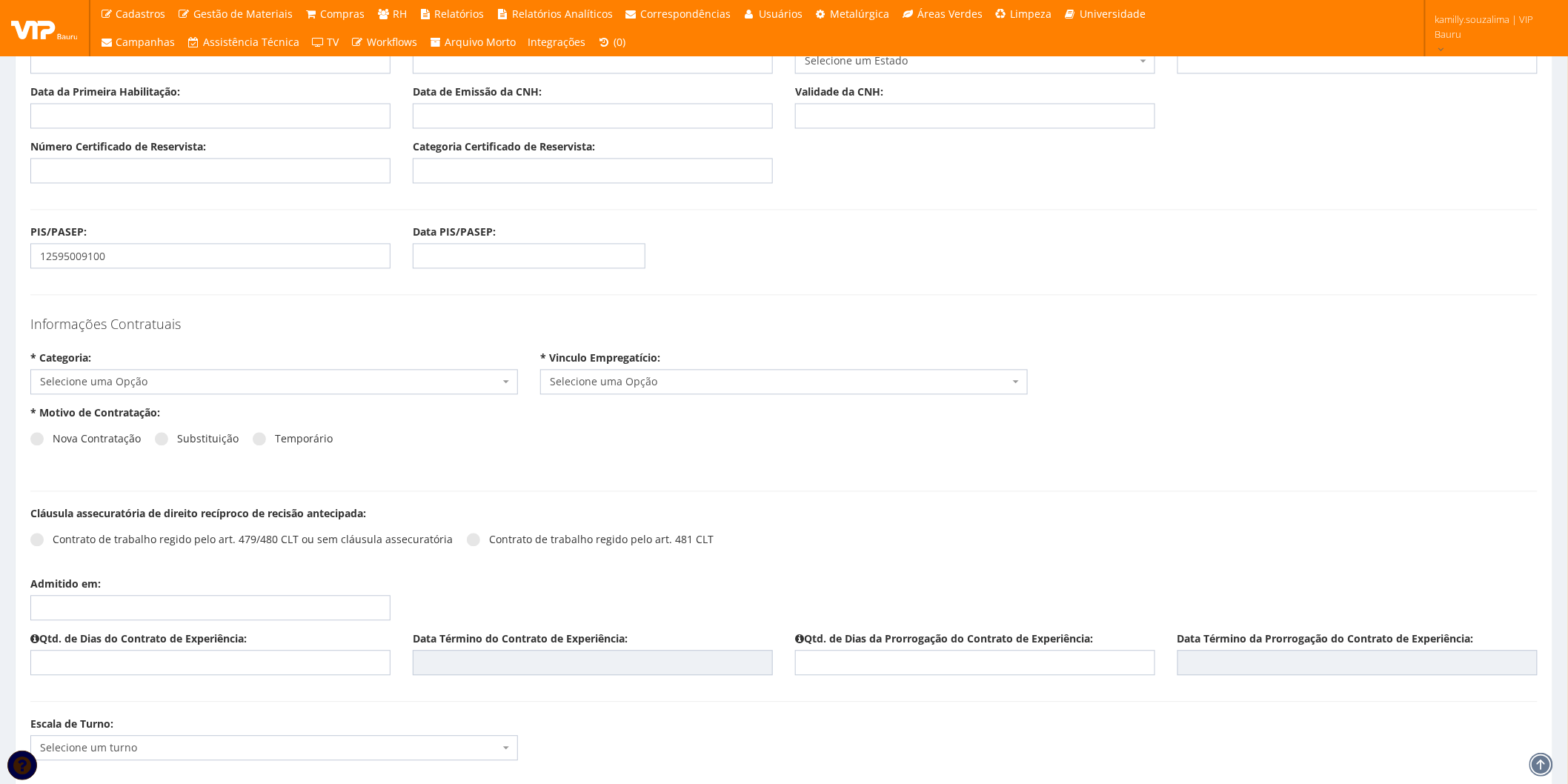
click at [268, 387] on span "Selecione uma Opção" at bounding box center [269, 383] width 459 height 15
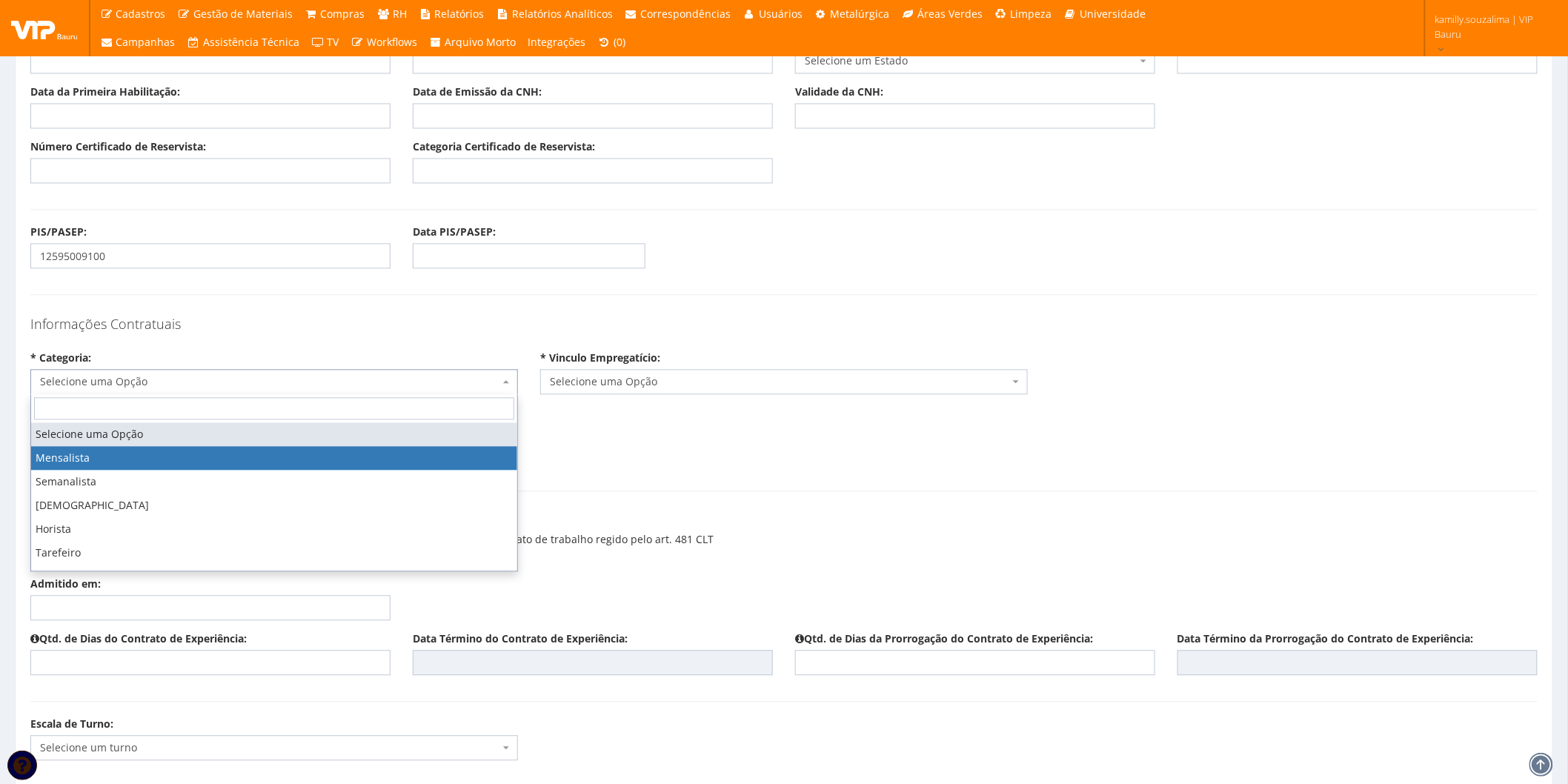
select select "mensalista"
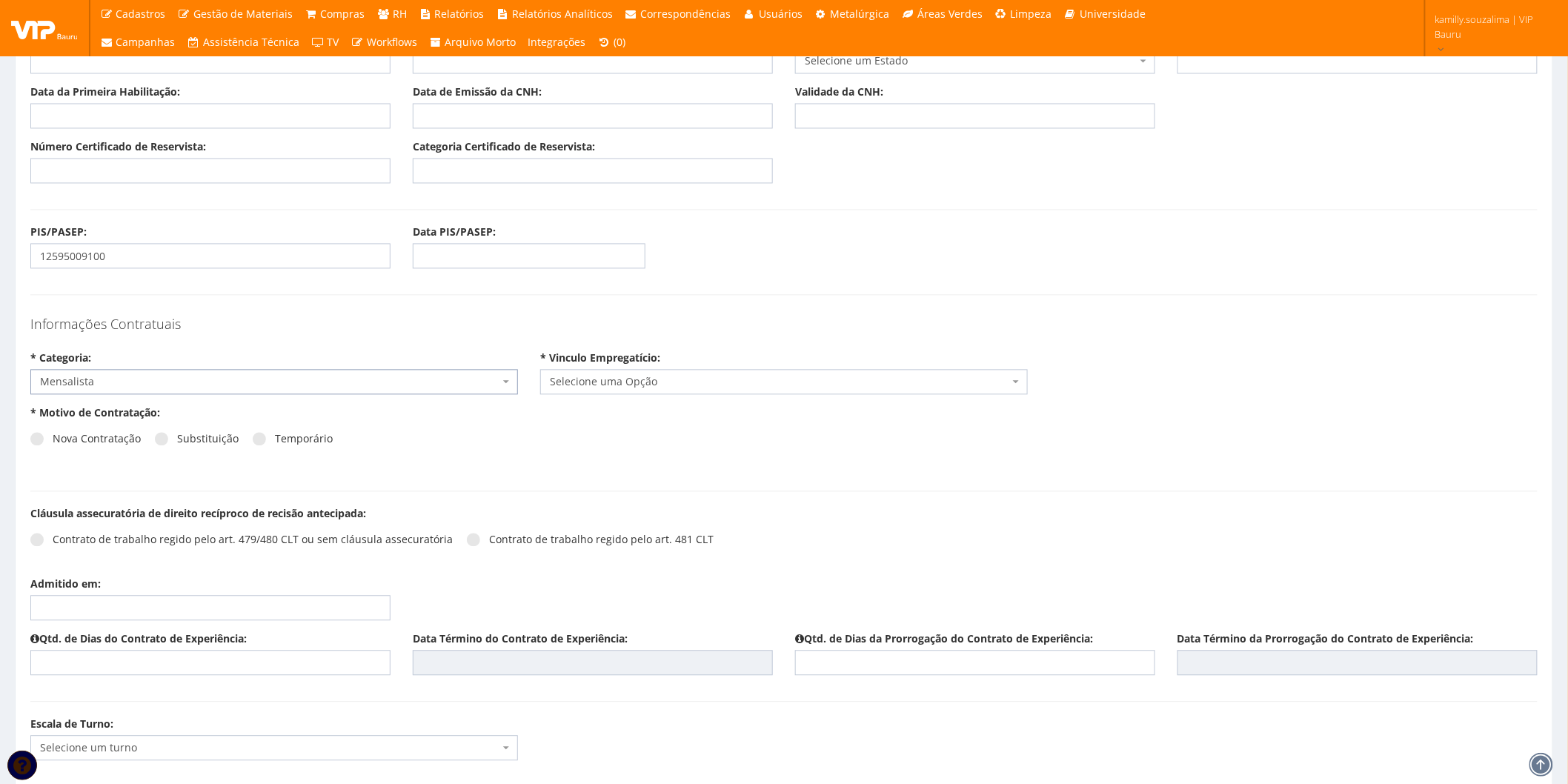
click at [665, 385] on span "Selecione uma Opção" at bounding box center [780, 383] width 459 height 15
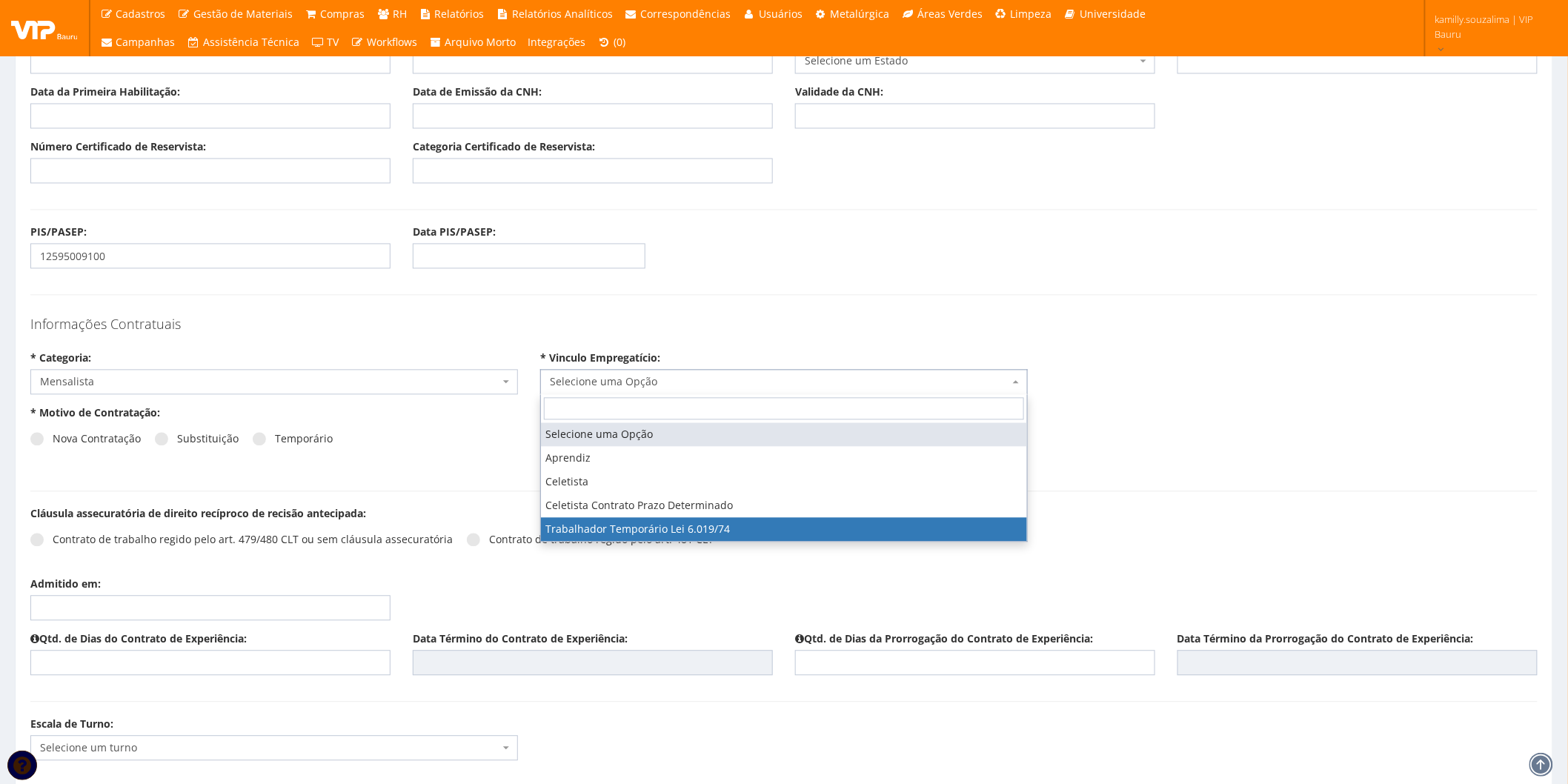
select select "trabalhador_temporario_lei_6019_74"
type input "180"
type input "0"
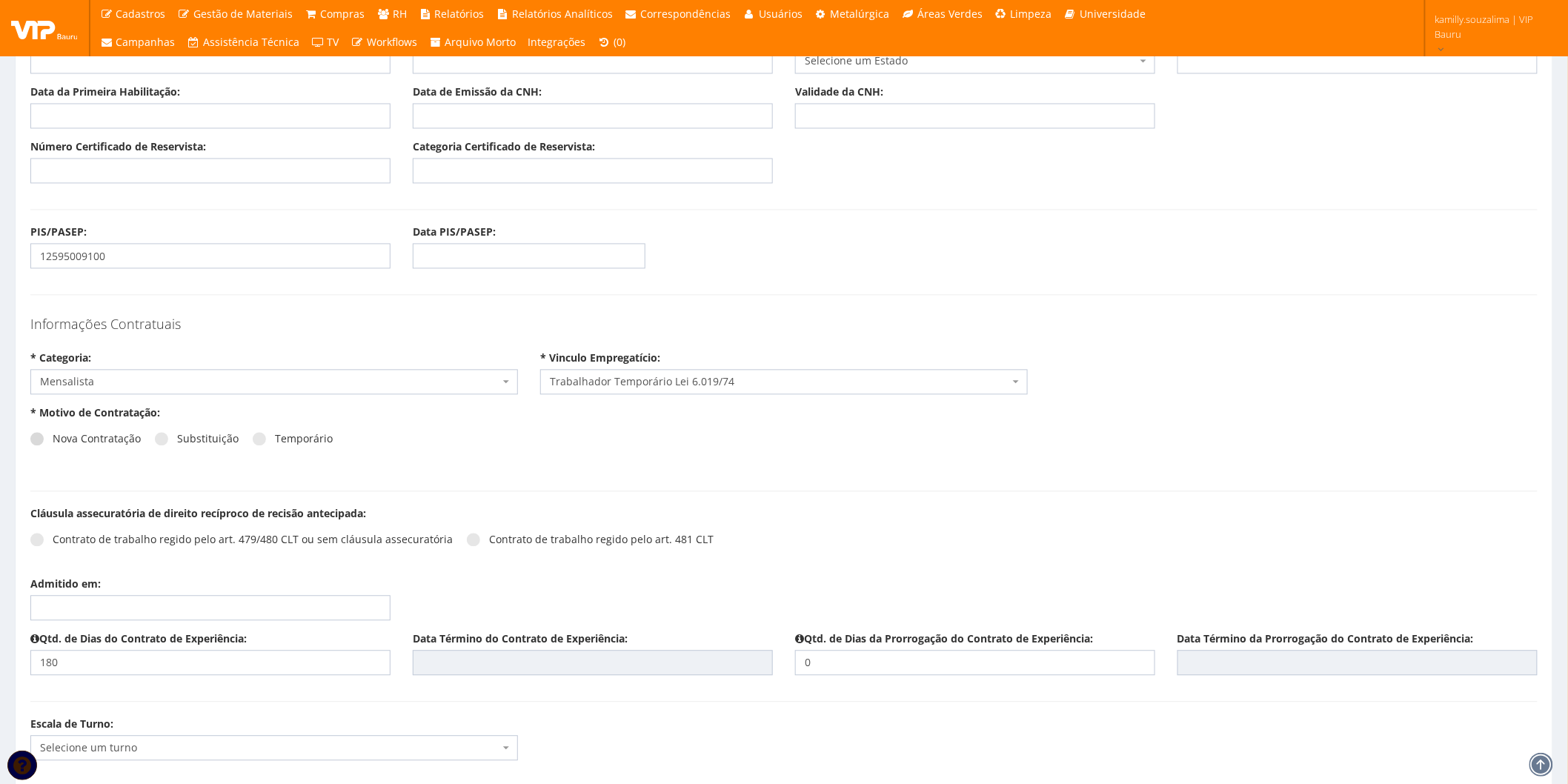
click at [33, 443] on span at bounding box center [37, 439] width 13 height 13
click at [52, 443] on input "Nova Contratação" at bounding box center [57, 440] width 10 height 10
radio input "true"
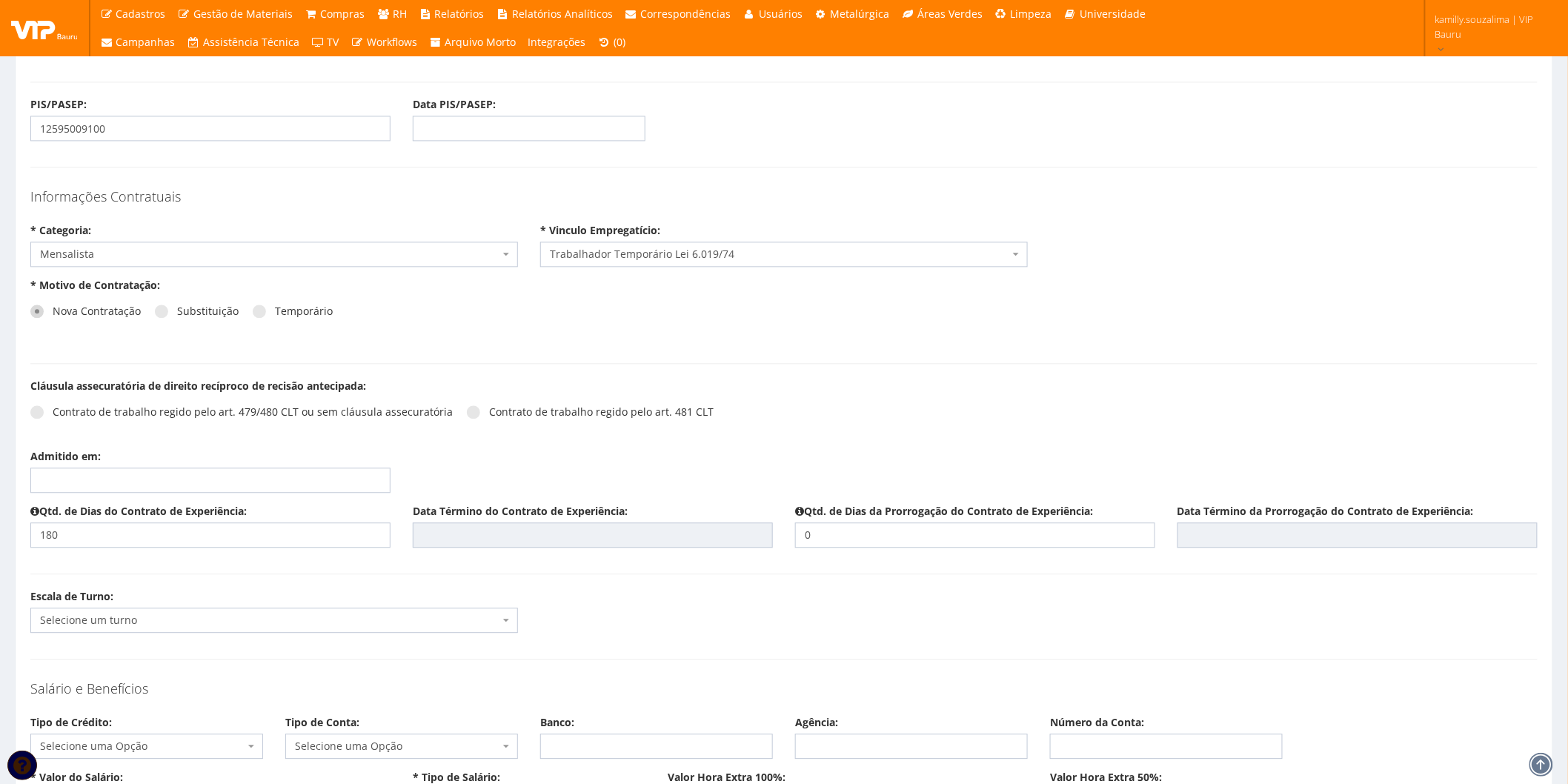
scroll to position [1400, 0]
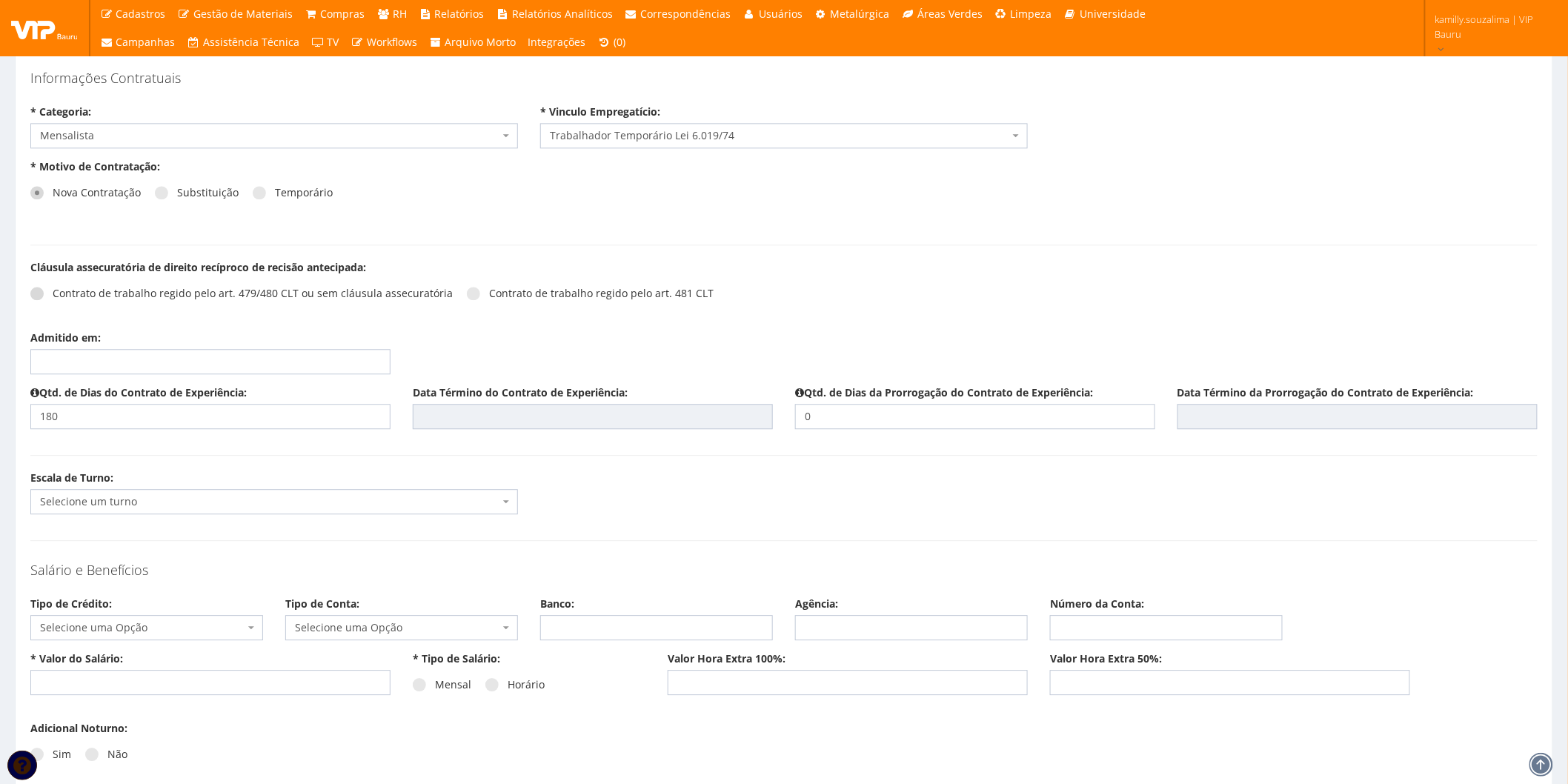
click at [38, 292] on span at bounding box center [37, 293] width 13 height 13
click at [52, 292] on input "Contrato de trabalho regido pelo art. 479/480 CLT ou sem cláusula assecuratória" at bounding box center [57, 294] width 10 height 10
radio input "true"
click at [152, 361] on input "Admitido em:" at bounding box center [211, 361] width 361 height 25
click at [73, 460] on td "6" at bounding box center [65, 464] width 20 height 22
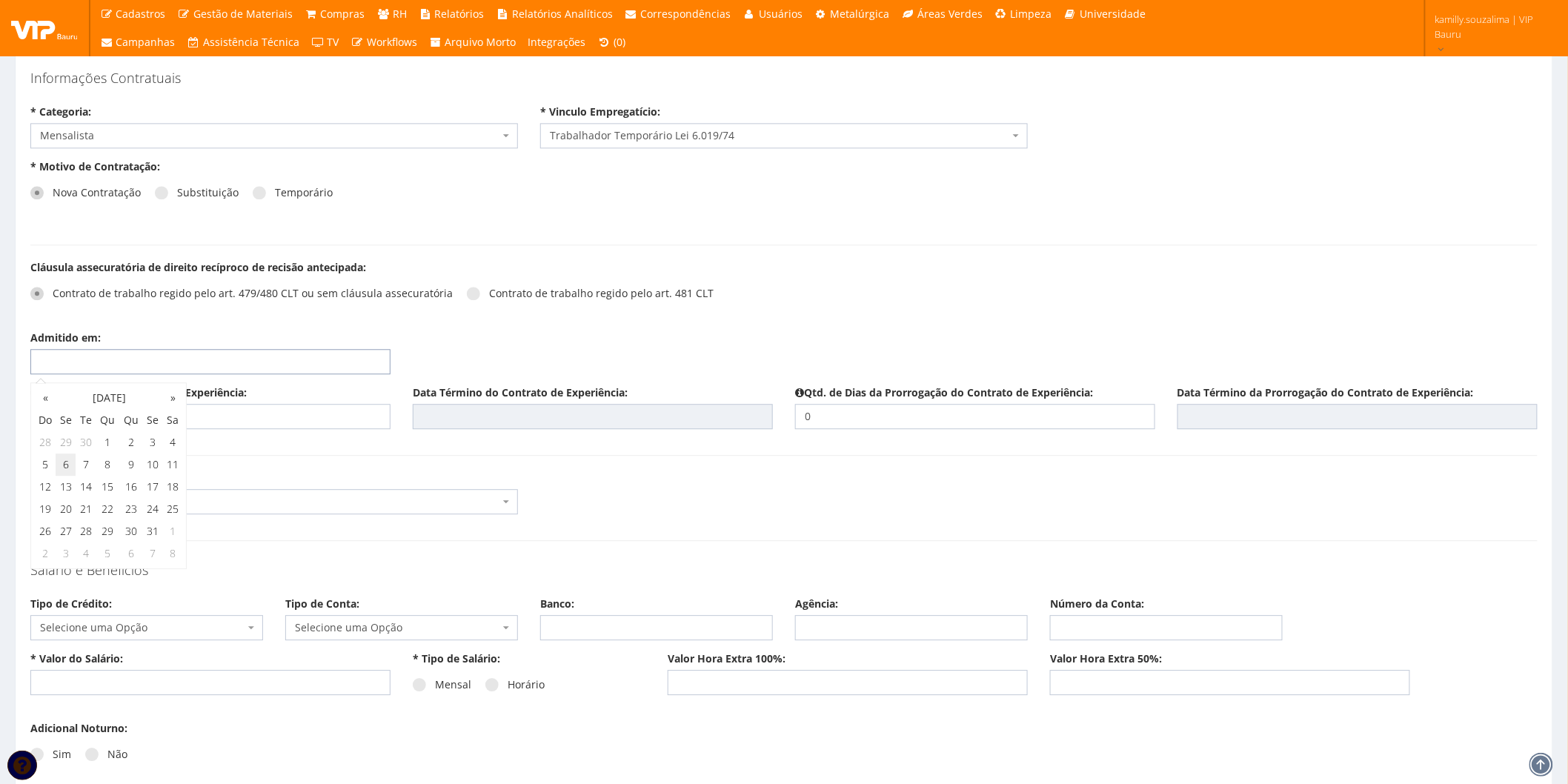
type input "[DATE]"
type input "03/04/2026"
click at [331, 418] on input "180" at bounding box center [211, 416] width 361 height 25
drag, startPoint x: 99, startPoint y: 418, endPoint x: 34, endPoint y: 411, distance: 65.4
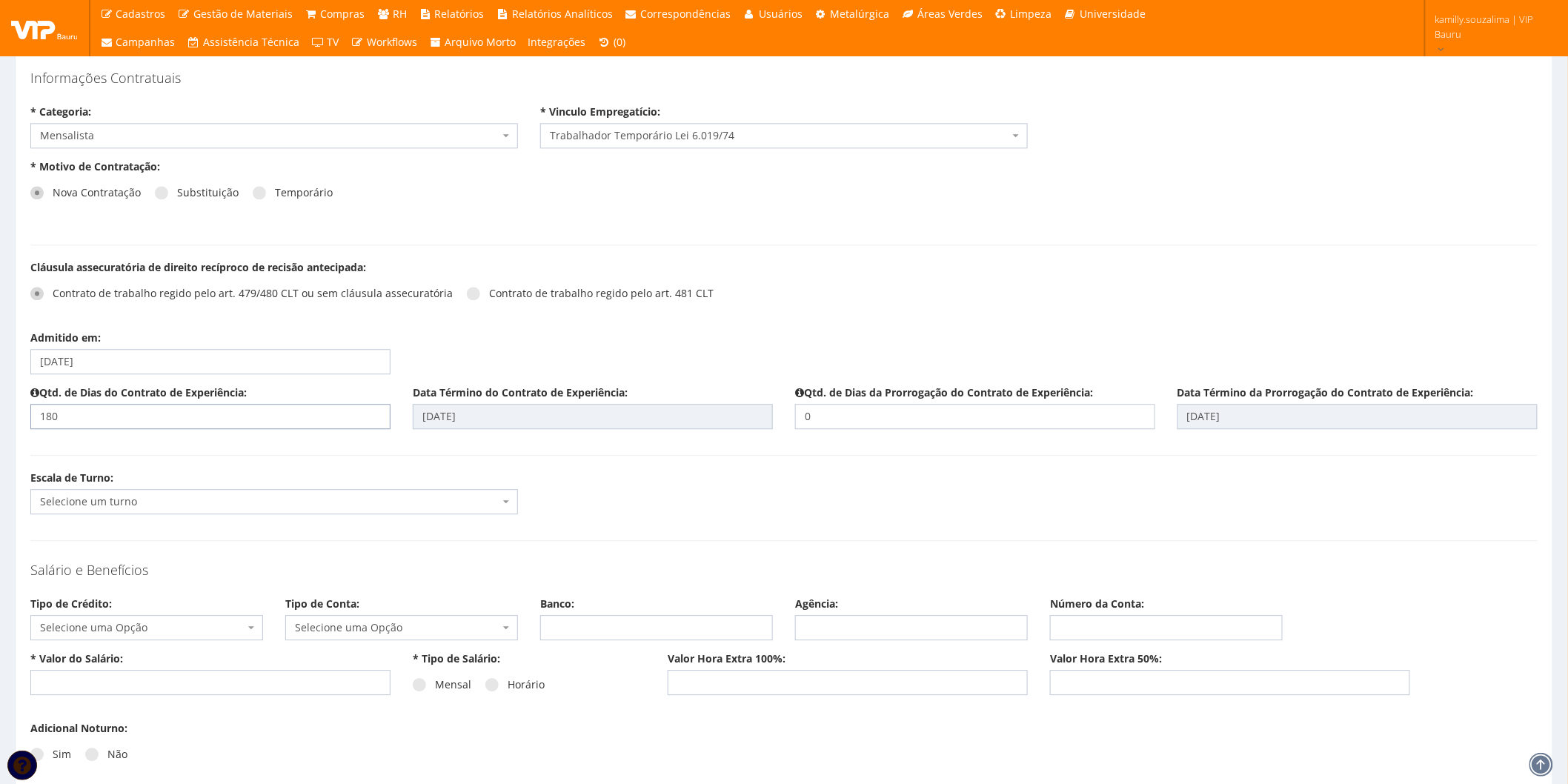
click at [34, 411] on input "180" at bounding box center [211, 416] width 361 height 25
type input "30"
type input "04/11/2025"
drag, startPoint x: 824, startPoint y: 410, endPoint x: 791, endPoint y: 410, distance: 33.0
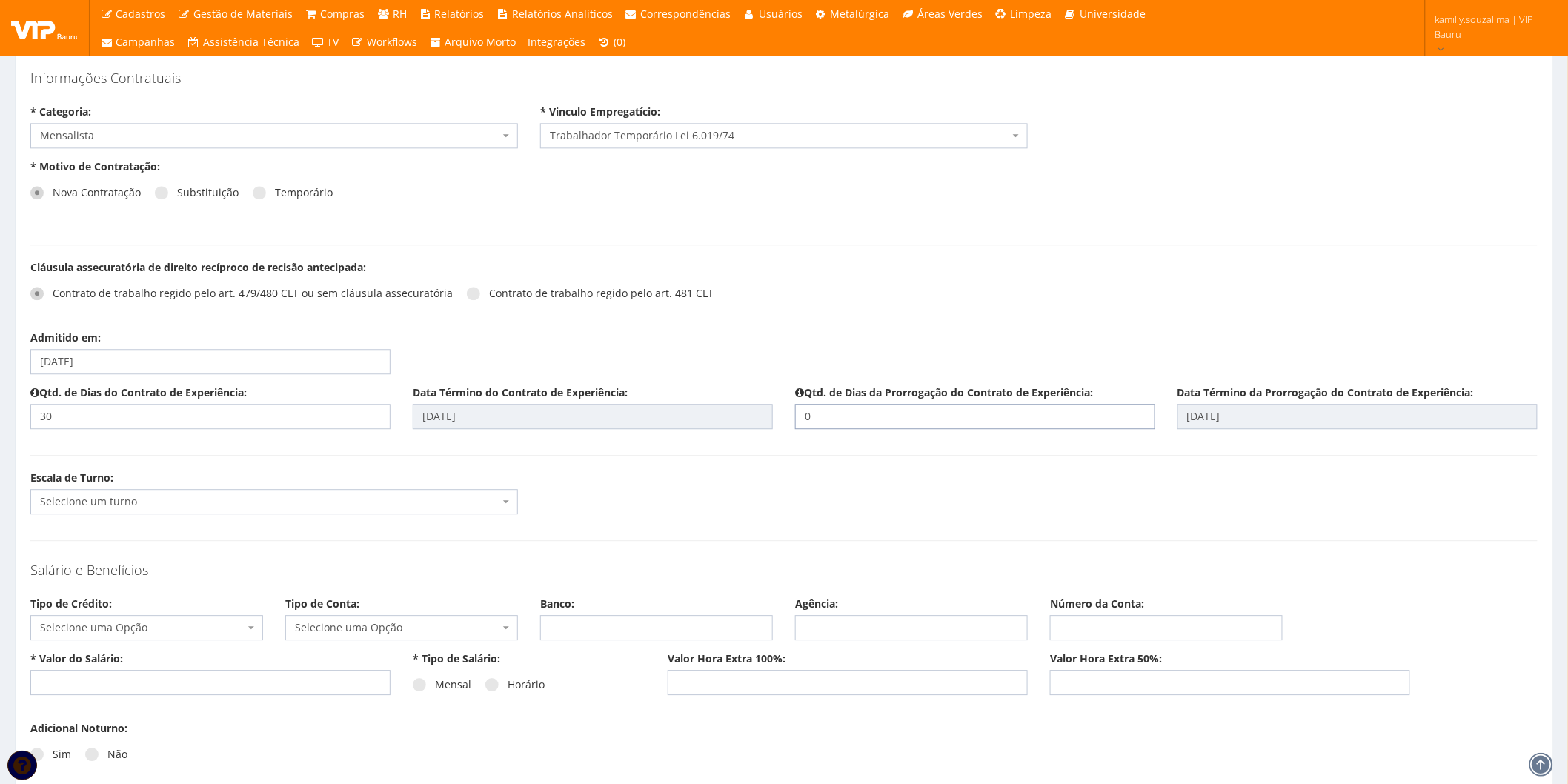
click at [791, 410] on div "Qtd. de Dias da Prorrogação do Contrato de Experiência: 0" at bounding box center [975, 407] width 382 height 44
type input "90"
type input "02/02/2026"
click at [786, 473] on div "Escala de Turno: Selecione um turno G0139 D0012 - 08:00 - 18:00 / SEG-SEXTA (01…" at bounding box center [784, 498] width 1530 height 55
click at [230, 502] on span "Selecione um turno" at bounding box center [269, 502] width 459 height 15
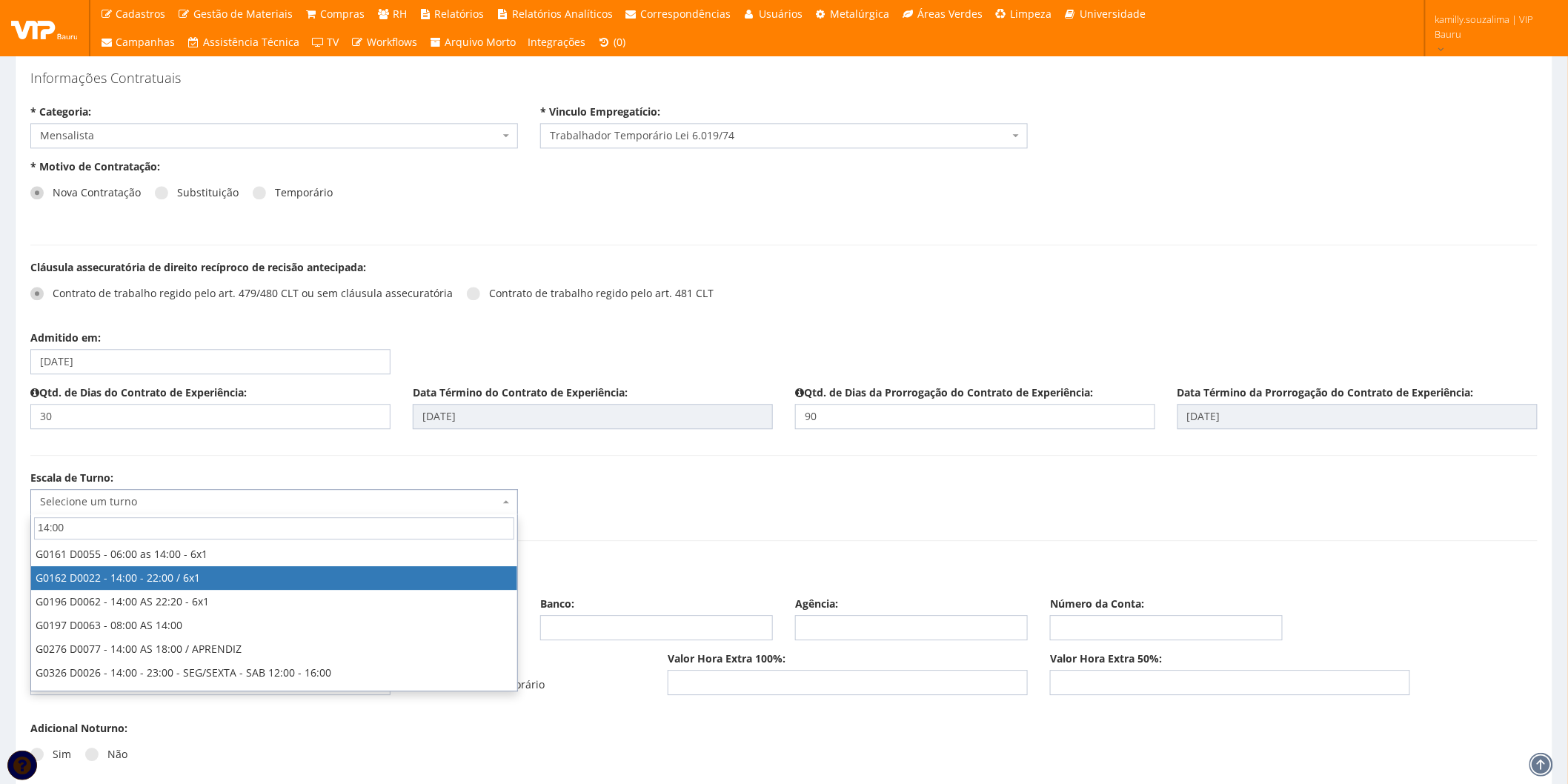
type input "14:00"
select select "162"
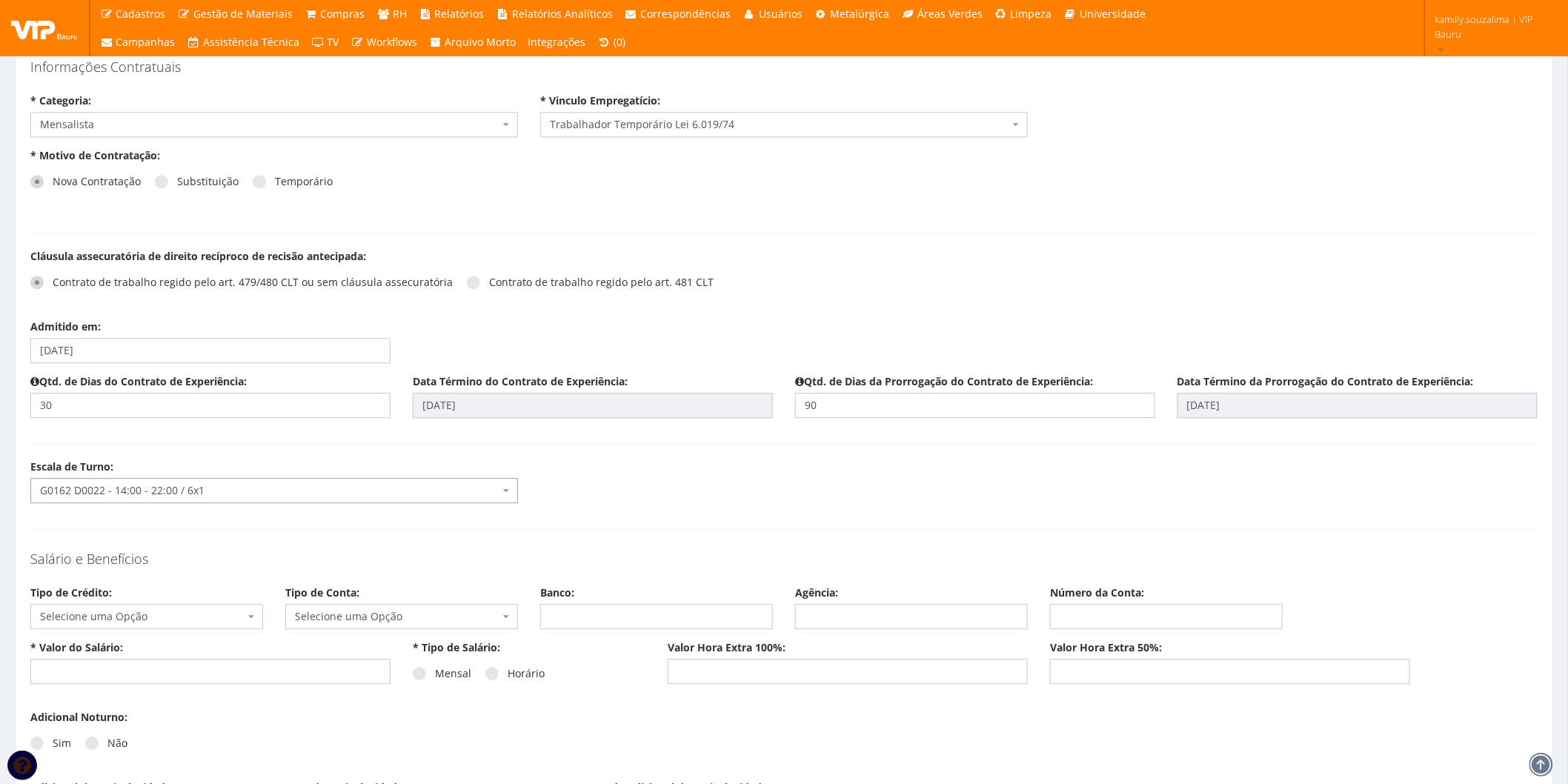
scroll to position [1565, 0]
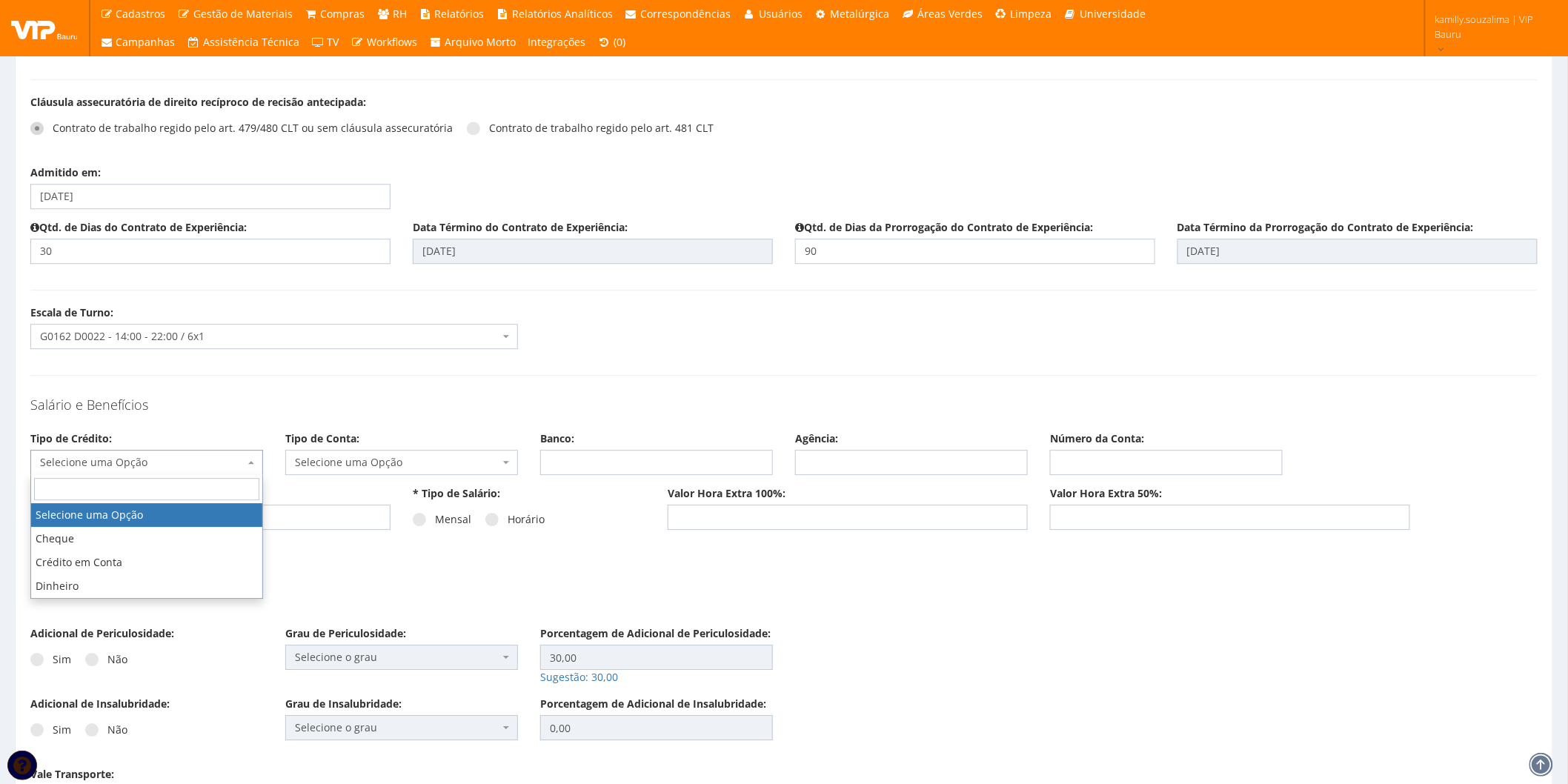
click at [156, 459] on span "Selecione uma Opção" at bounding box center [142, 462] width 205 height 15
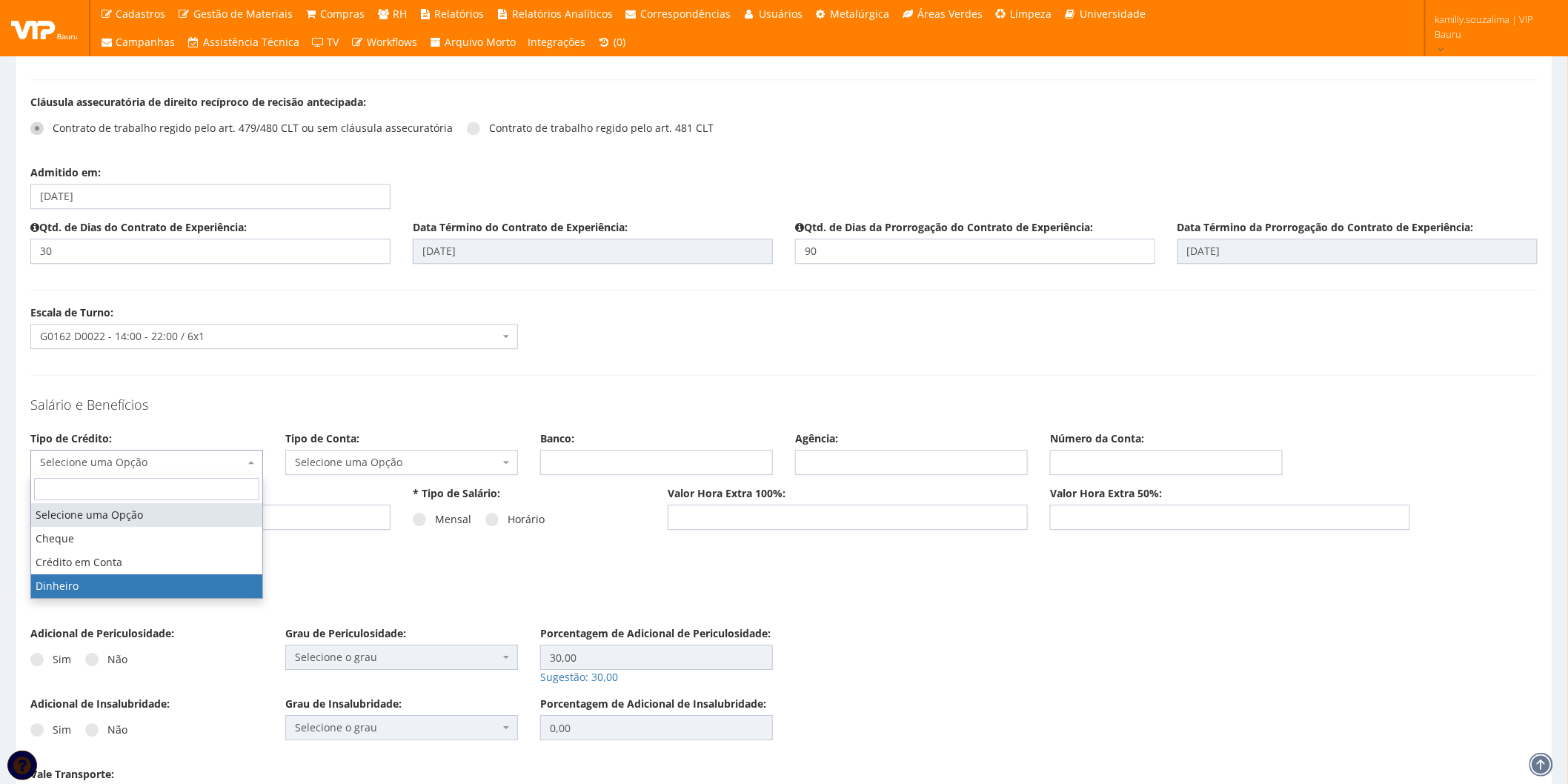
drag, startPoint x: 109, startPoint y: 578, endPoint x: 354, endPoint y: 491, distance: 260.0
select select "dinheiro"
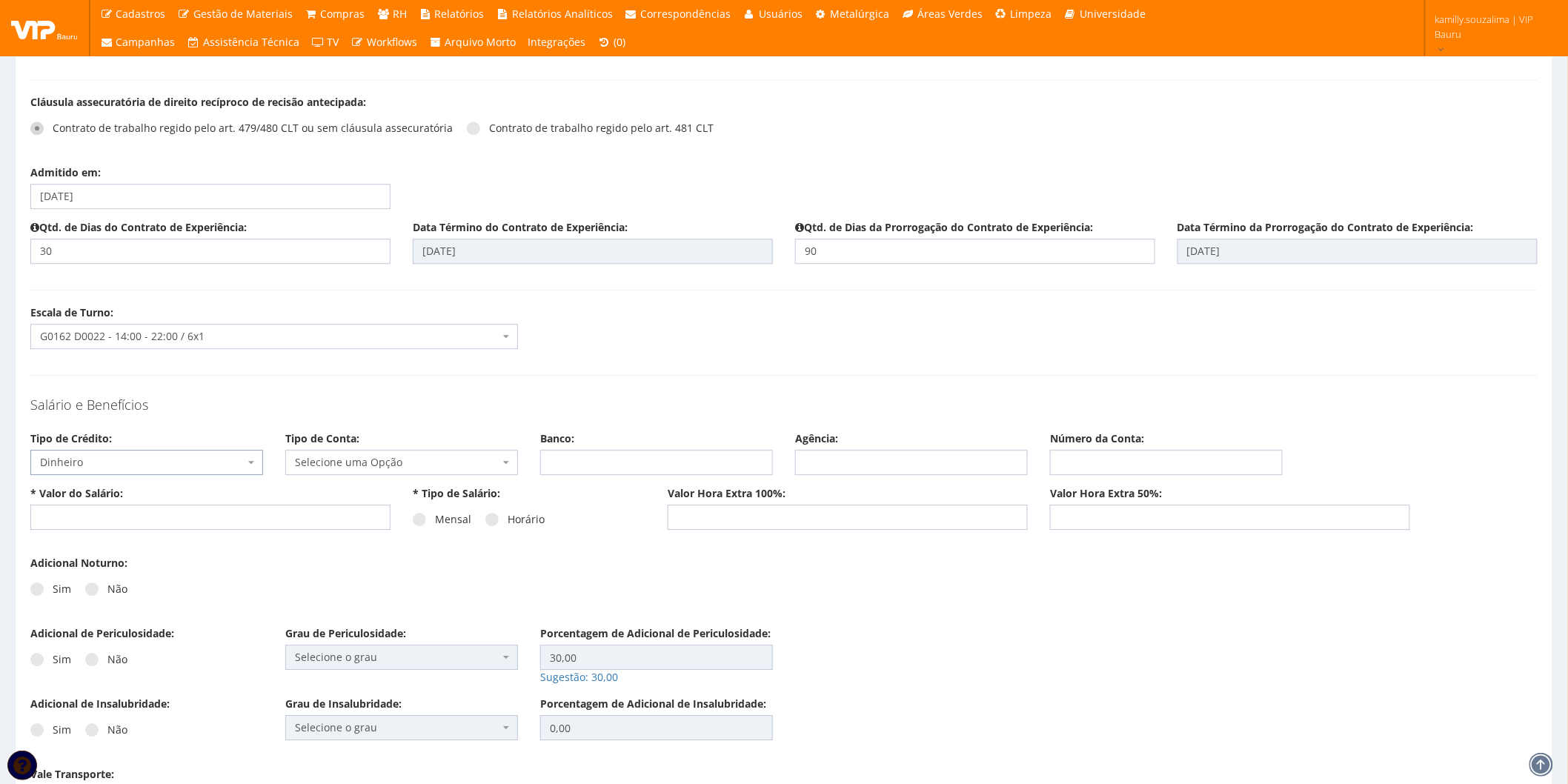
click at [368, 466] on span "Selecione uma Opção" at bounding box center [397, 462] width 205 height 15
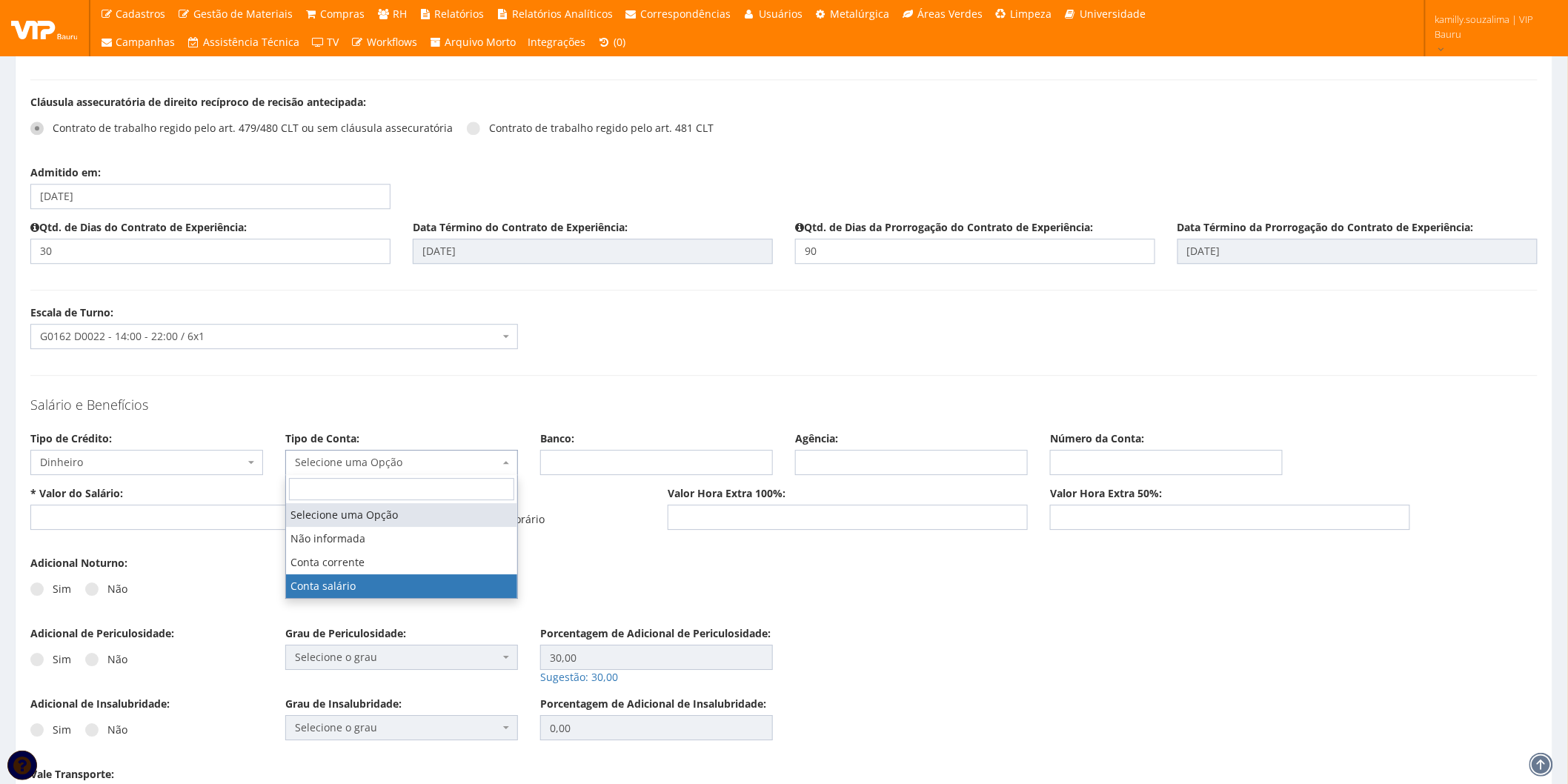
select select "conta_salario"
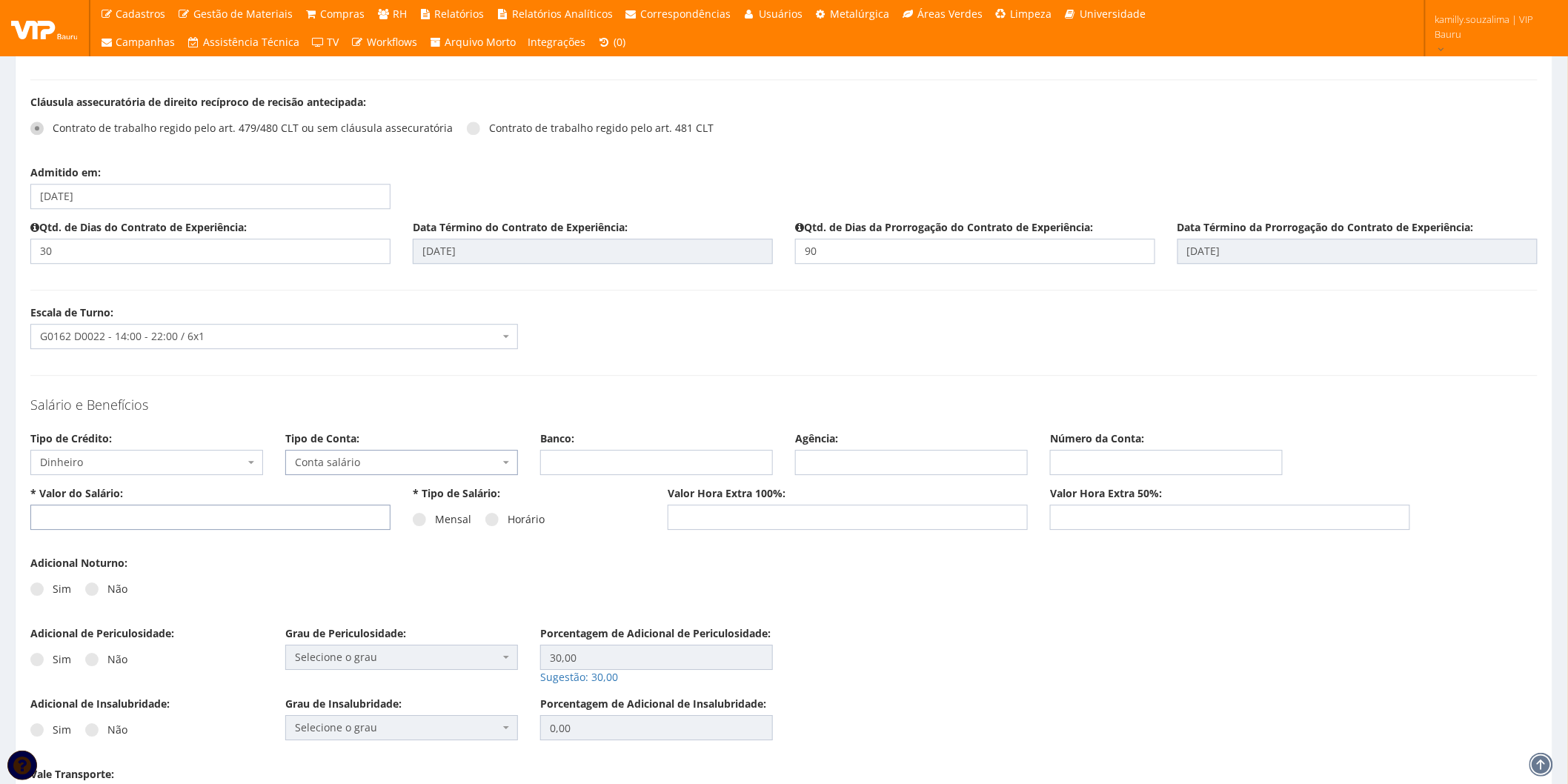
click at [230, 523] on input "text" at bounding box center [211, 517] width 361 height 25
type input "2.200,00"
click at [421, 520] on span at bounding box center [419, 520] width 13 height 13
click at [435, 520] on input "Mensal" at bounding box center [440, 520] width 10 height 10
radio input "true"
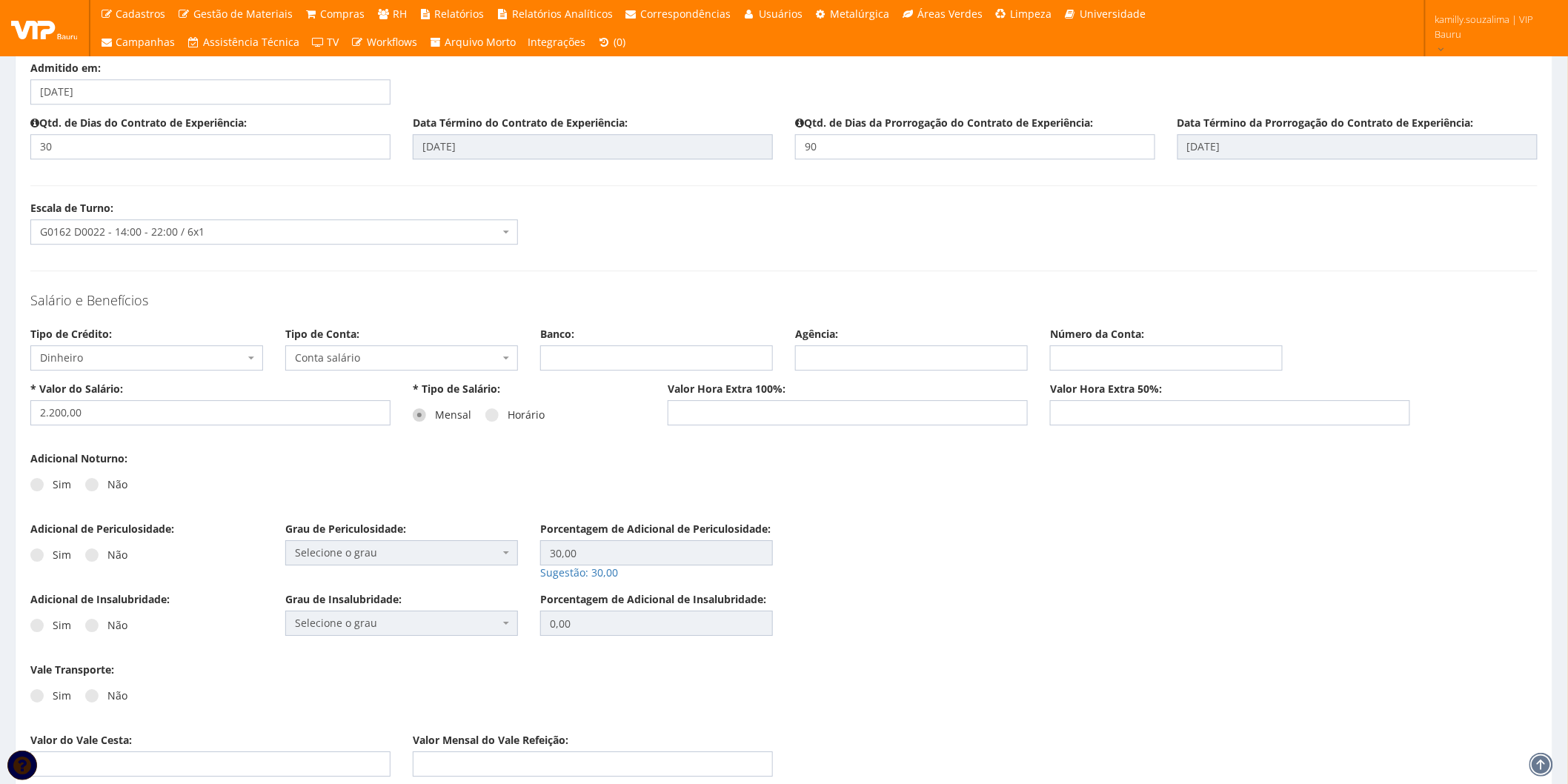
scroll to position [1730, 0]
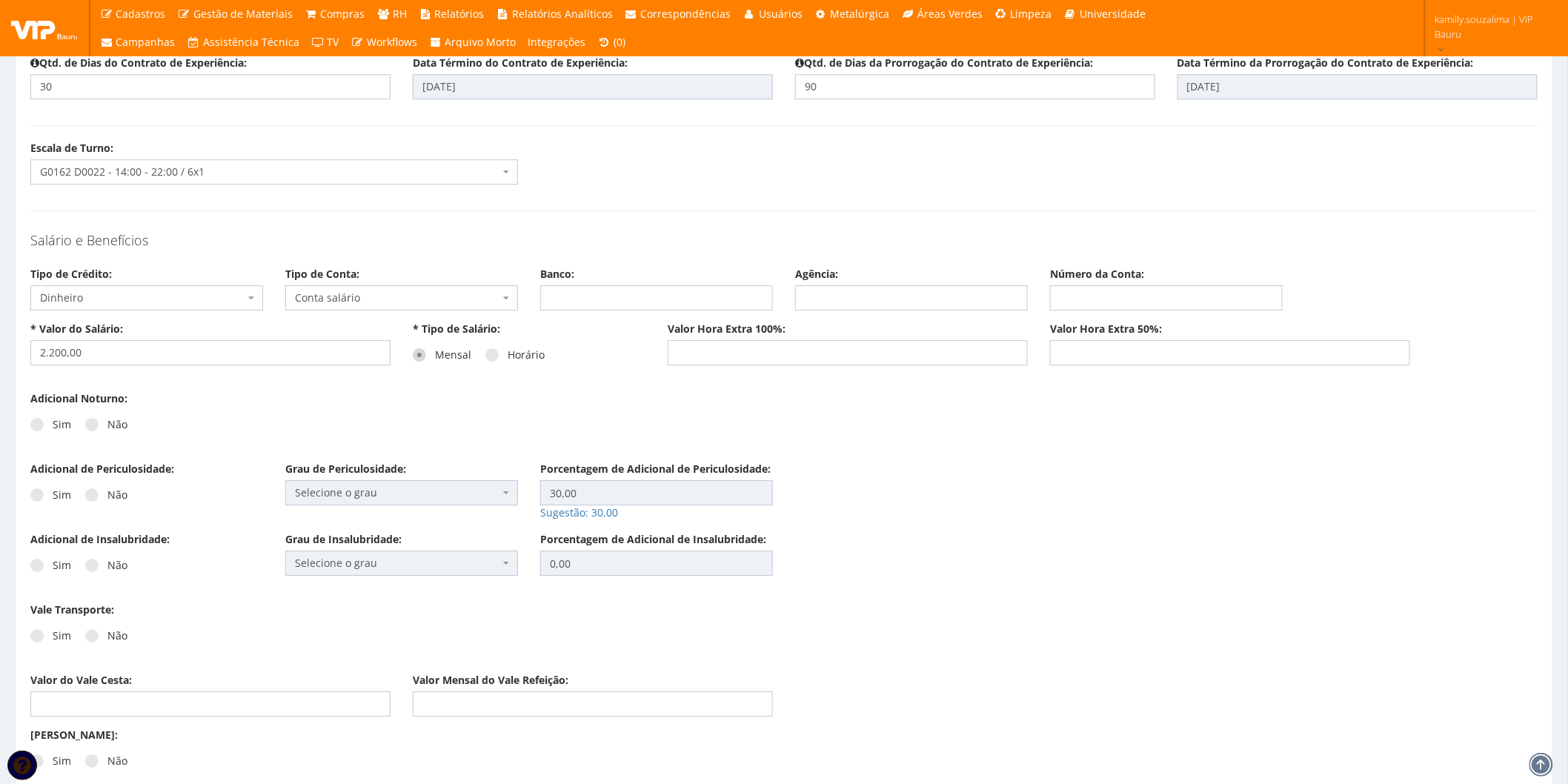
click at [94, 423] on span at bounding box center [92, 424] width 13 height 13
click at [108, 423] on input "Não" at bounding box center [113, 425] width 10 height 10
radio input "true"
drag, startPoint x: 94, startPoint y: 494, endPoint x: 98, endPoint y: 559, distance: 65.1
click at [94, 495] on span at bounding box center [92, 495] width 13 height 13
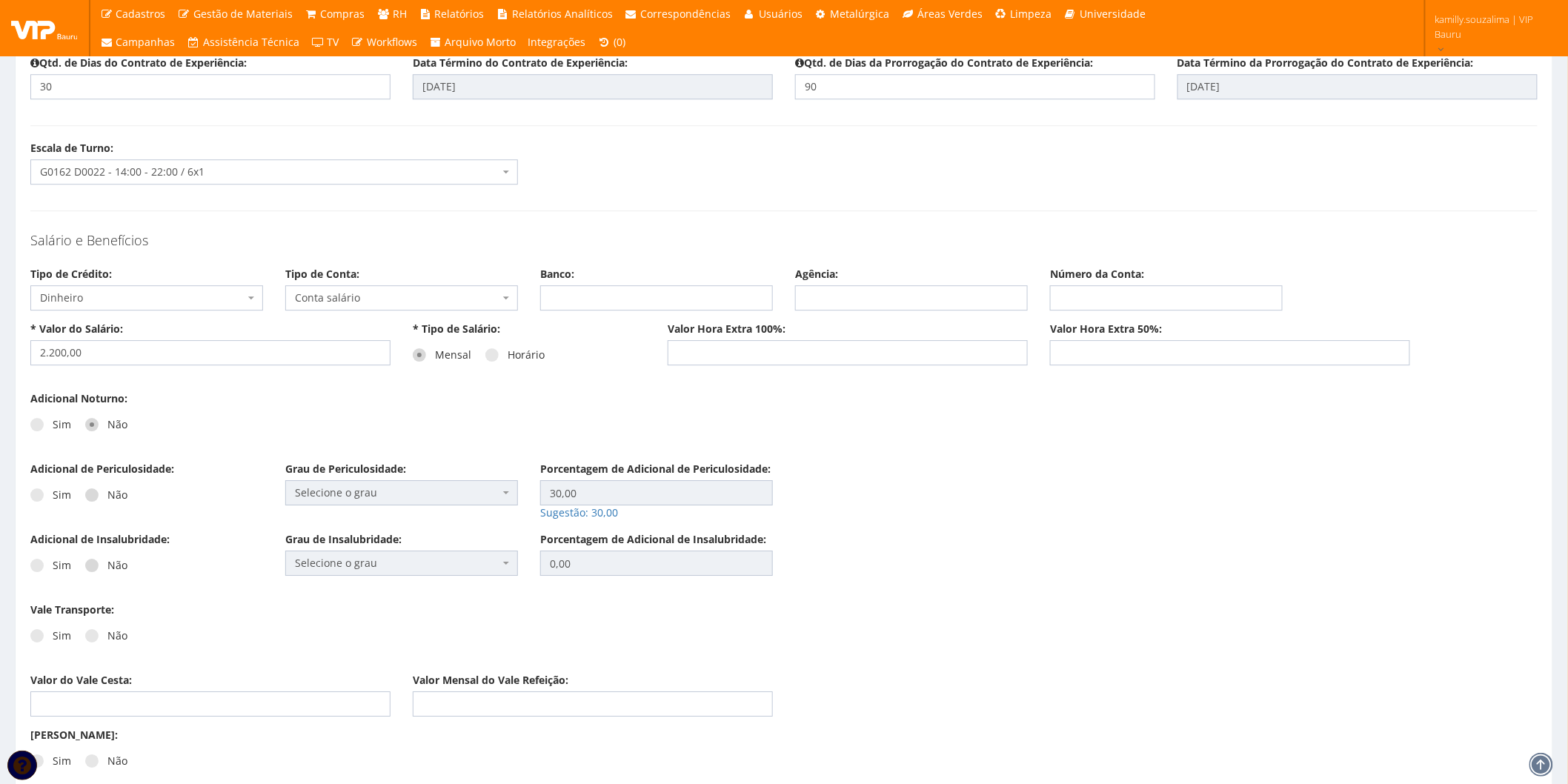
click at [108, 495] on input "Não" at bounding box center [113, 496] width 10 height 10
radio input "true"
click at [94, 558] on label "Não" at bounding box center [106, 565] width 42 height 15
click at [108, 561] on input "Não" at bounding box center [113, 566] width 10 height 10
radio input "true"
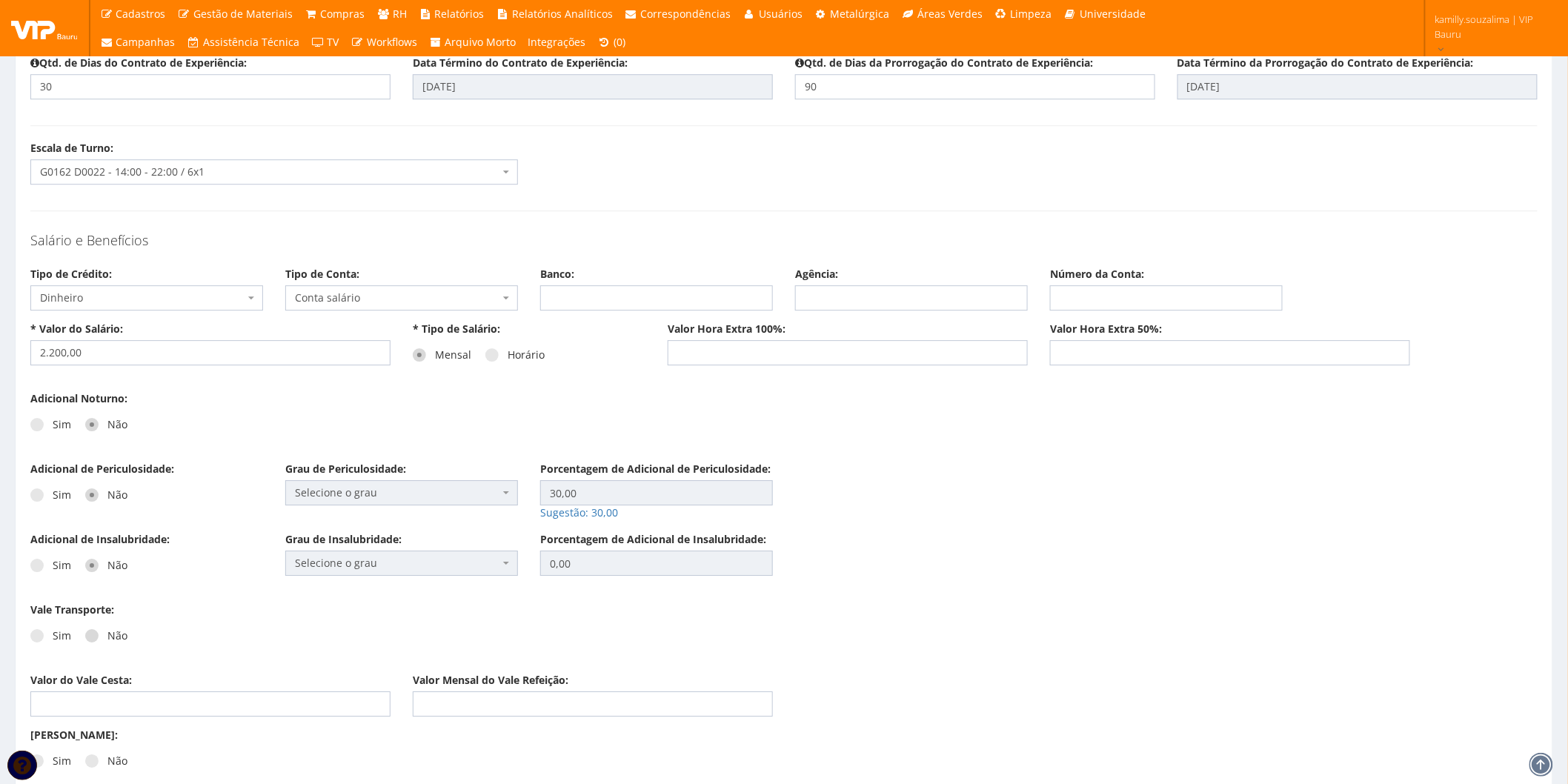
click at [94, 634] on span at bounding box center [92, 636] width 13 height 13
click at [108, 634] on input "Não" at bounding box center [113, 636] width 10 height 10
radio input "true"
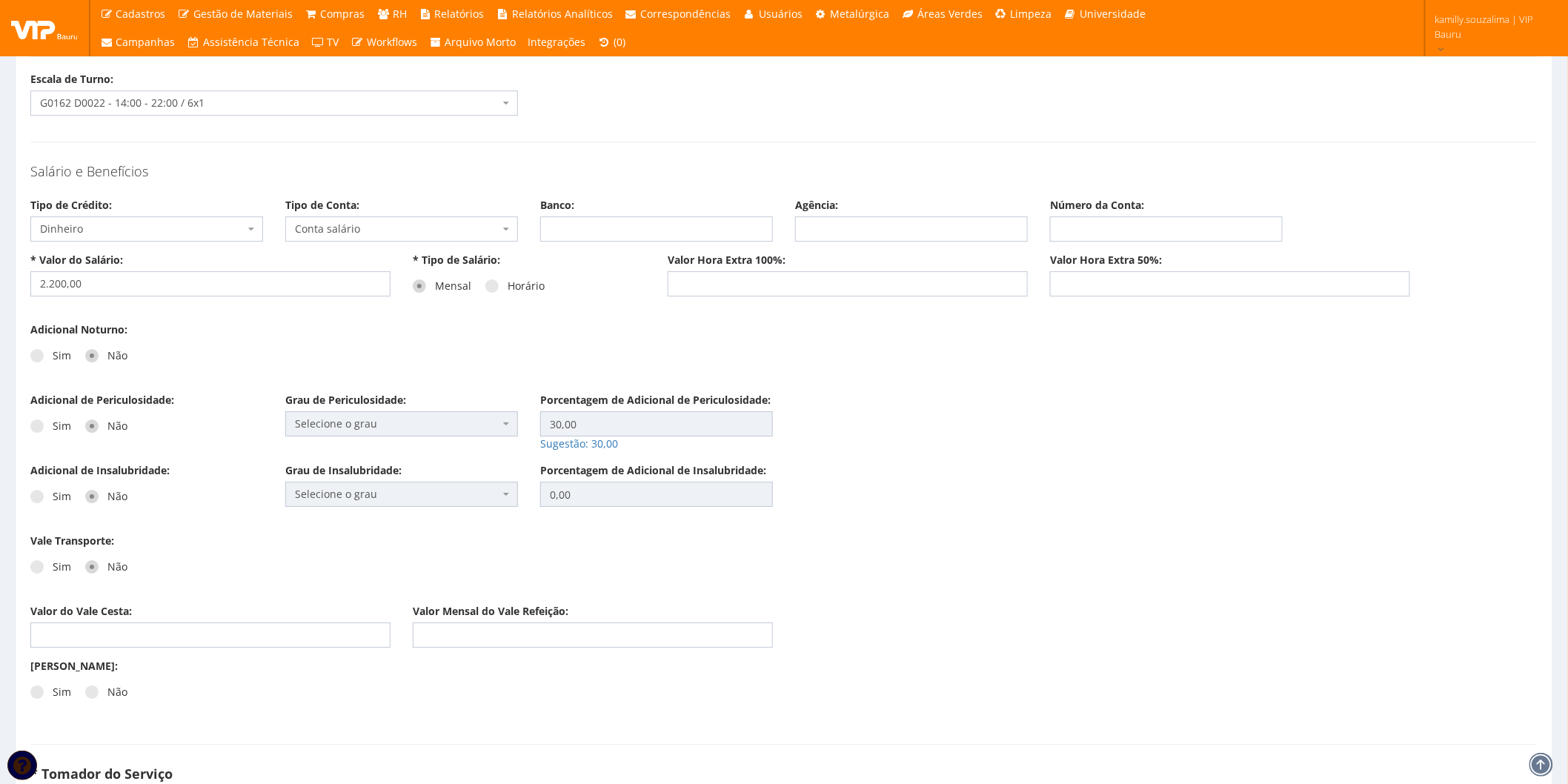
scroll to position [1894, 0]
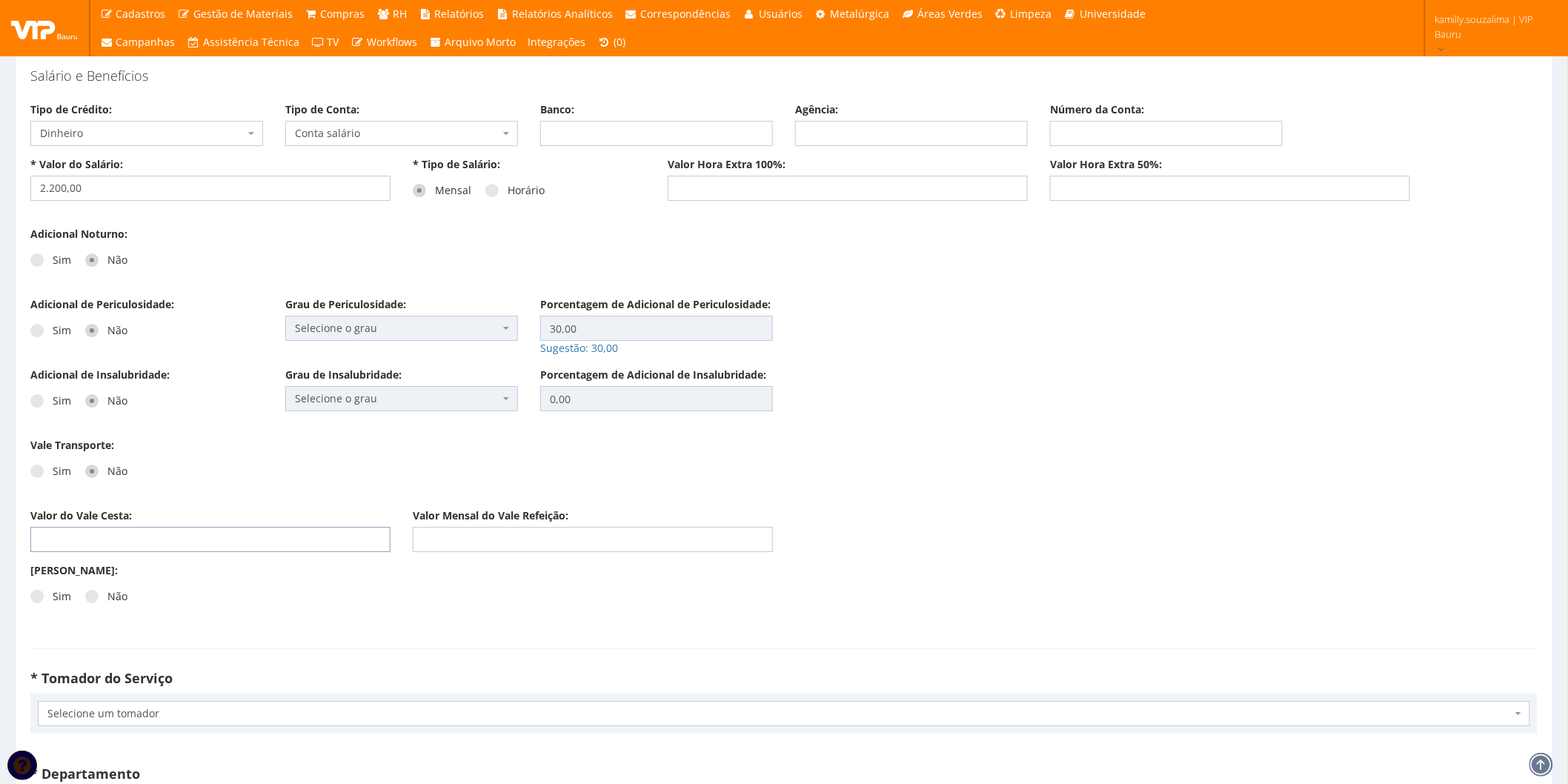
click at [188, 537] on input "Valor do Vale Cesta:" at bounding box center [211, 540] width 361 height 25
type input "280,00"
click at [498, 538] on input "Valor Mensal do Vale Refeição:" at bounding box center [593, 540] width 361 height 25
type input "23,00"
click at [102, 595] on label "Não" at bounding box center [106, 597] width 42 height 15
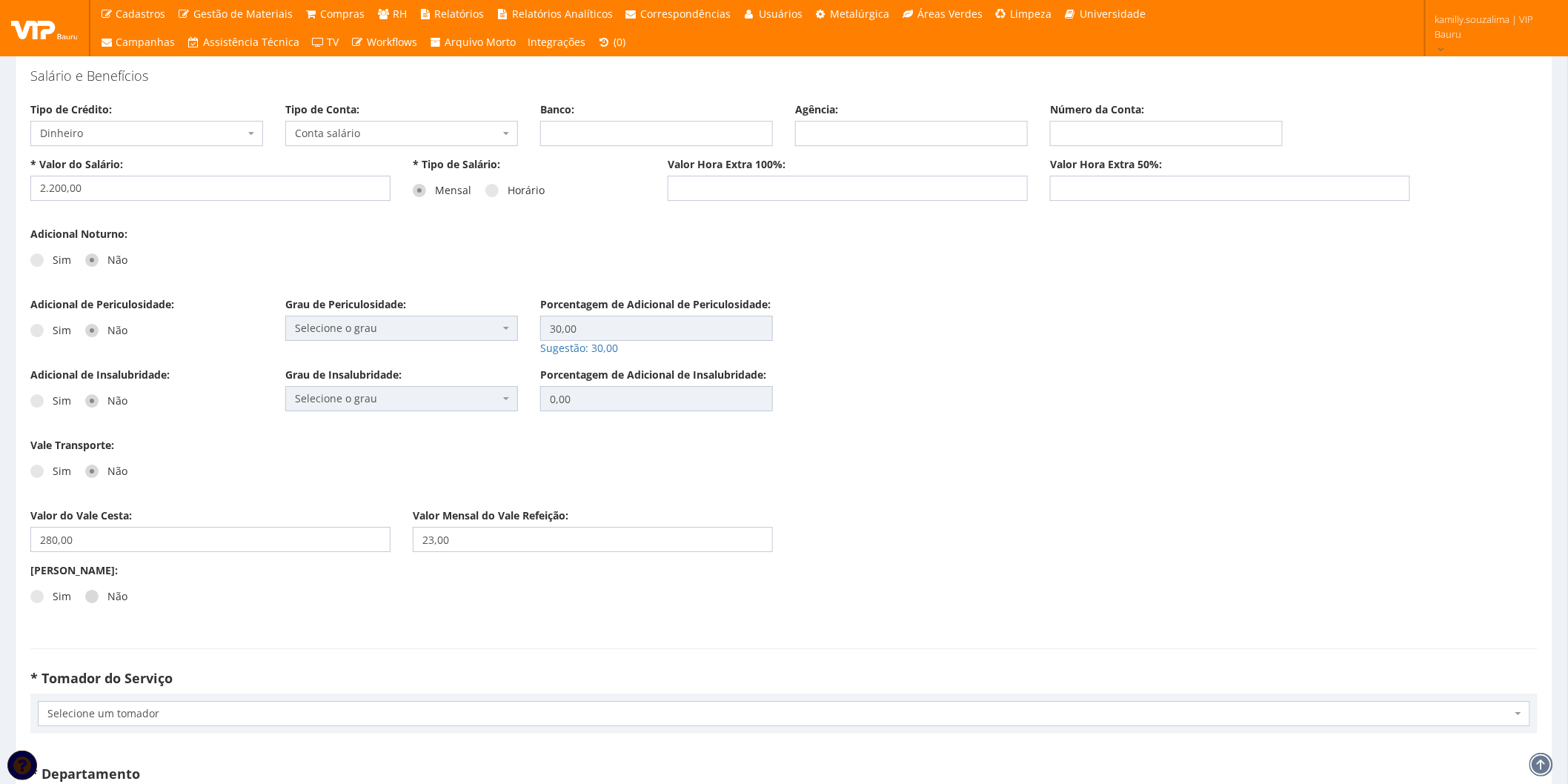
click at [108, 595] on input "Não" at bounding box center [113, 598] width 10 height 10
radio input "true"
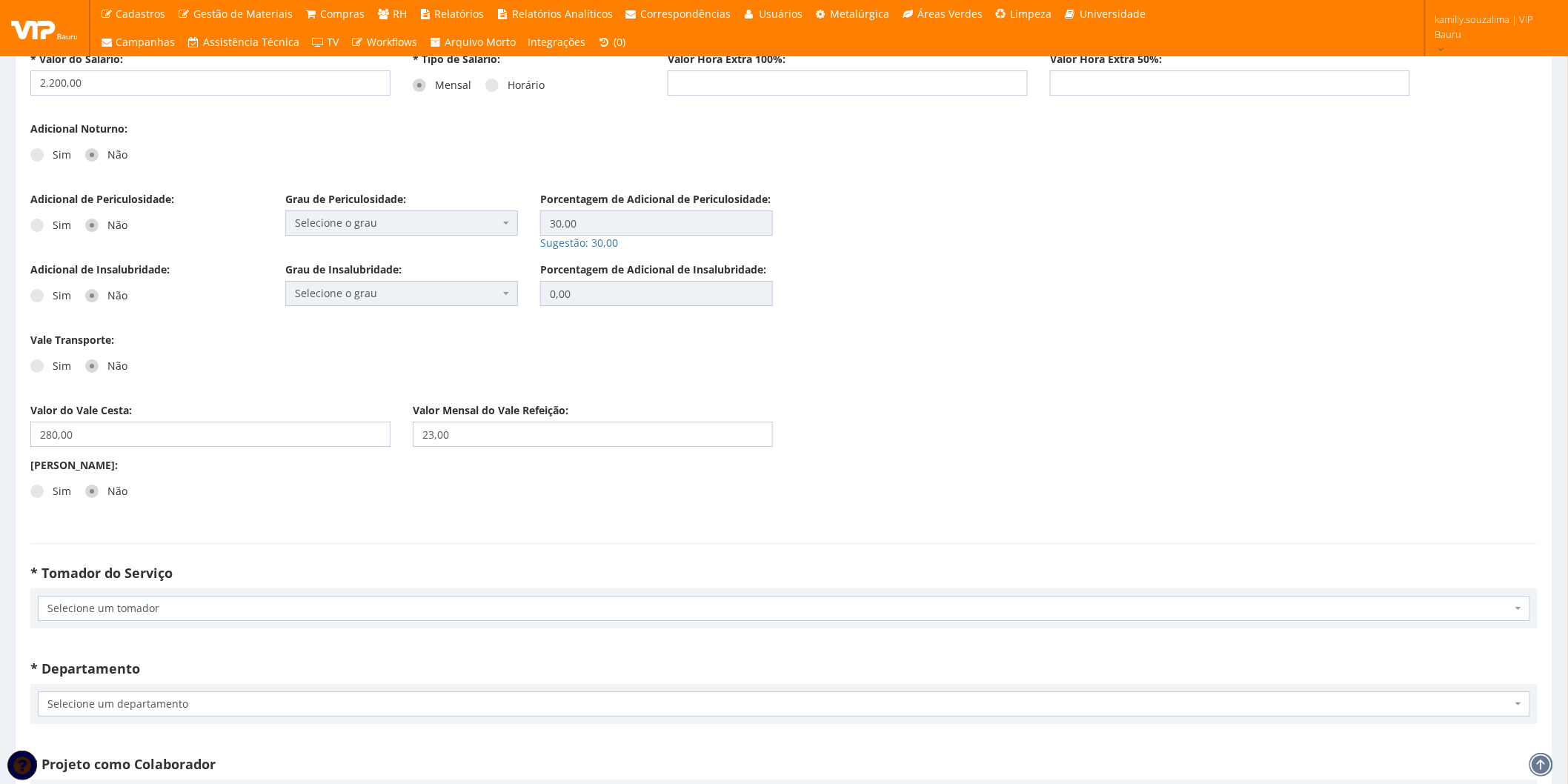
scroll to position [2059, 0]
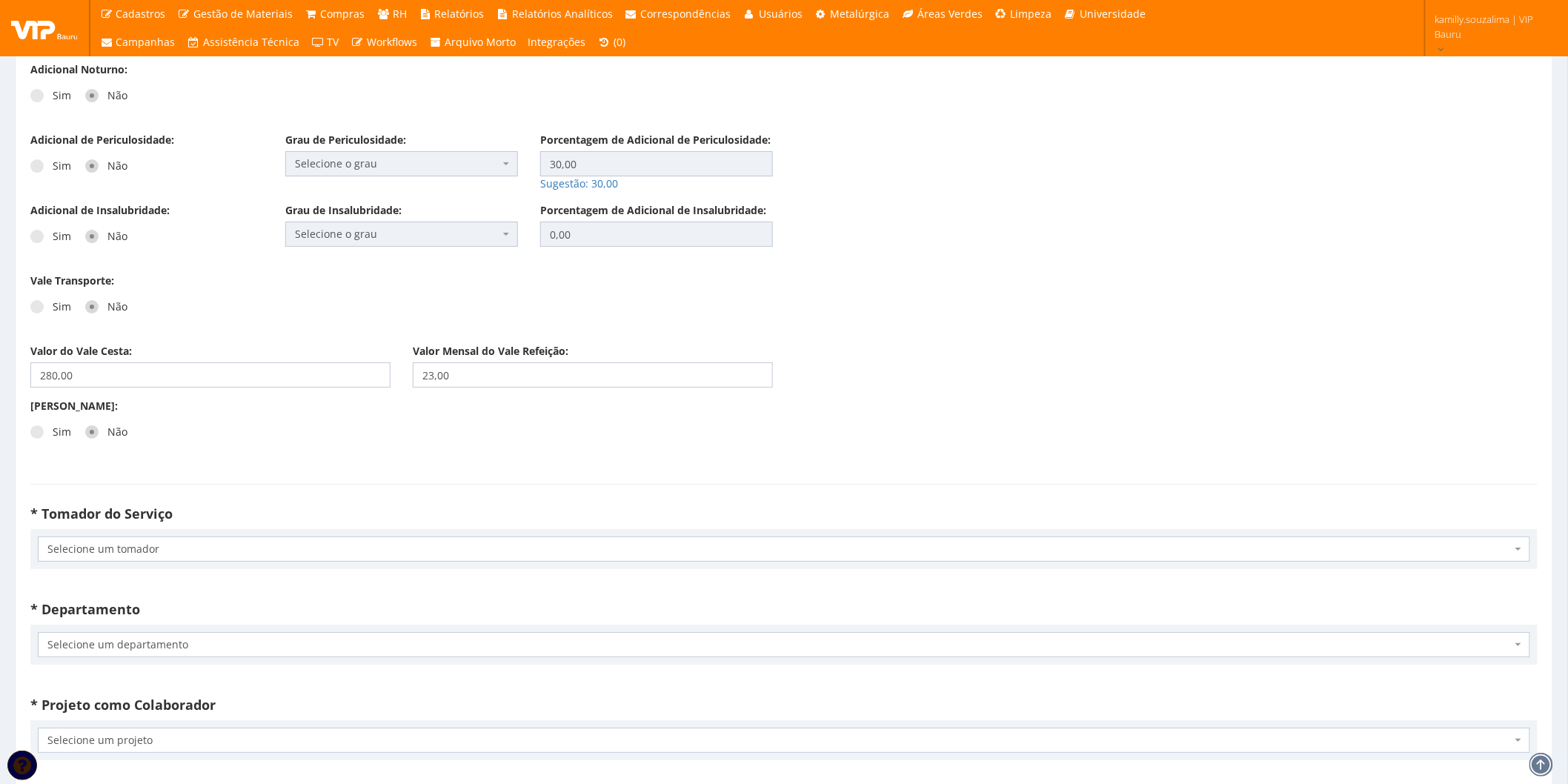
click at [179, 559] on span "Selecione um tomador" at bounding box center [784, 549] width 1493 height 25
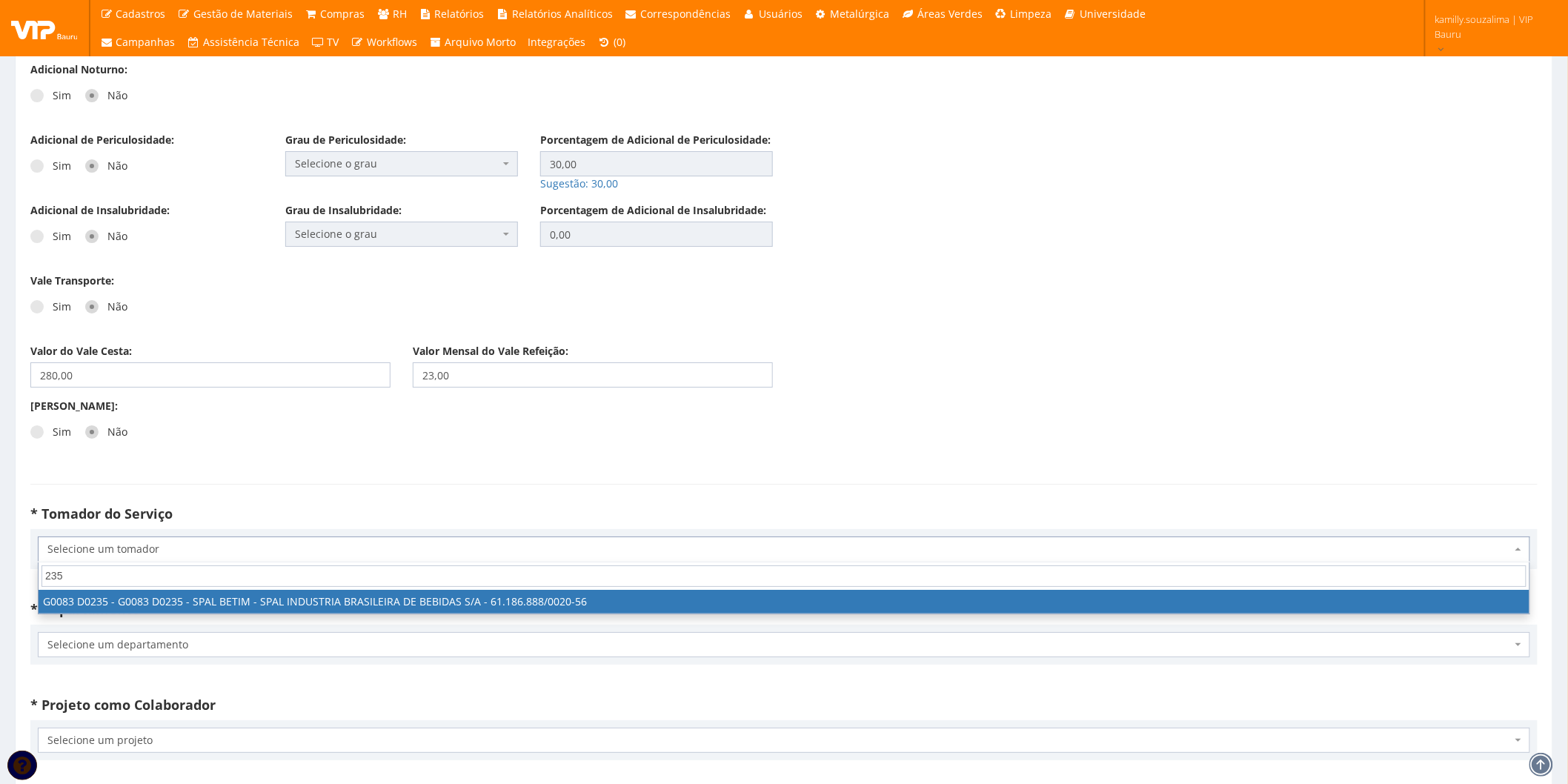
type input "235"
select select "83"
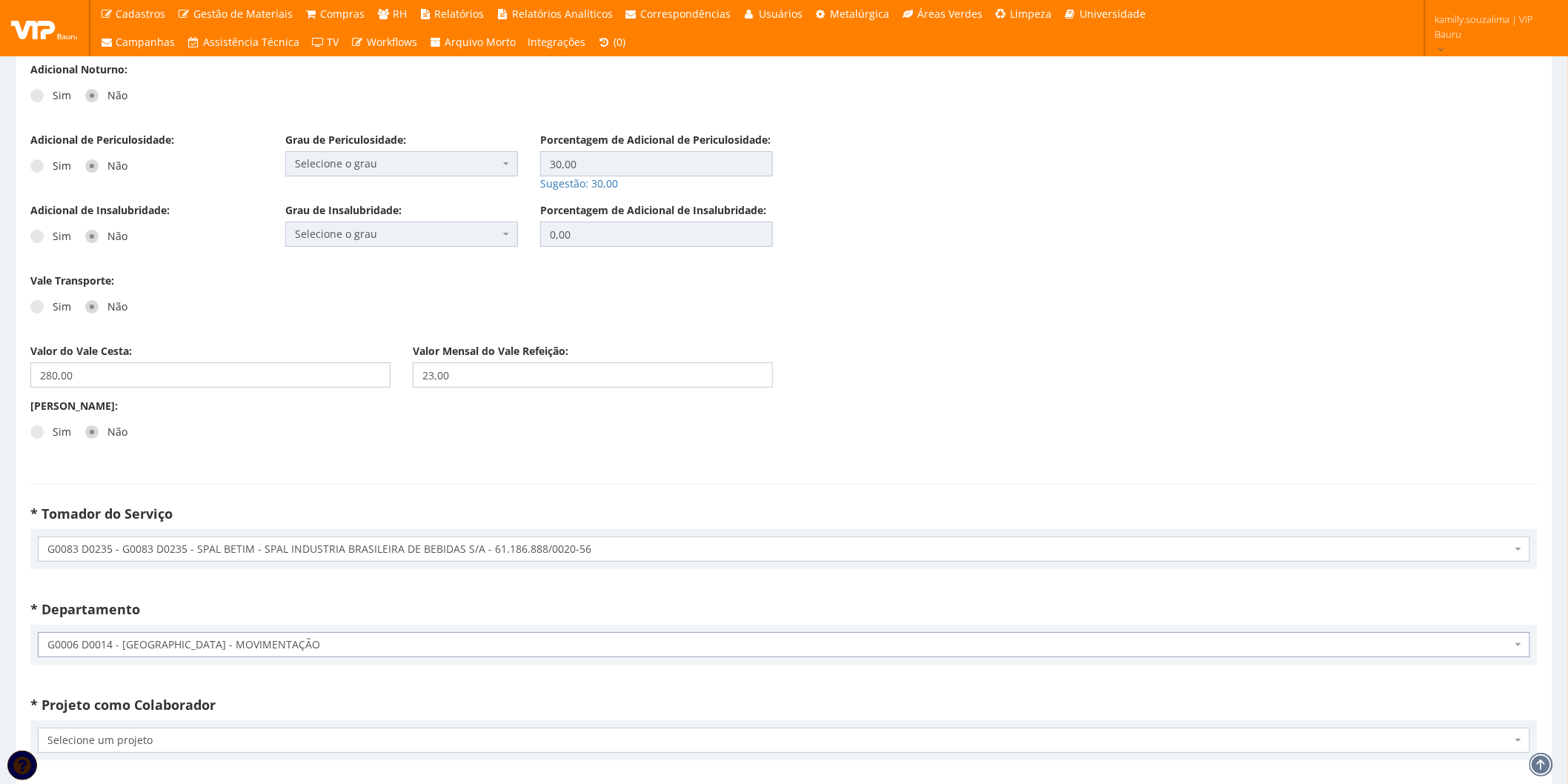
select select "11"
click at [438, 635] on span "G0011 D0112 - ARDAGH - OP. IN HOUSE MOVIMENTAÇÃO FABRI" at bounding box center [784, 645] width 1493 height 25
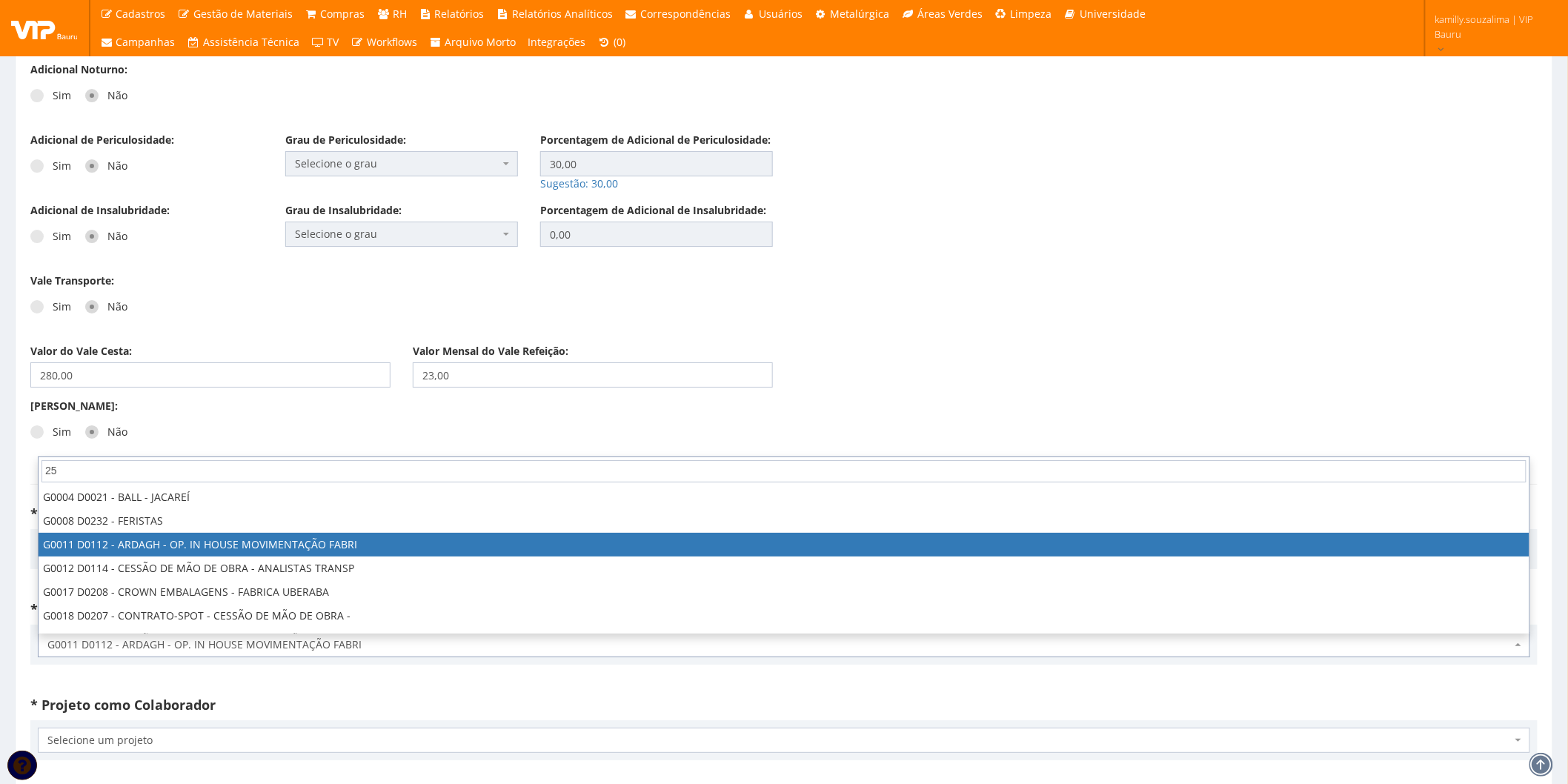
scroll to position [0, 0]
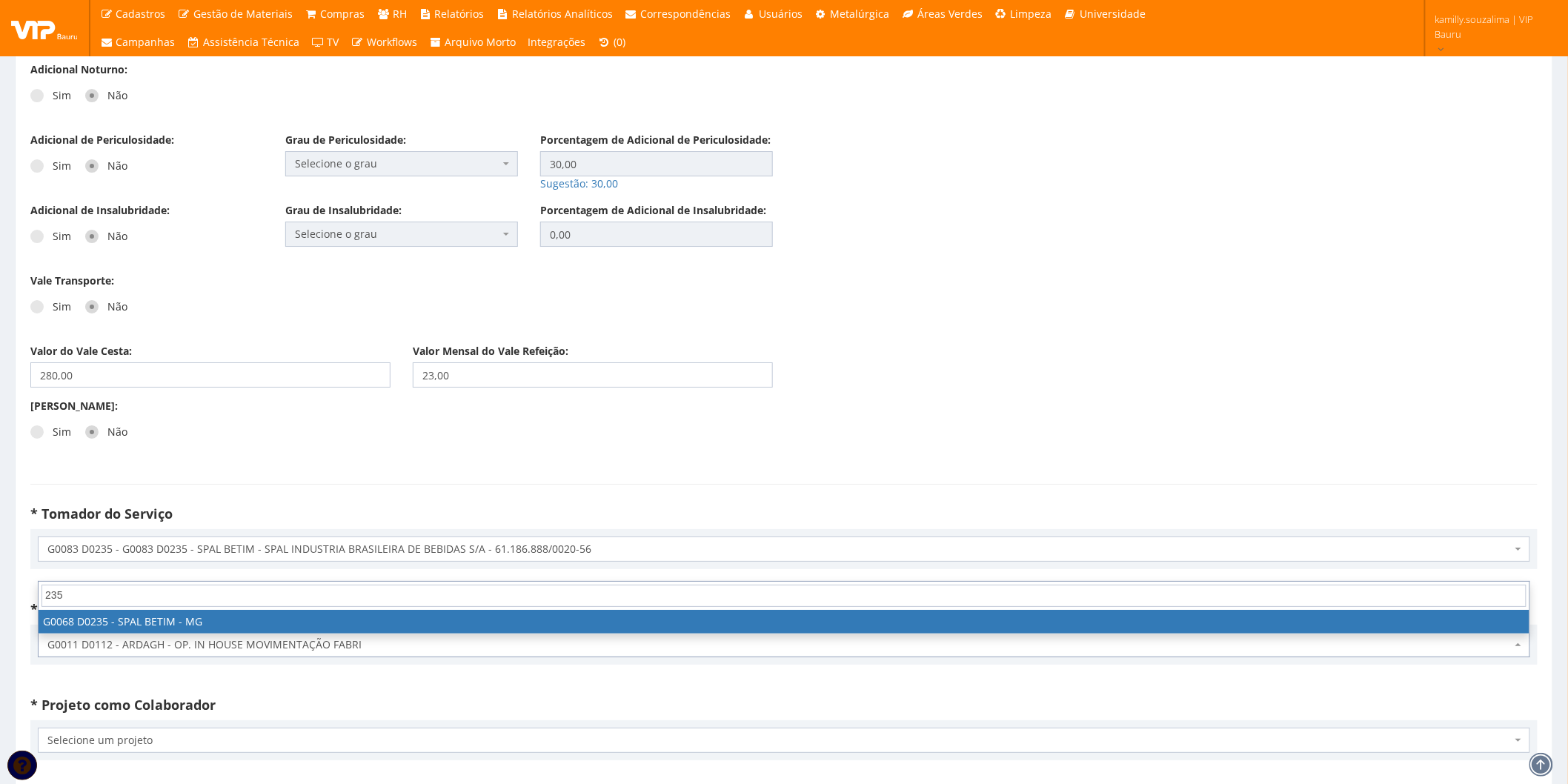
type input "235"
select select "68"
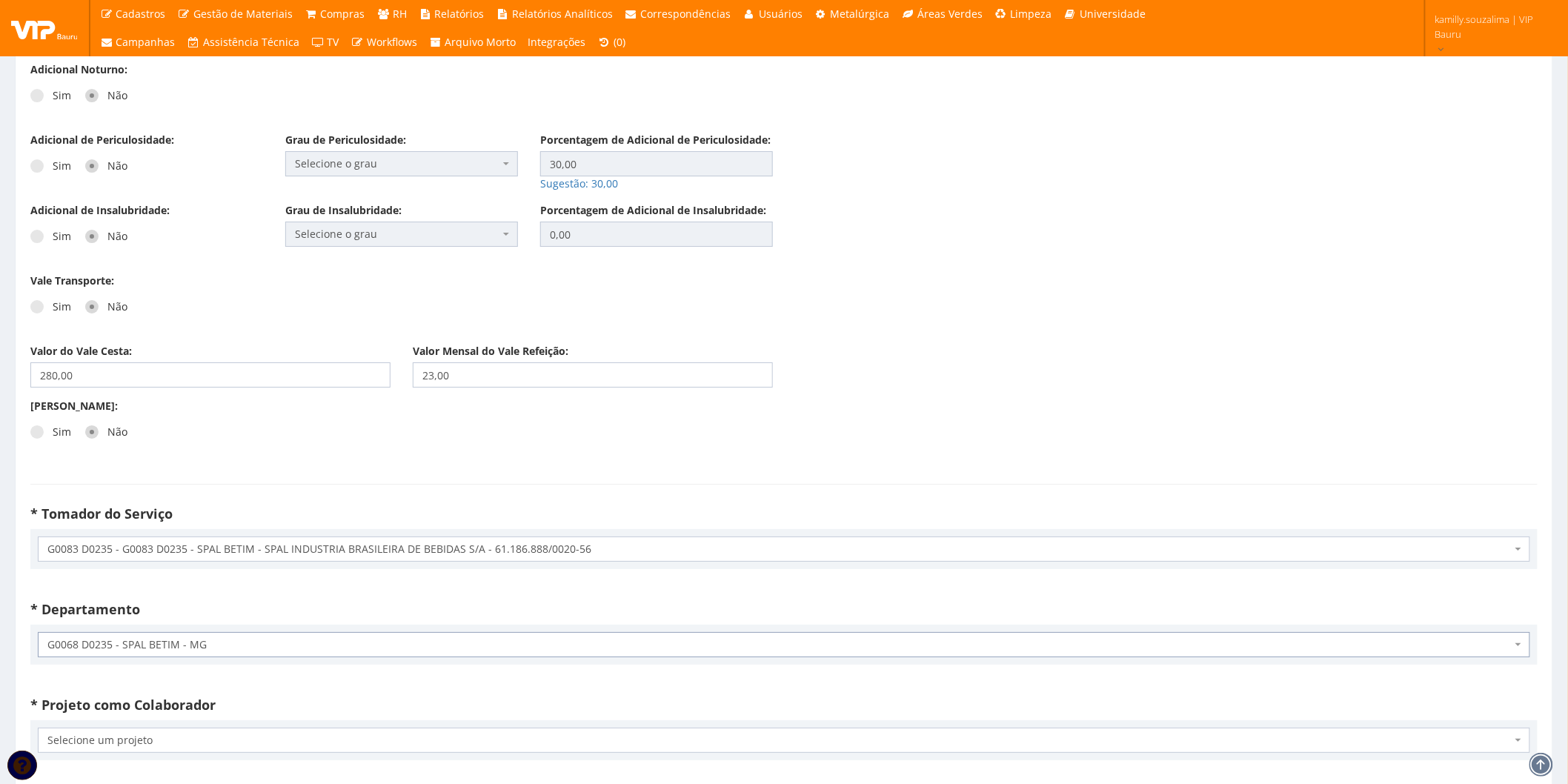
scroll to position [2141, 0]
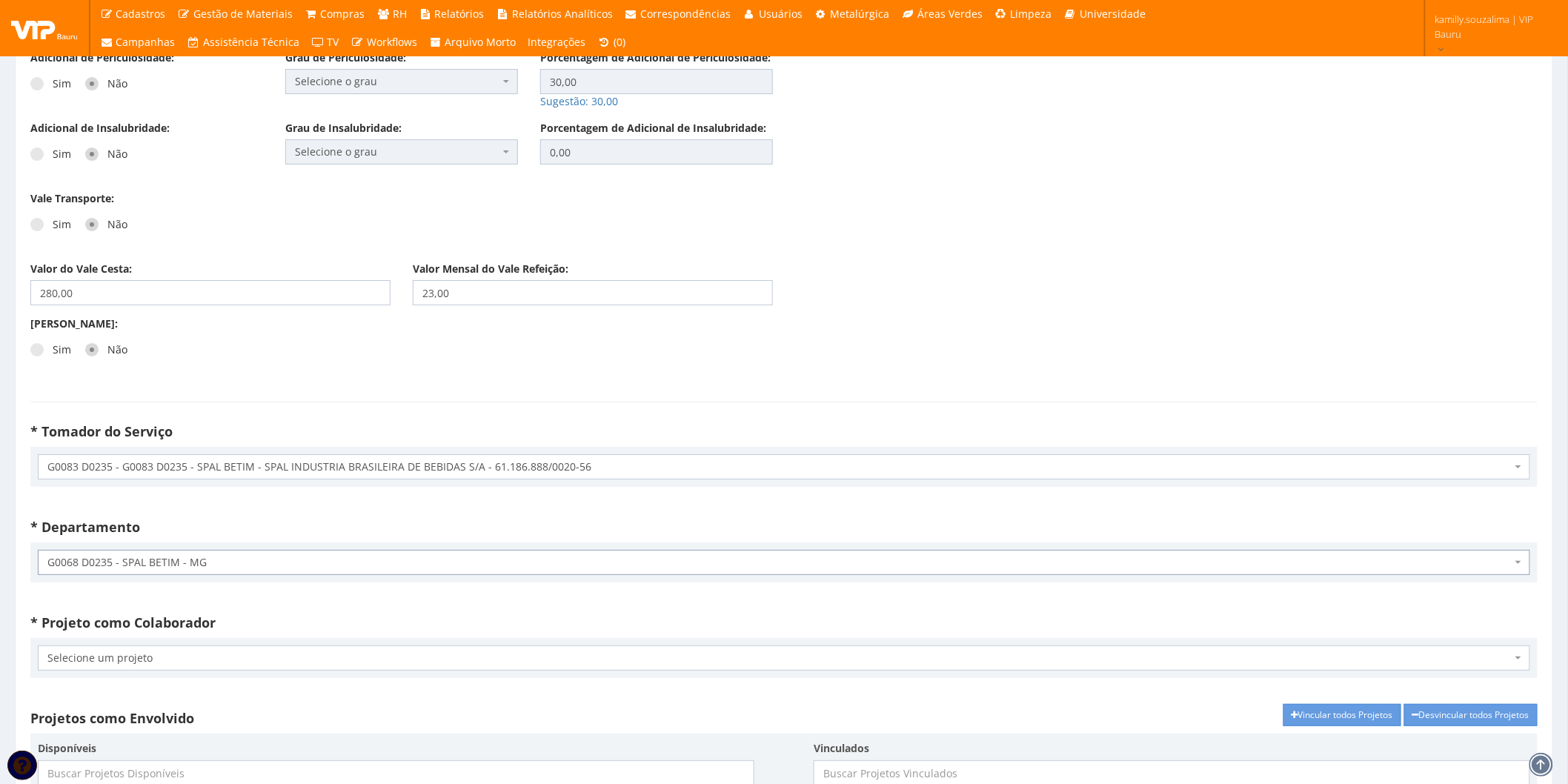
click at [151, 649] on span "Selecione um projeto" at bounding box center [784, 658] width 1493 height 25
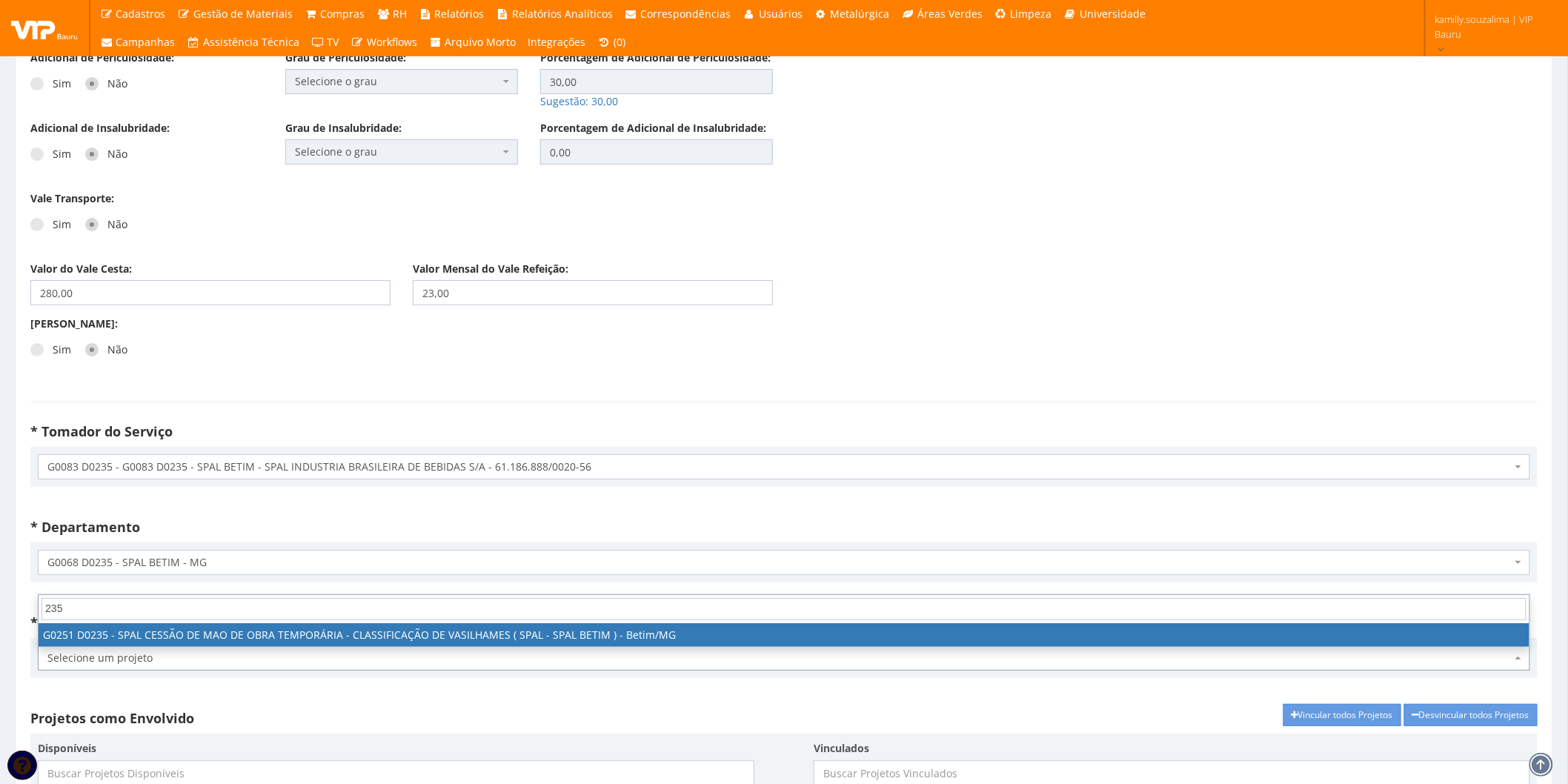
type input "235"
select select "251"
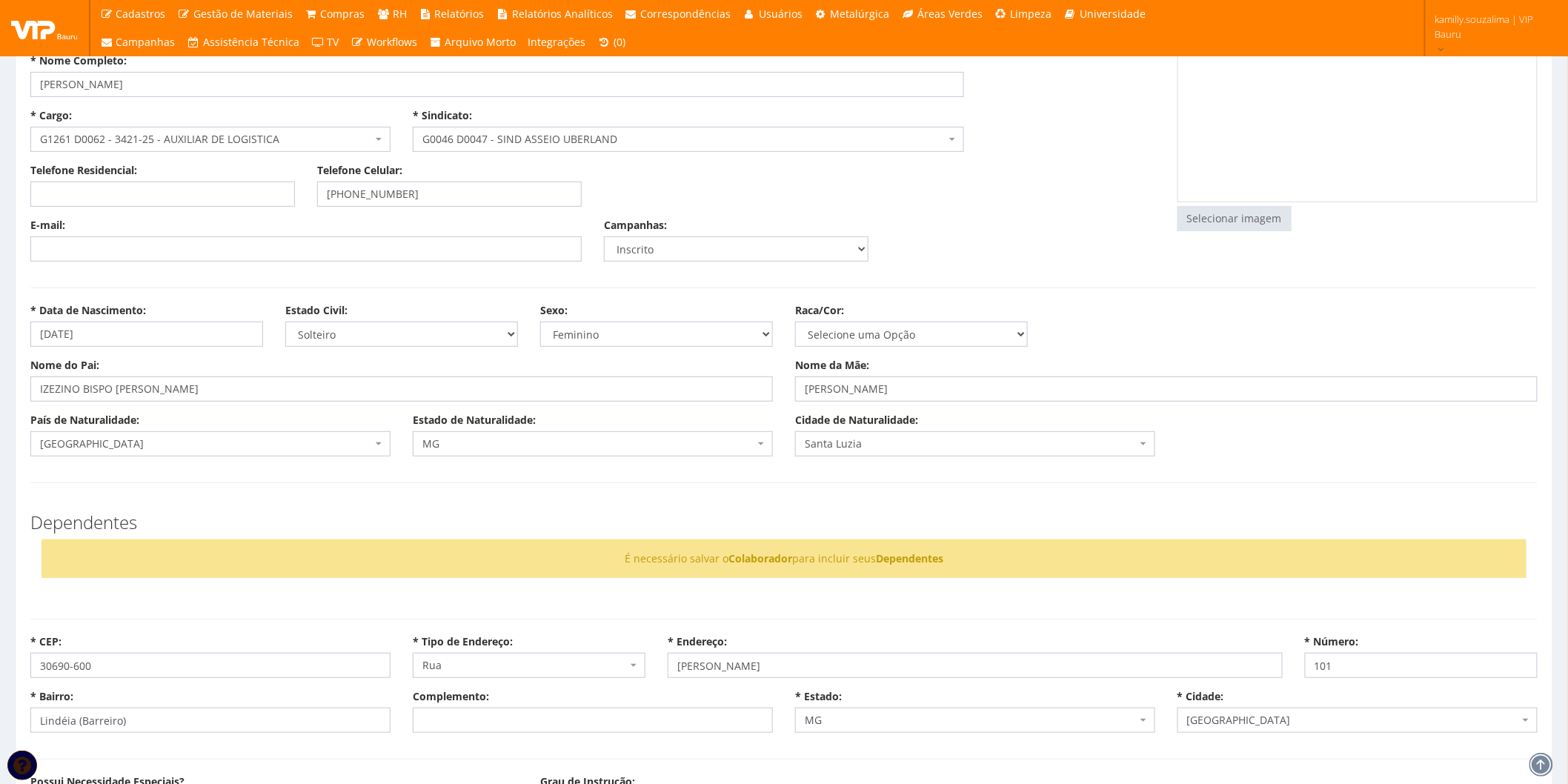
scroll to position [0, 0]
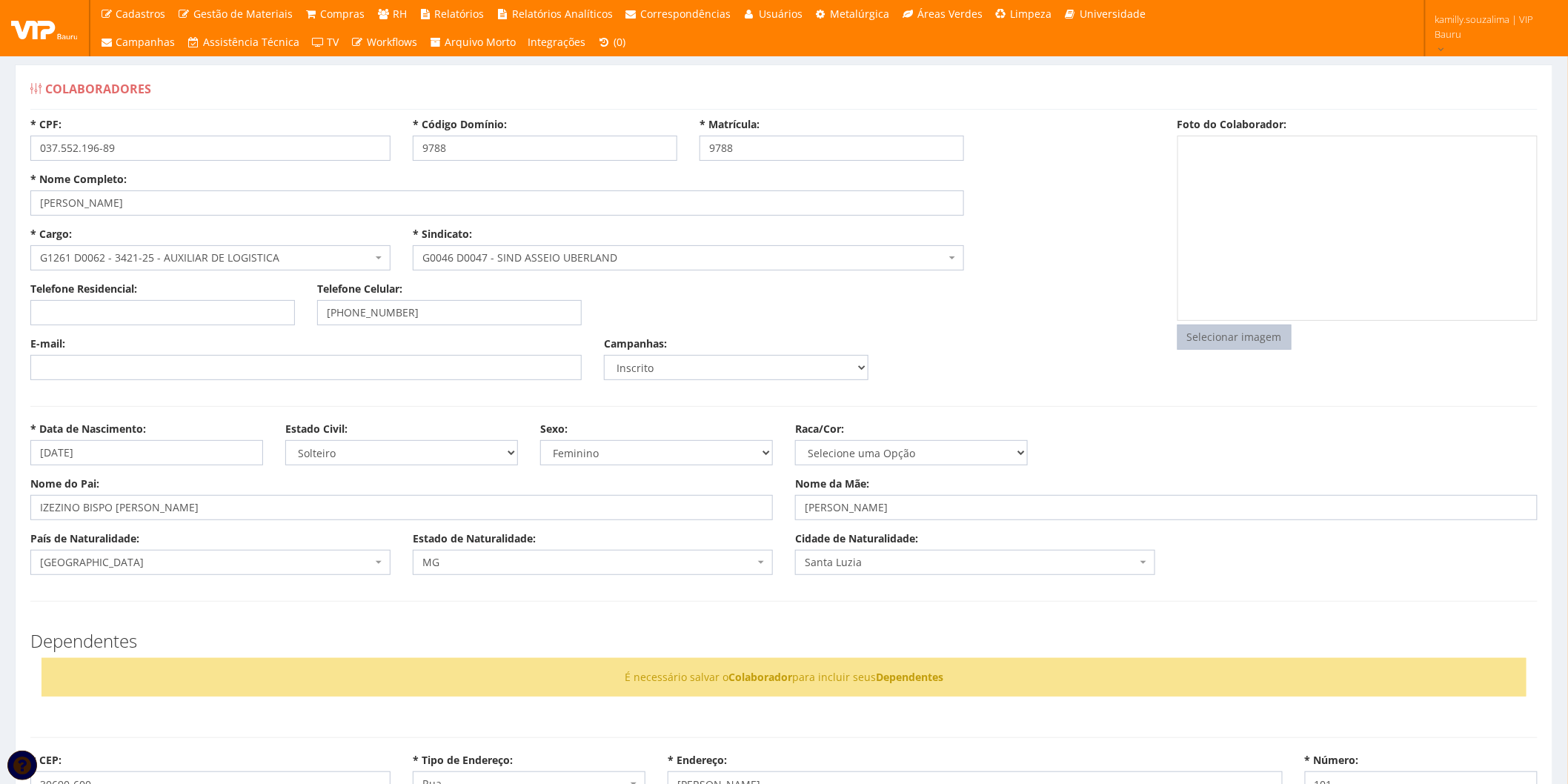
click at [1251, 336] on input "file" at bounding box center [1235, 337] width 113 height 24
type input "C:\fakepath\Captura de tela 2025-10-01 144059.png"
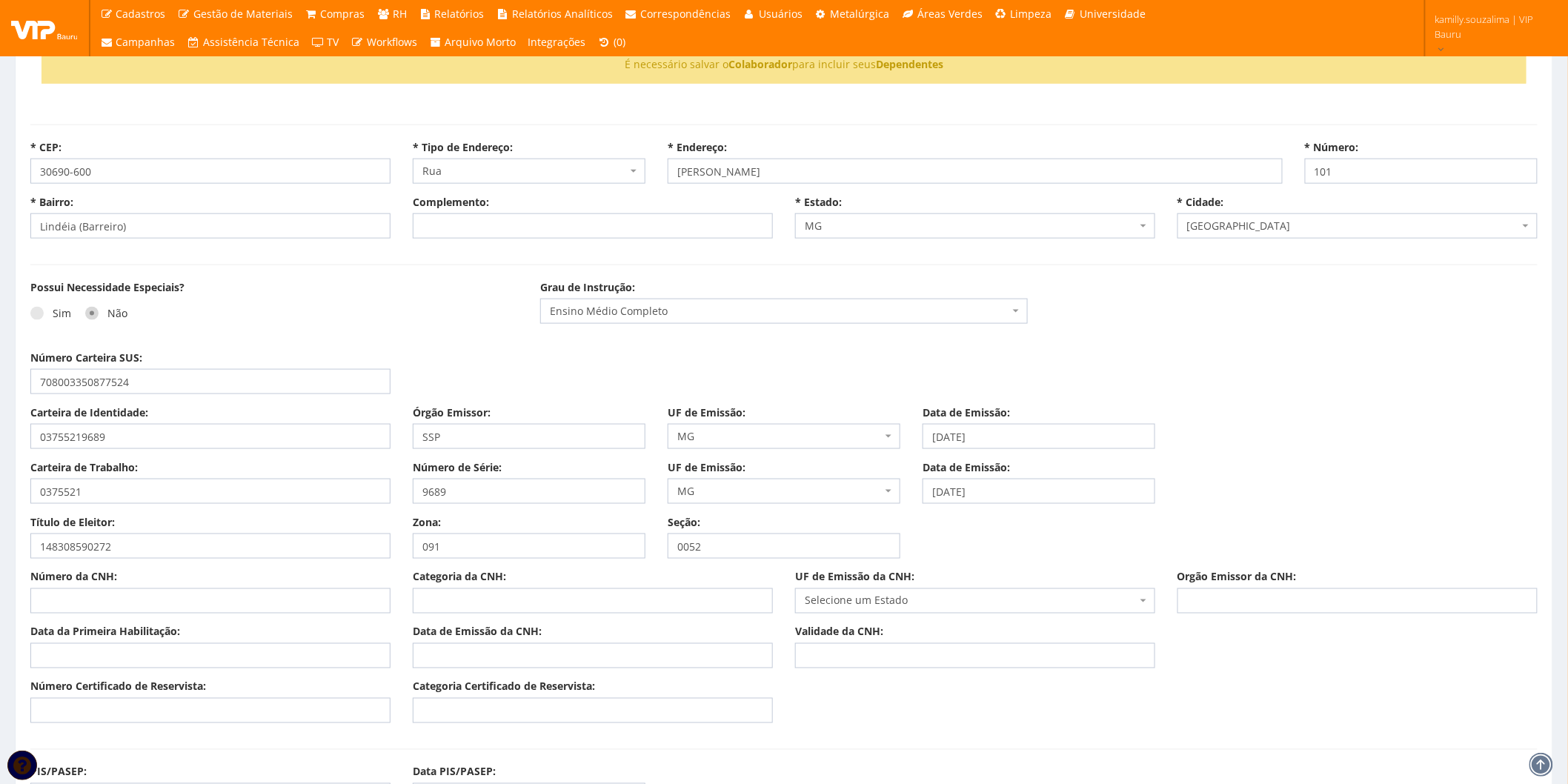
scroll to position [784, 0]
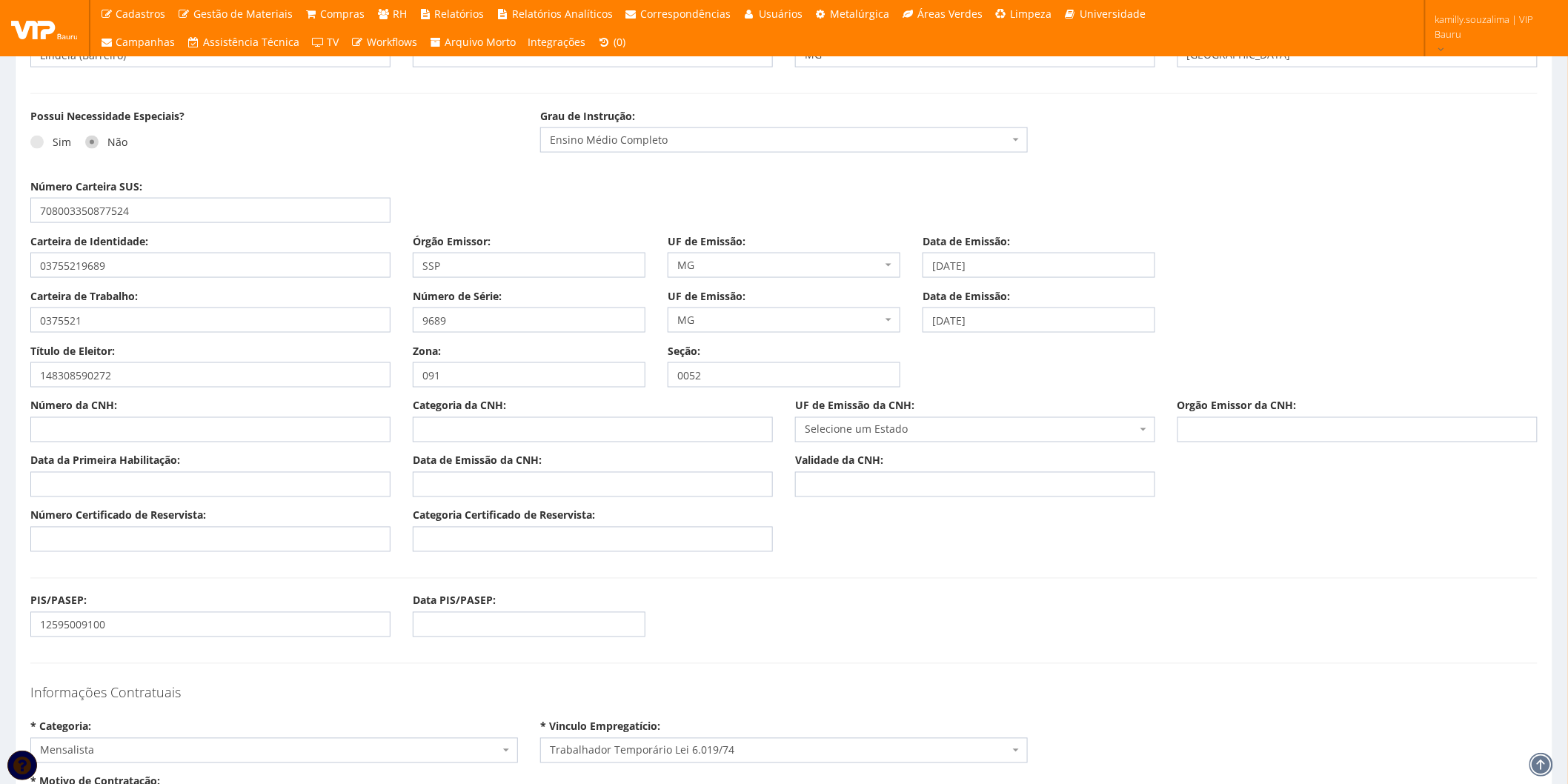
drag, startPoint x: 946, startPoint y: 524, endPoint x: 945, endPoint y: 542, distance: 18.0
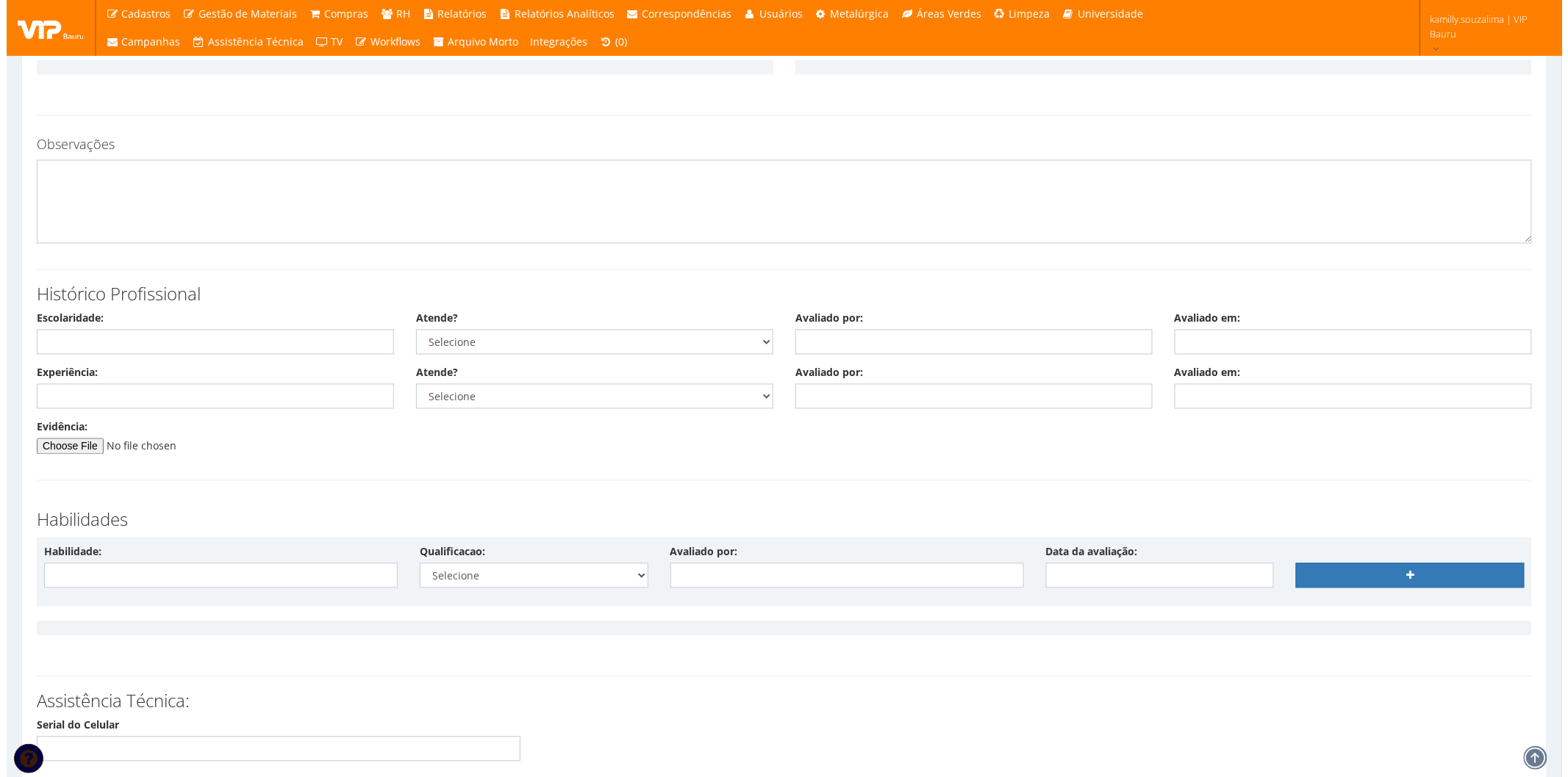
scroll to position [3541, 0]
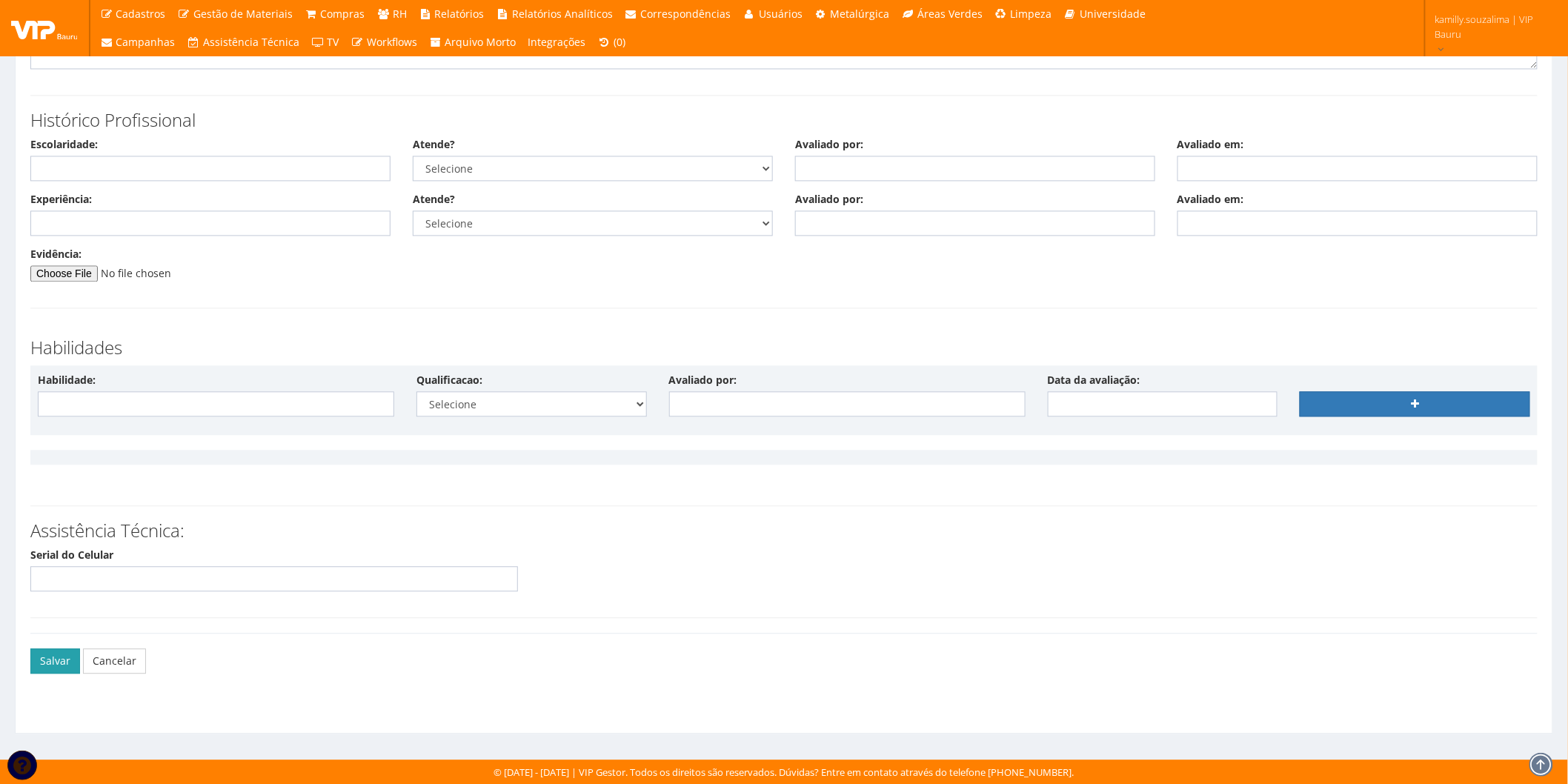
click at [53, 660] on button "Salvar" at bounding box center [56, 661] width 50 height 25
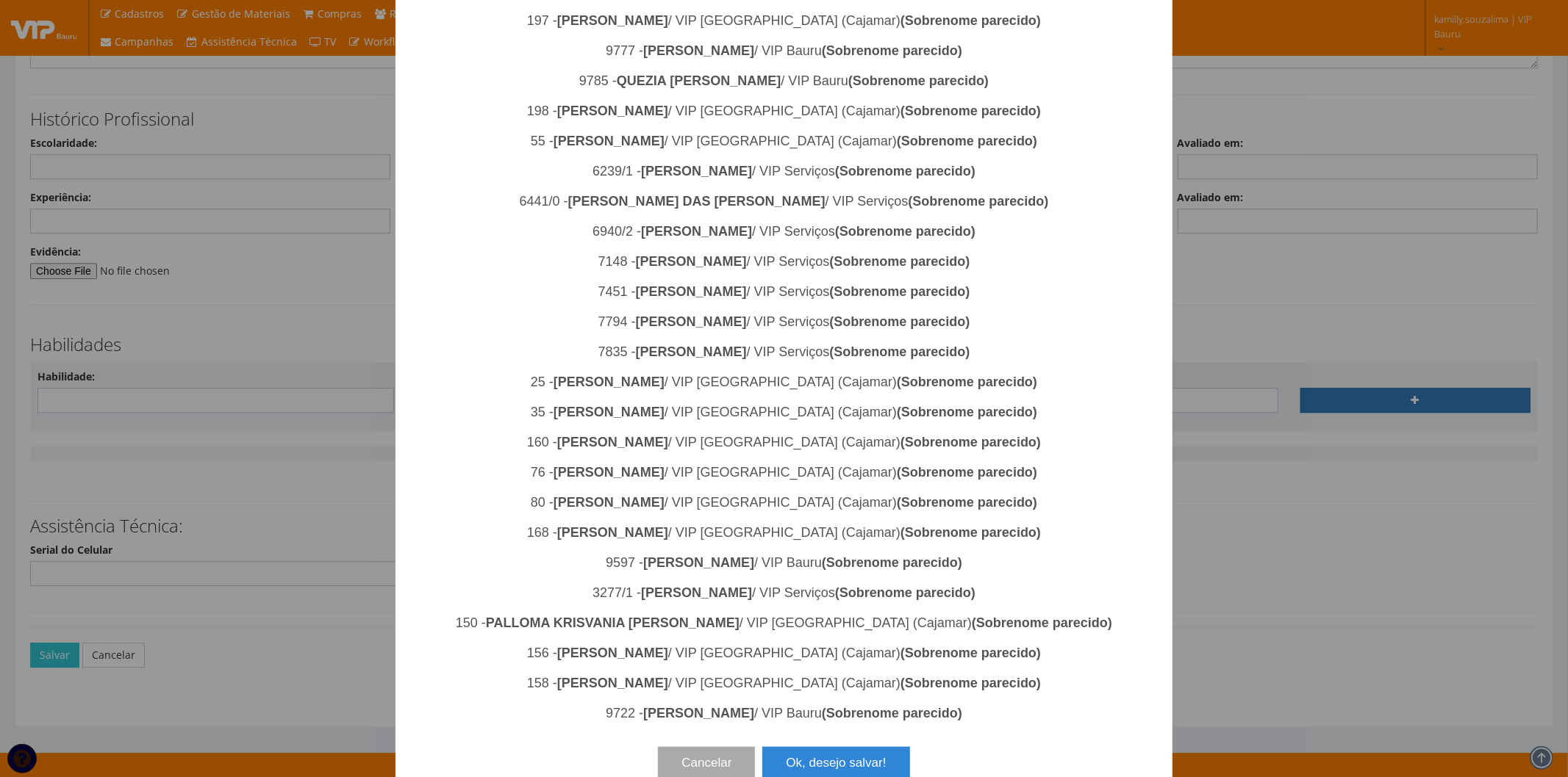
scroll to position [1141, 0]
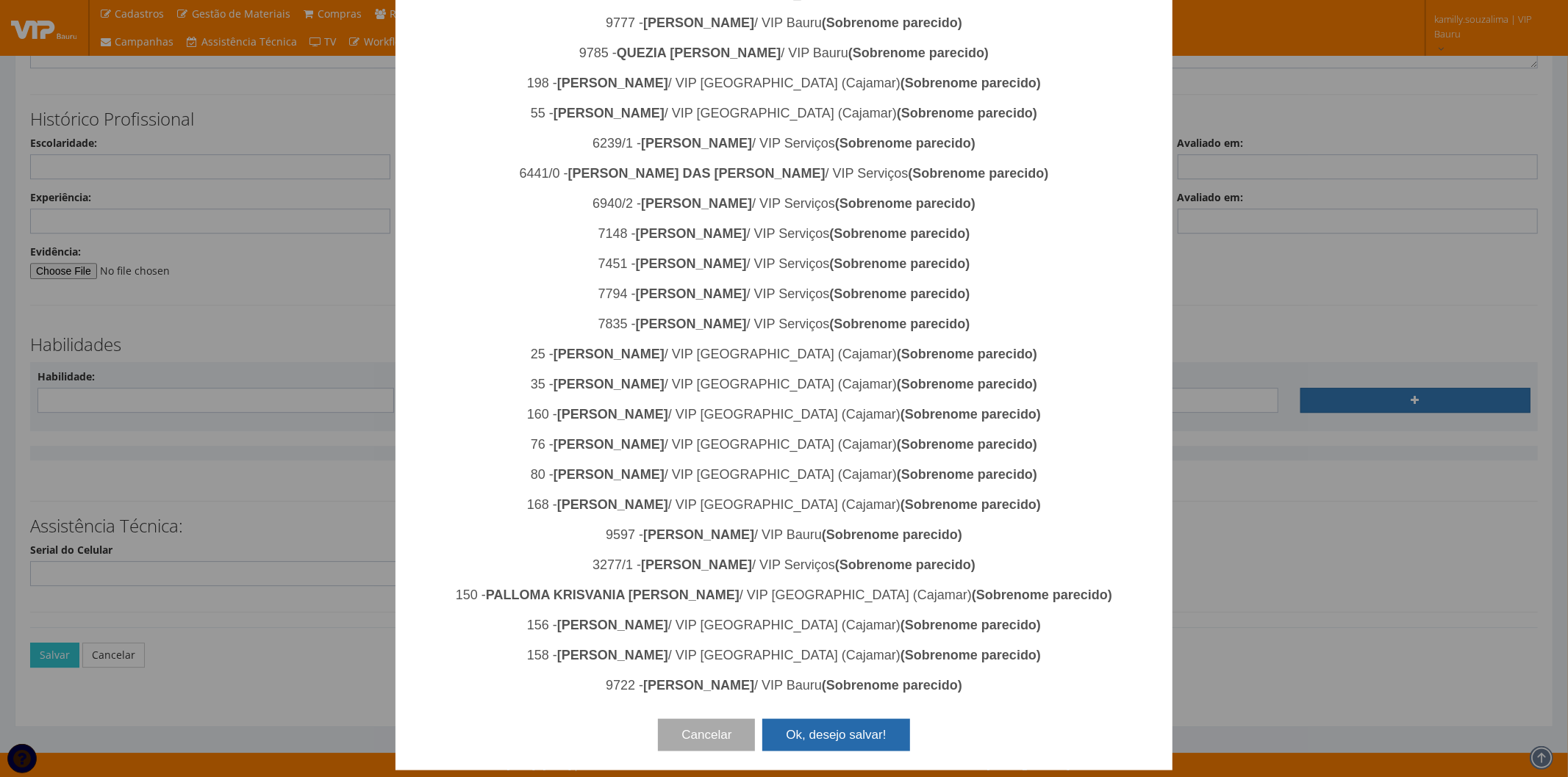
click at [826, 741] on button "Ok, desejo salvar!" at bounding box center [835, 735] width 147 height 32
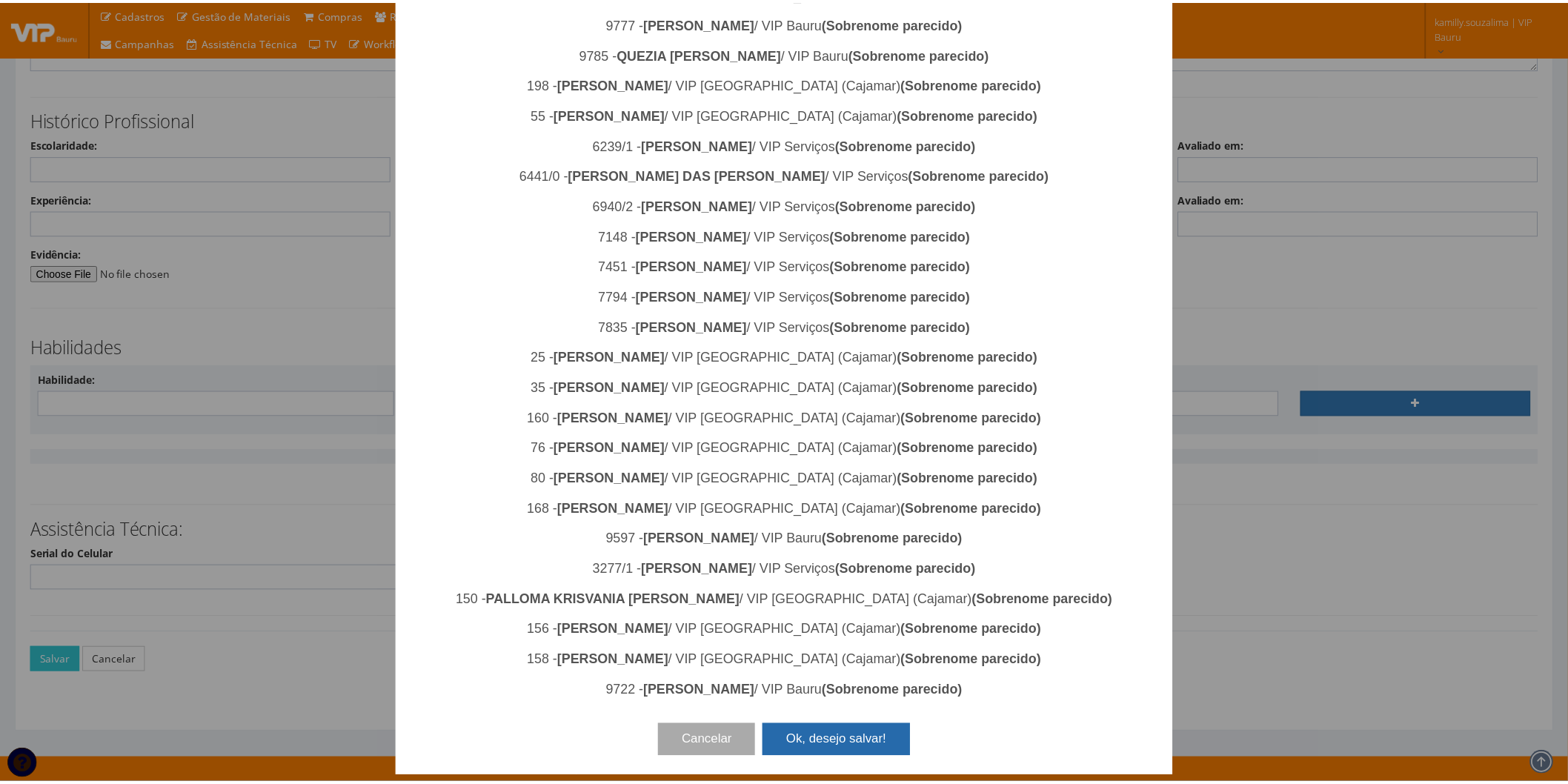
scroll to position [0, 0]
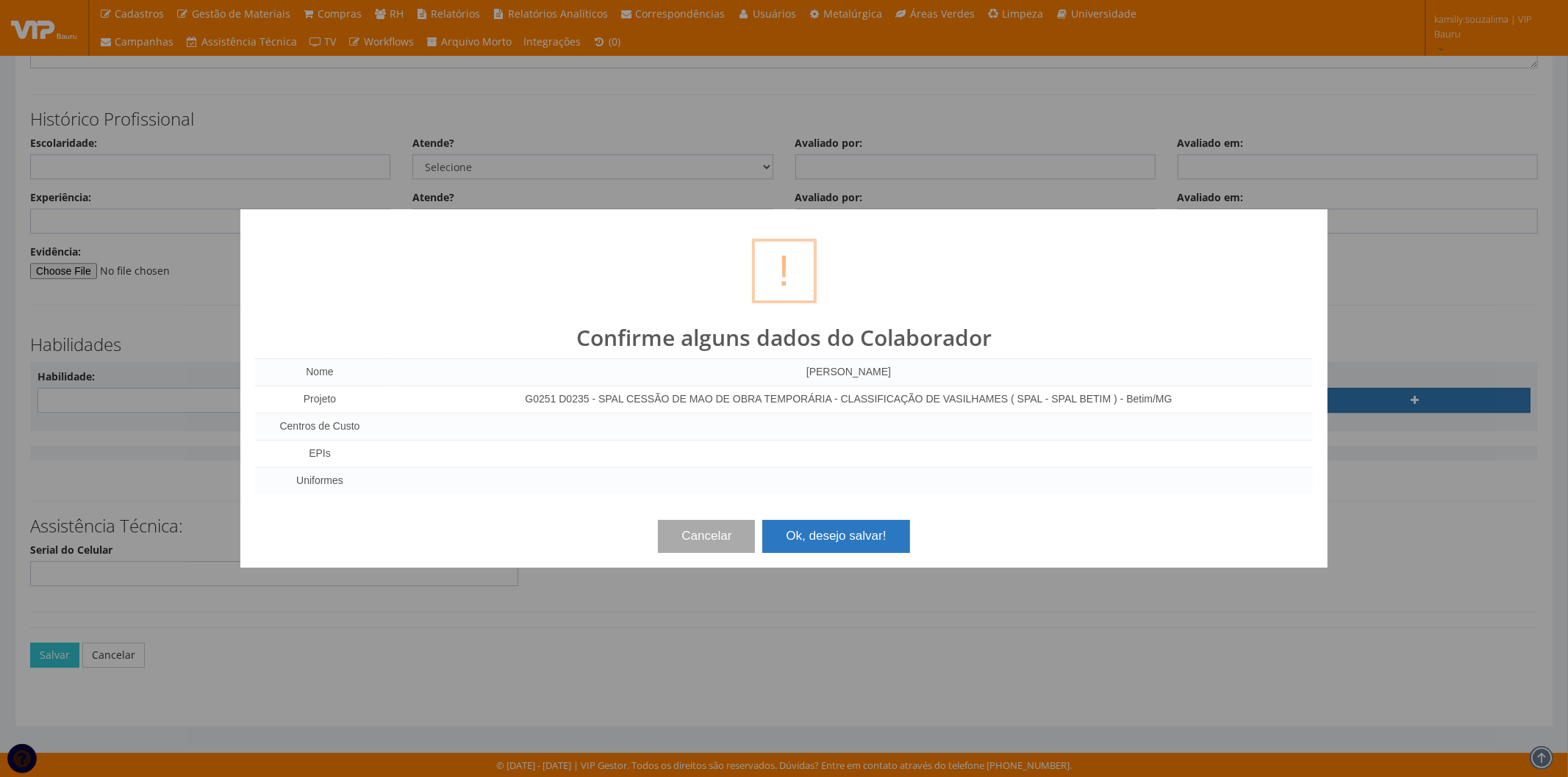
click at [824, 525] on button "Ok, desejo salvar!" at bounding box center [835, 536] width 147 height 32
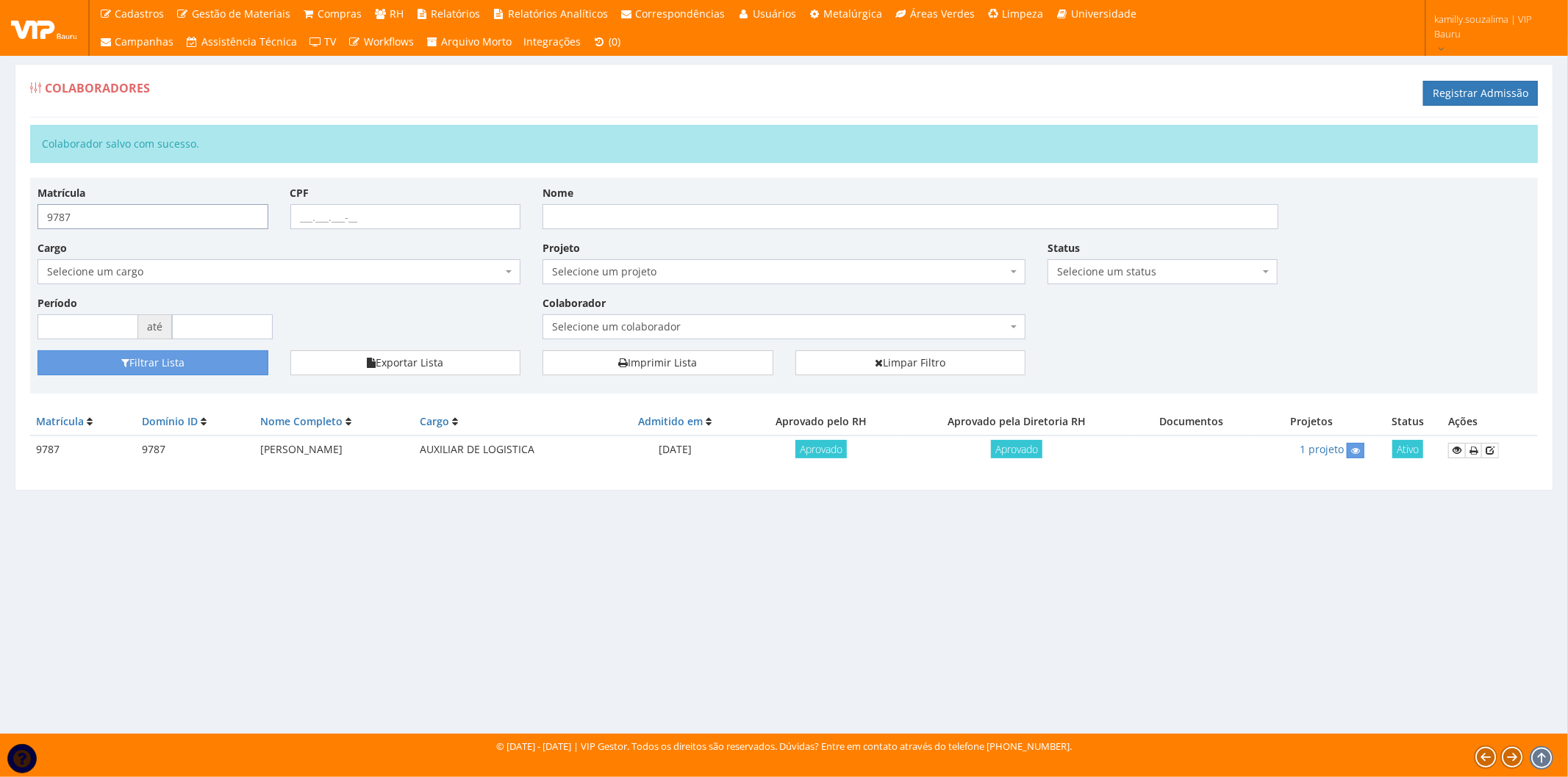
click at [145, 223] on input "9787" at bounding box center [153, 217] width 231 height 25
type input "9788"
click at [195, 365] on button "Filtrar Lista" at bounding box center [153, 363] width 231 height 25
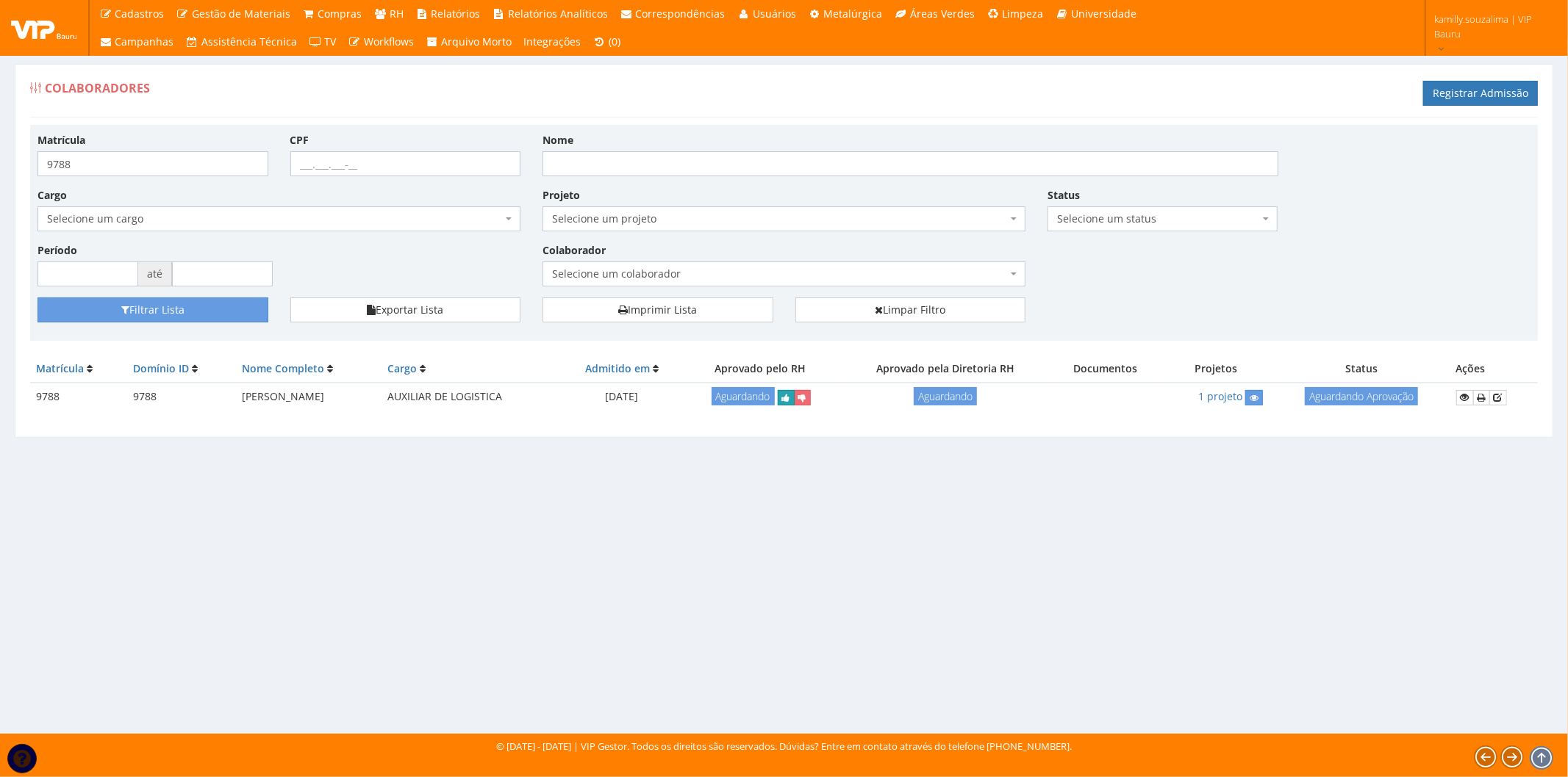
click at [790, 399] on icon "submit" at bounding box center [786, 398] width 8 height 11
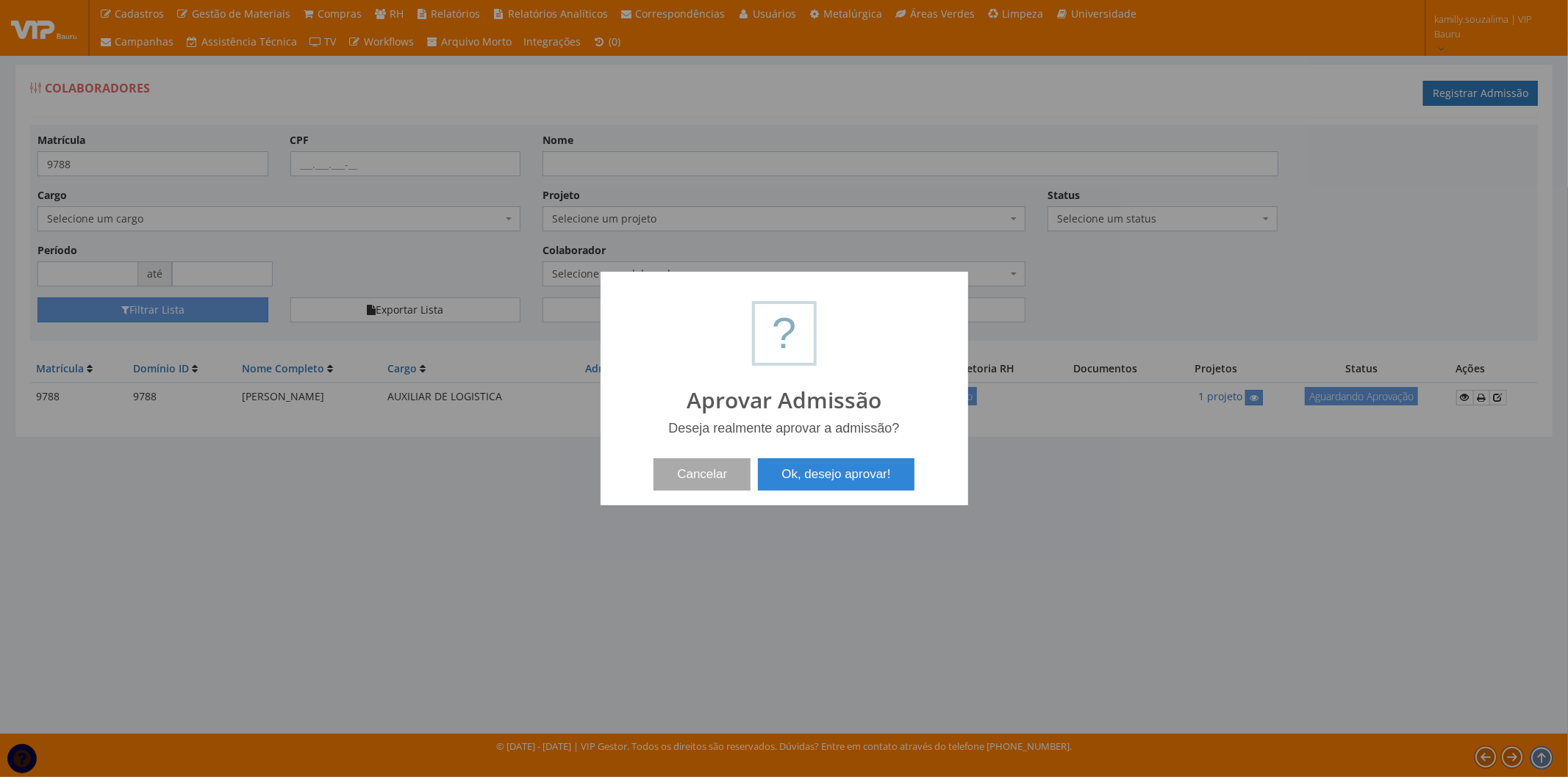
click at [846, 453] on div "Cancelar Ok, desejo aprovar!" at bounding box center [784, 469] width 338 height 44
click at [846, 469] on button "Ok, desejo aprovar!" at bounding box center [836, 474] width 156 height 32
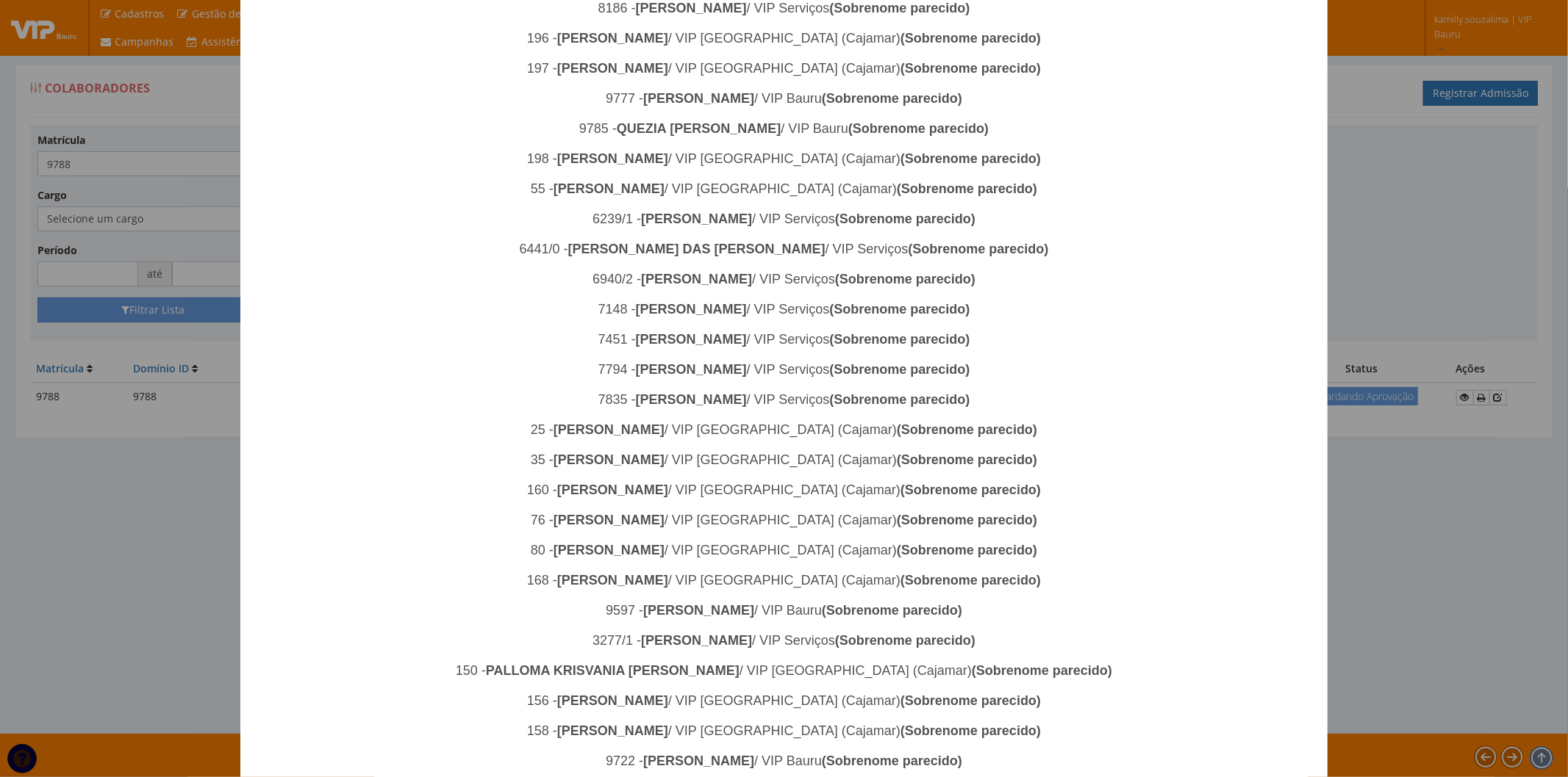
scroll to position [1141, 0]
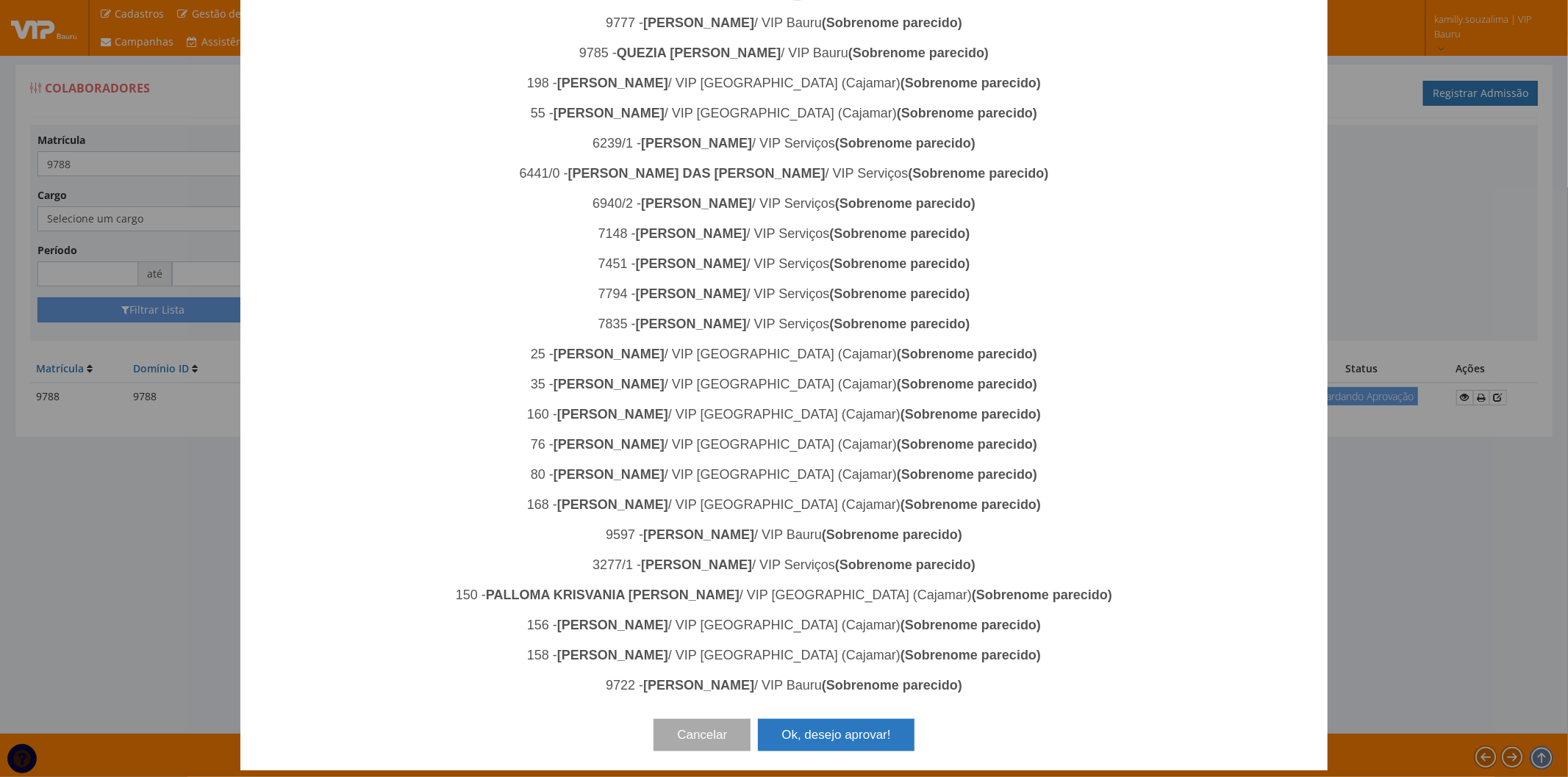
click at [835, 747] on button "Ok, desejo aprovar!" at bounding box center [836, 735] width 156 height 32
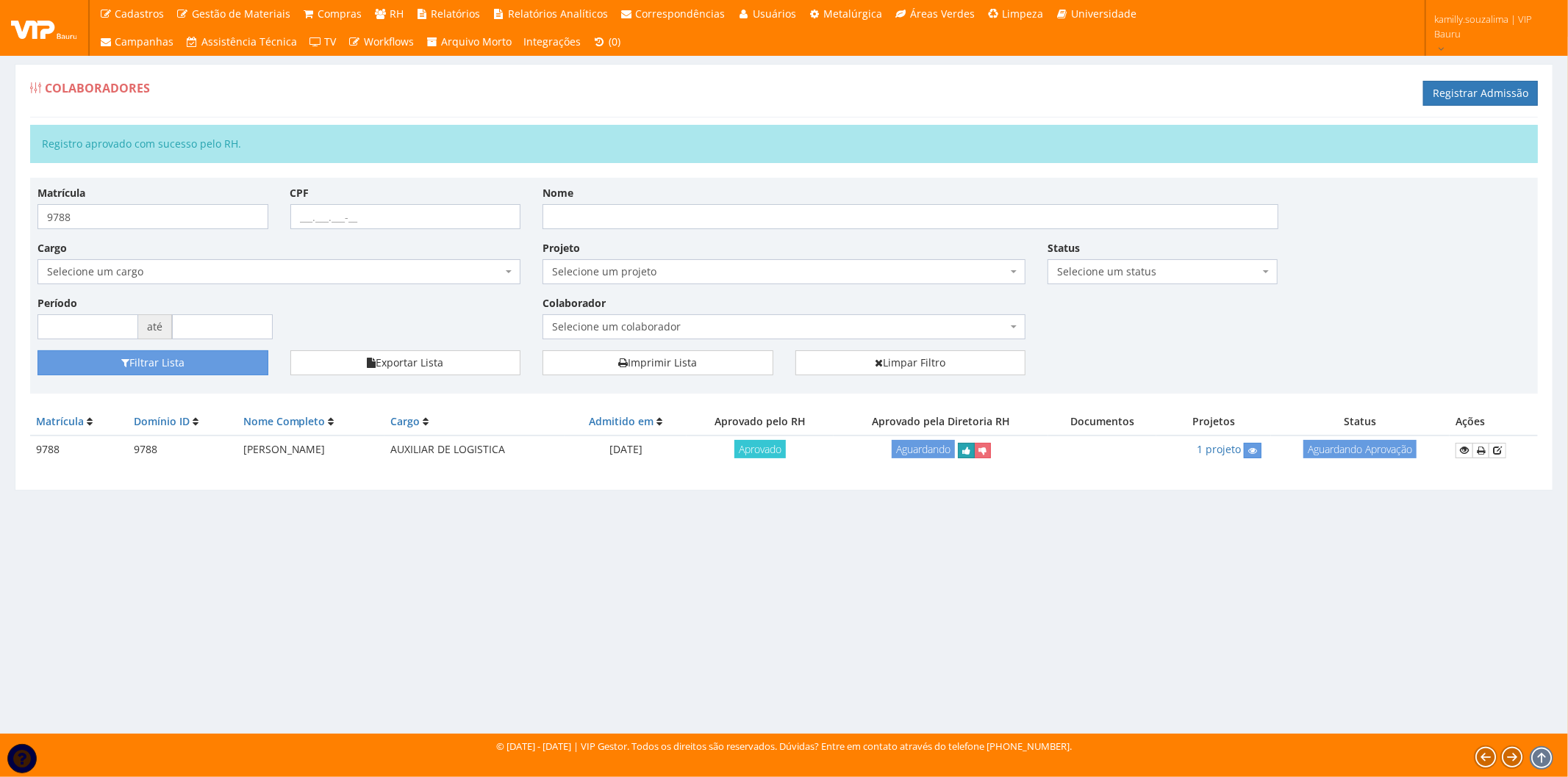
click at [971, 455] on icon "submit" at bounding box center [966, 451] width 8 height 11
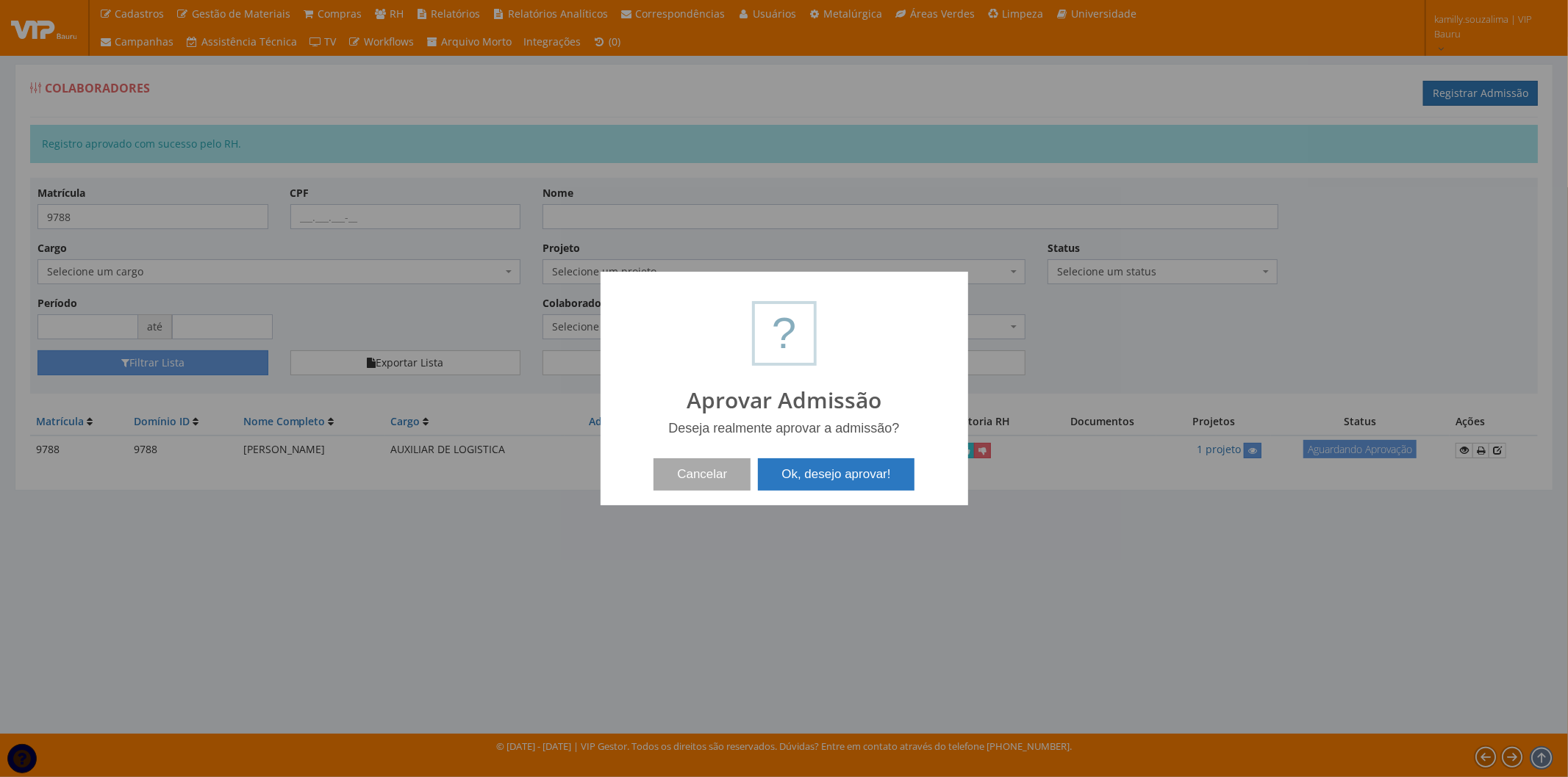
click at [809, 478] on button "Ok, desejo aprovar!" at bounding box center [836, 474] width 156 height 32
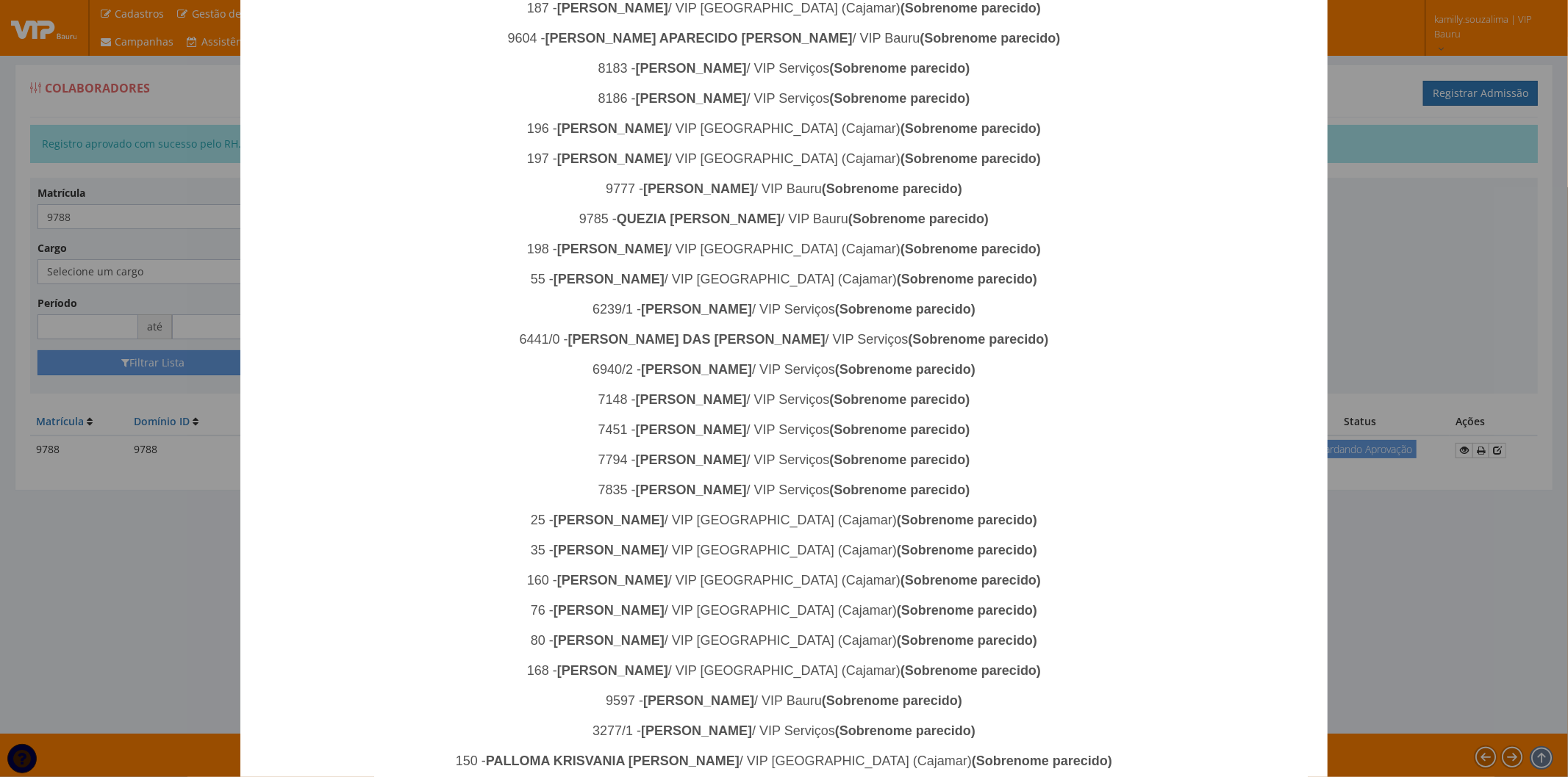
scroll to position [1141, 0]
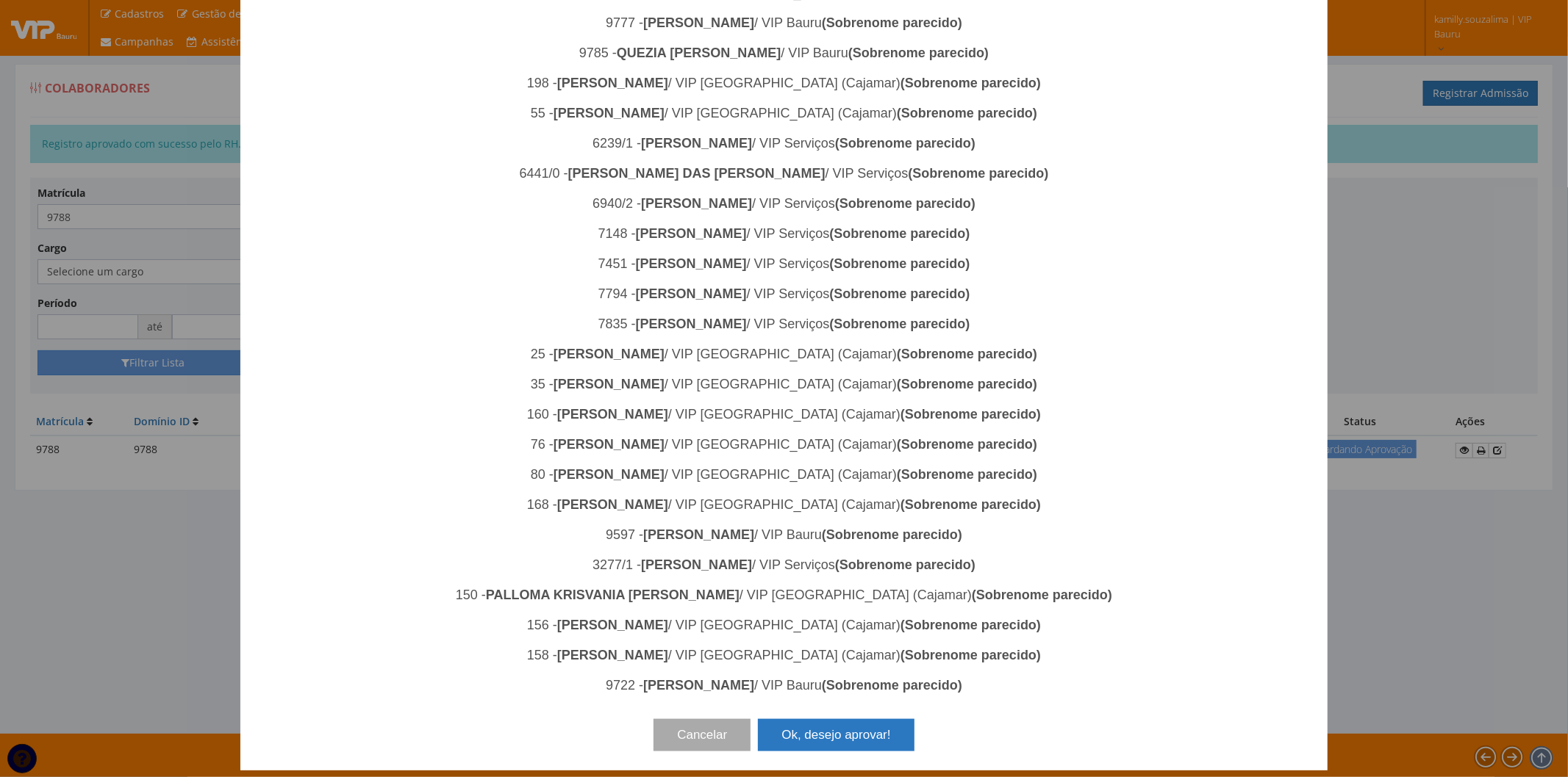
click at [824, 729] on button "Ok, desejo aprovar!" at bounding box center [836, 735] width 156 height 32
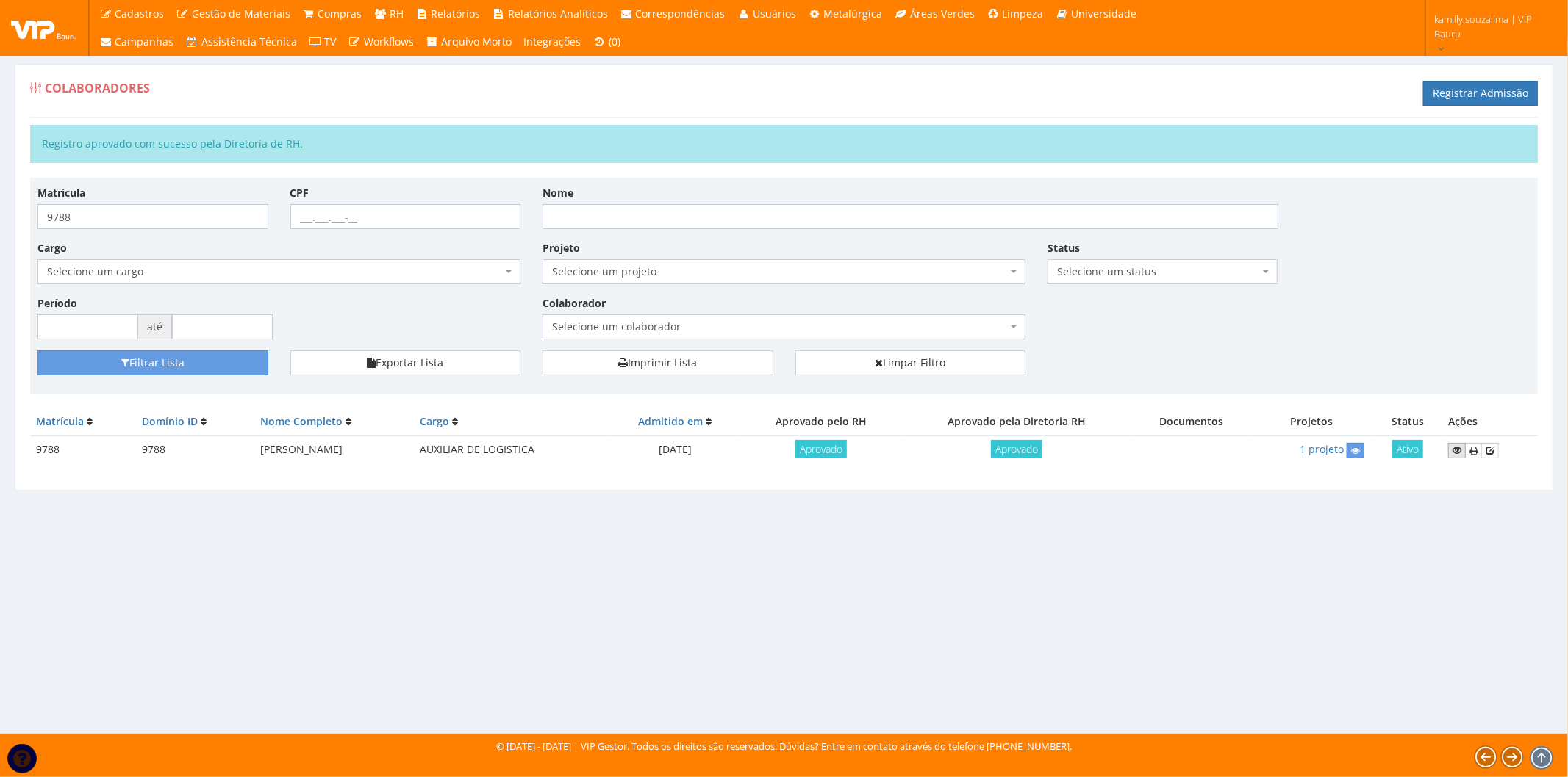
click at [1461, 448] on icon at bounding box center [1456, 450] width 9 height 11
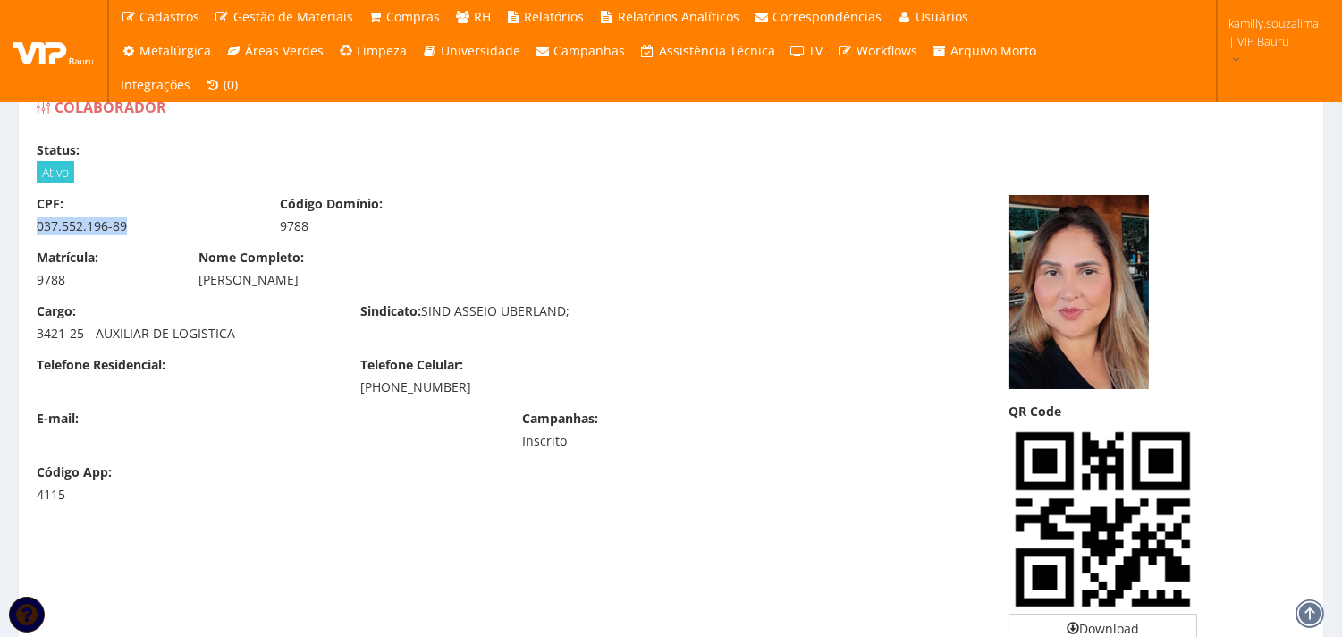
drag, startPoint x: 140, startPoint y: 224, endPoint x: 39, endPoint y: 231, distance: 100.4
click at [39, 230] on div "037.552.196-89" at bounding box center [145, 226] width 216 height 18
copy div "037.552.196-89"
drag, startPoint x: 414, startPoint y: 389, endPoint x: 351, endPoint y: 392, distance: 62.7
click at [351, 392] on div "Telefone Celular: (31) 8504-0105" at bounding box center [509, 376] width 324 height 40
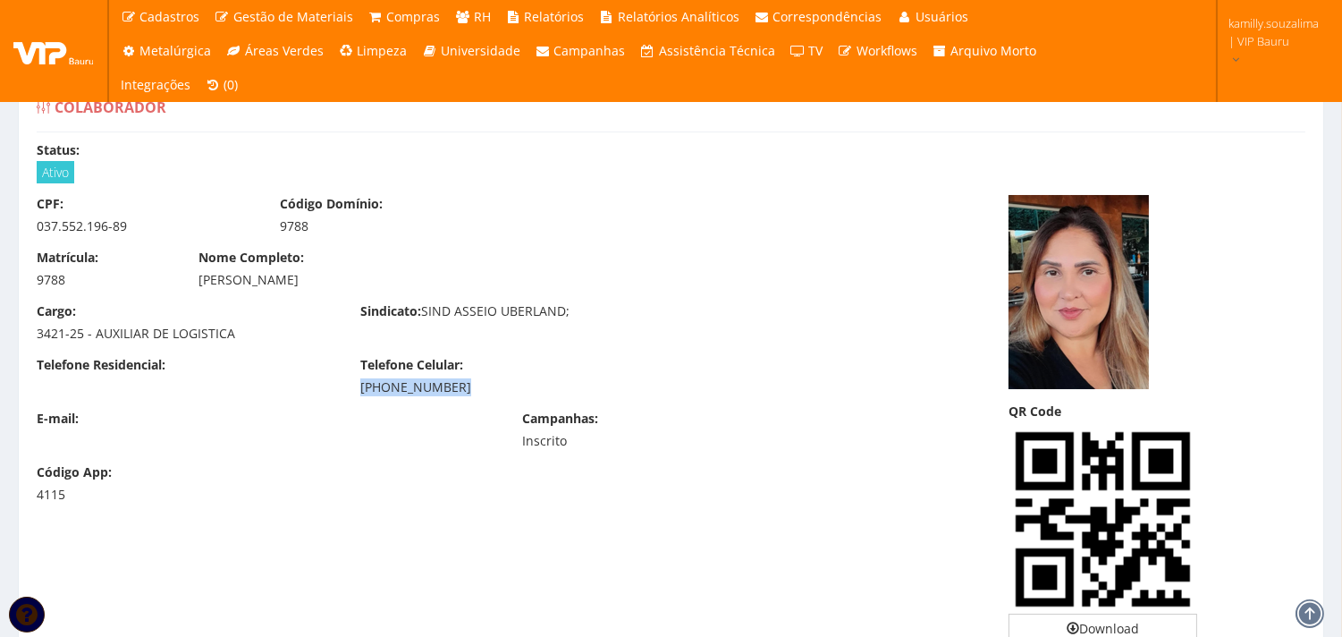
copy div "(31) 8504-0105"
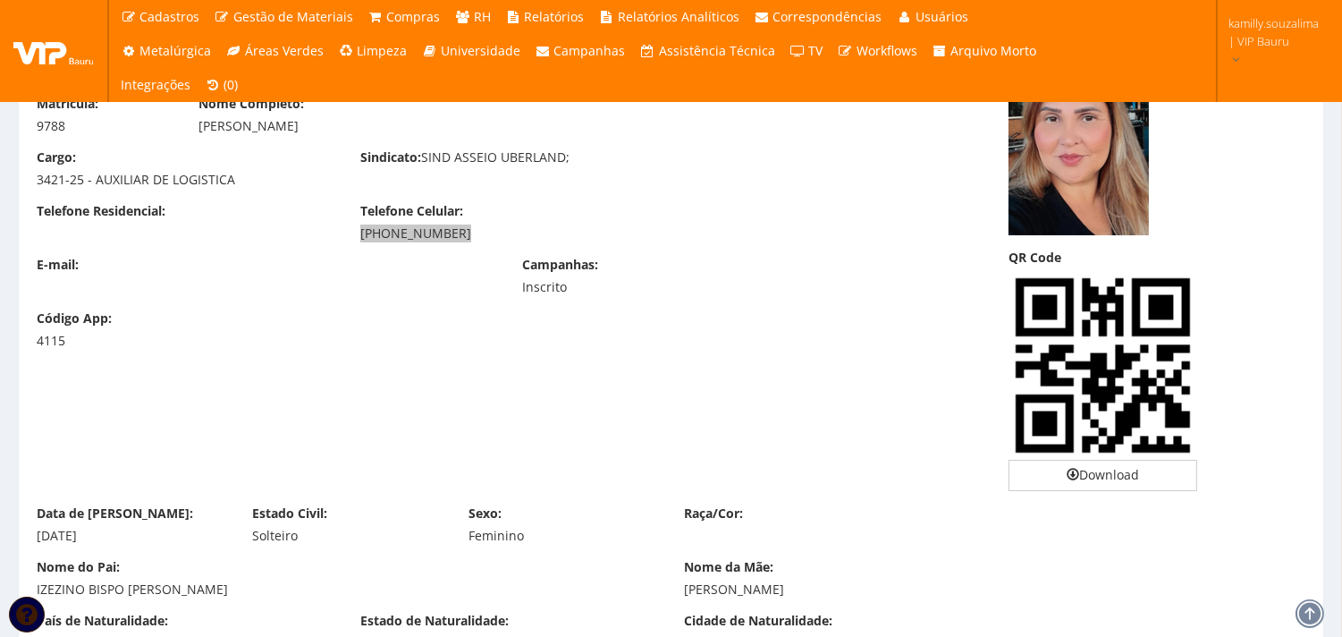
scroll to position [199, 0]
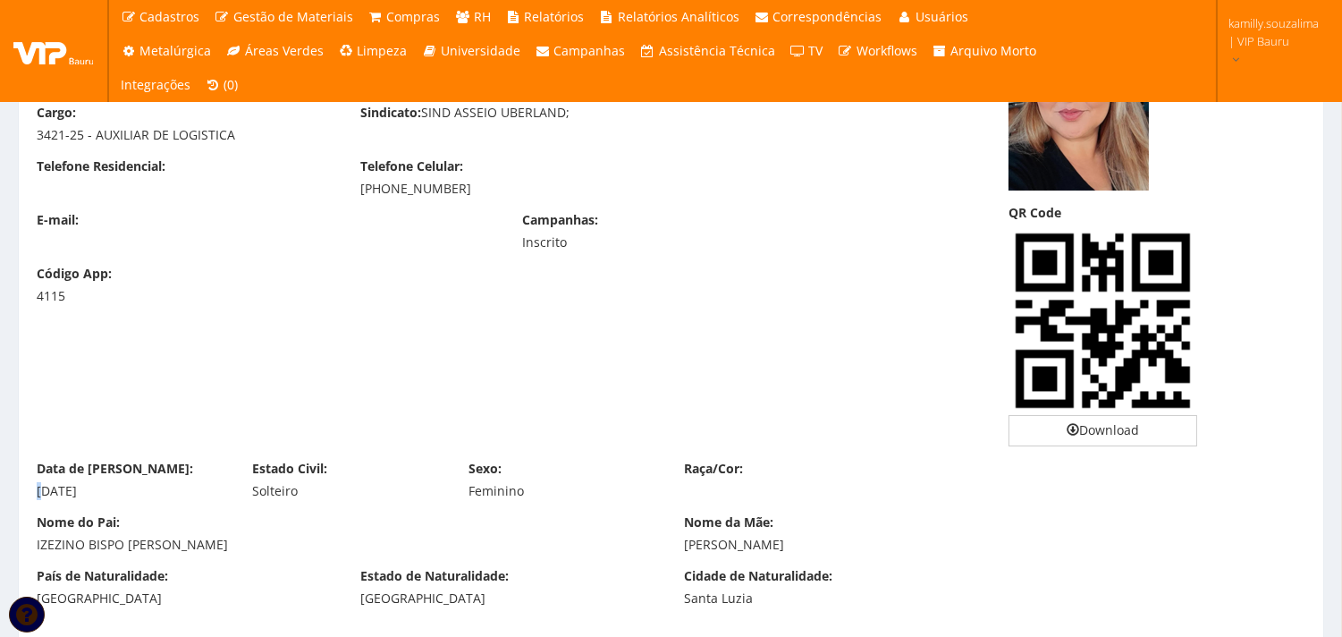
drag, startPoint x: 122, startPoint y: 480, endPoint x: 77, endPoint y: 495, distance: 47.0
click at [61, 495] on div "Data de Nascimento: 12/10/1977" at bounding box center [131, 480] width 216 height 40
copy div "12/10/1977"
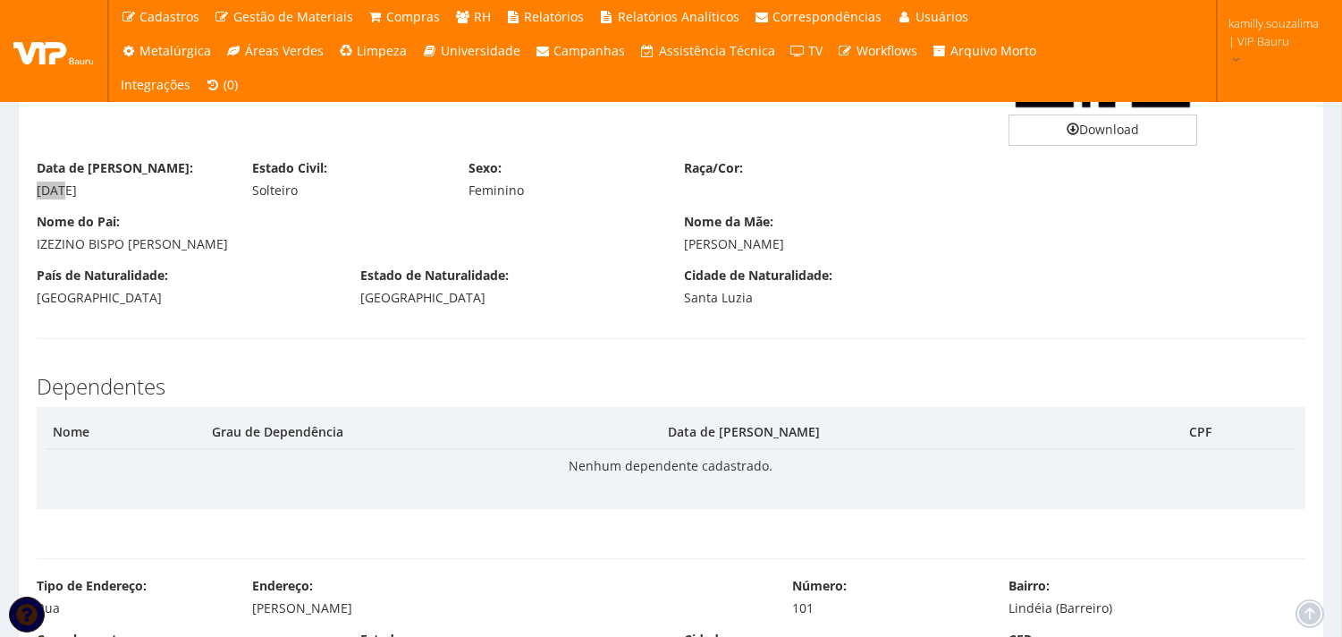
scroll to position [794, 0]
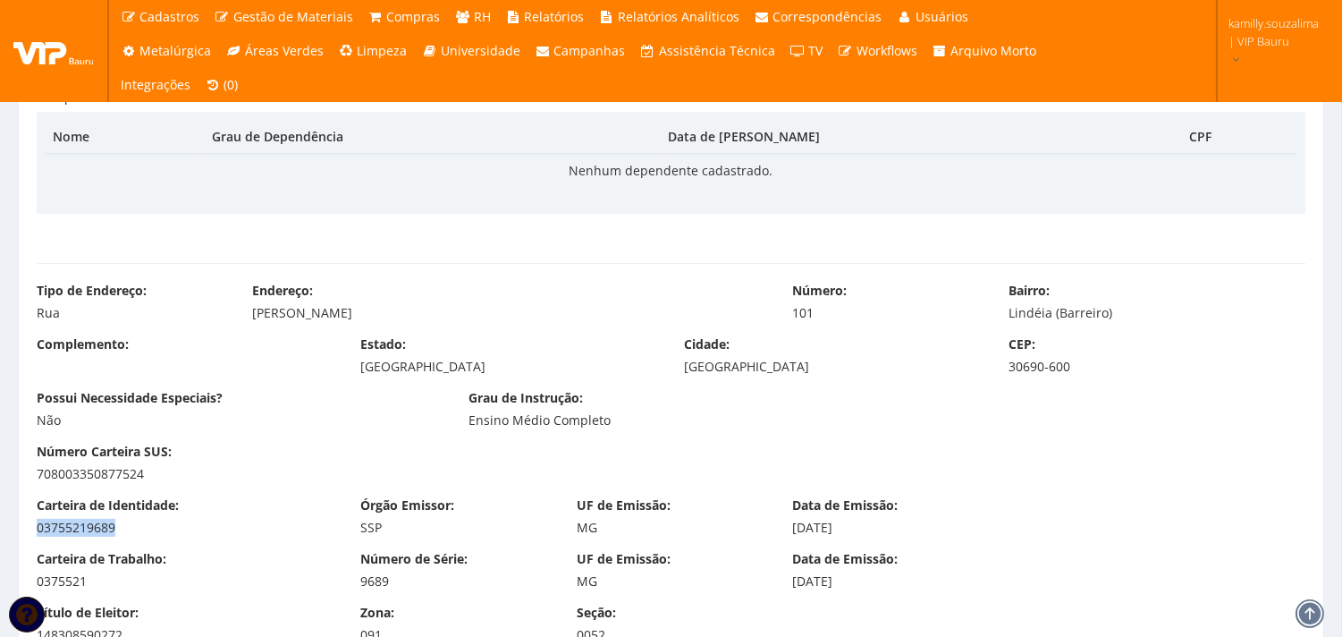
drag, startPoint x: 125, startPoint y: 530, endPoint x: 0, endPoint y: 530, distance: 125.2
copy div "03755219689"
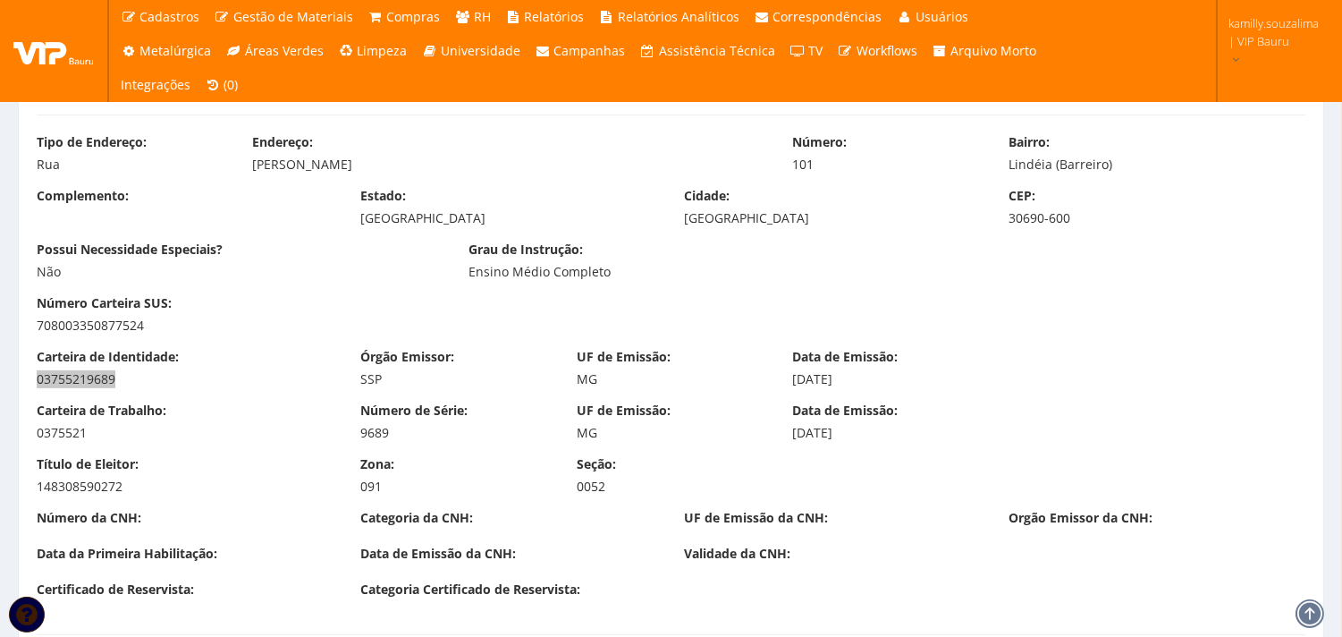
scroll to position [1192, 0]
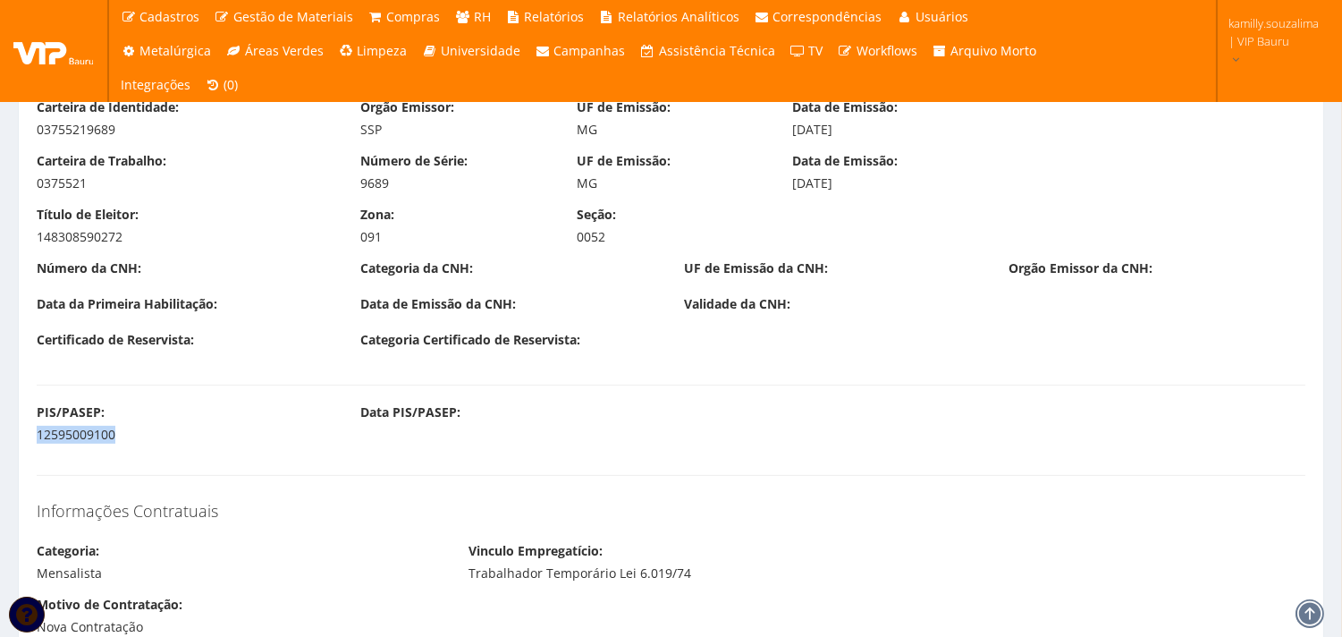
drag, startPoint x: 136, startPoint y: 442, endPoint x: 33, endPoint y: 448, distance: 103.0
click at [33, 448] on div "PIS/PASEP: 12595009100 Data PIS/PASEP:" at bounding box center [671, 430] width 1296 height 54
copy div "12595009100"
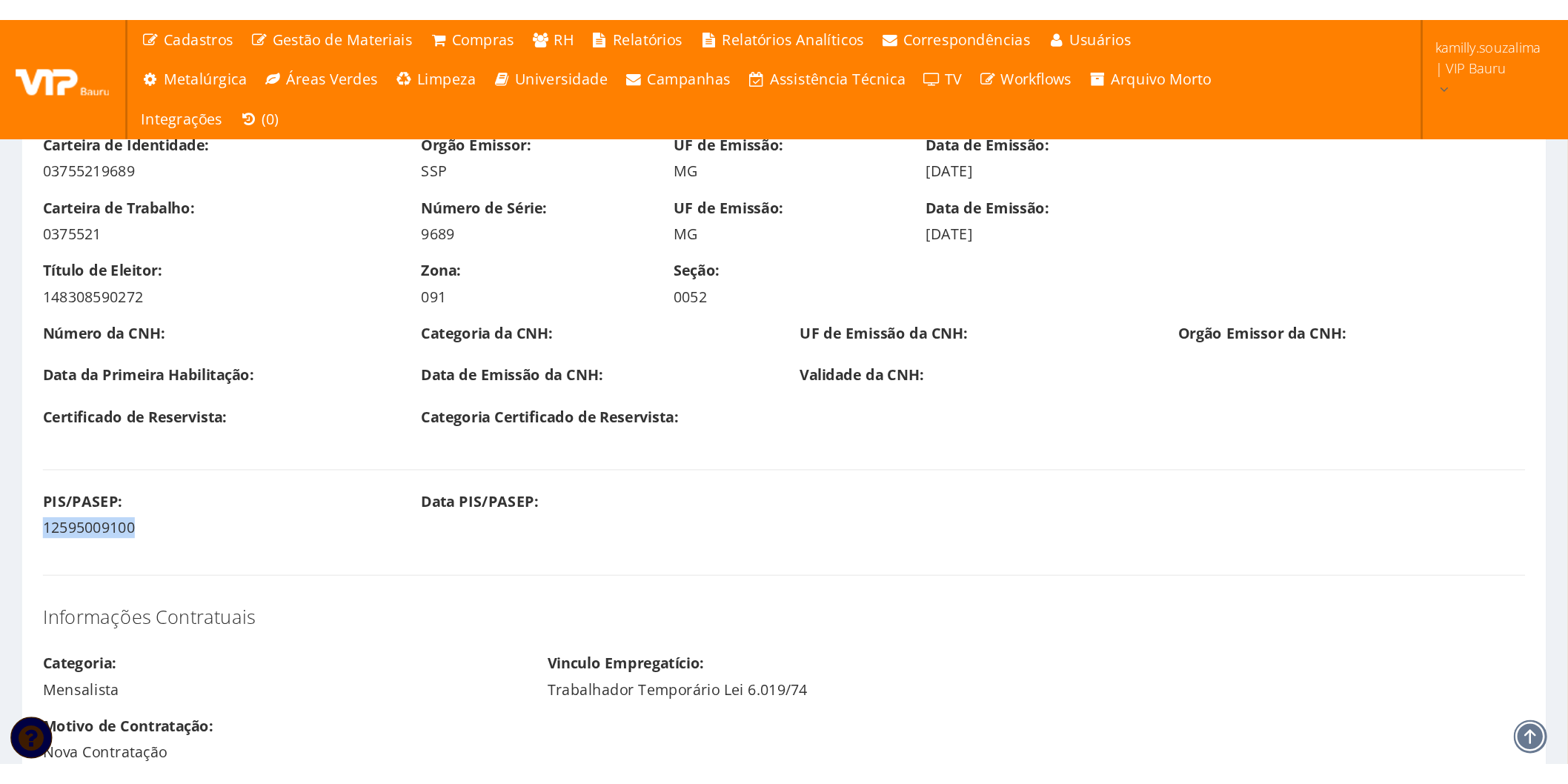
scroll to position [1064, 0]
